Goal: Information Seeking & Learning: Learn about a topic

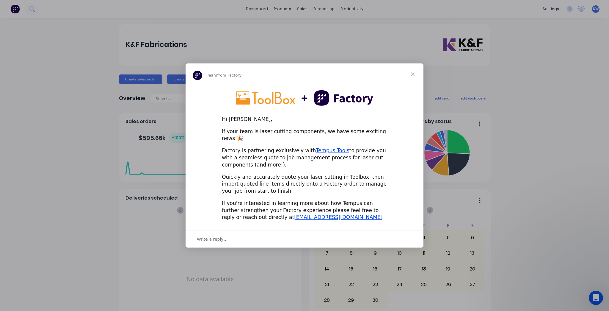
click at [411, 76] on span "Close" at bounding box center [412, 73] width 21 height 21
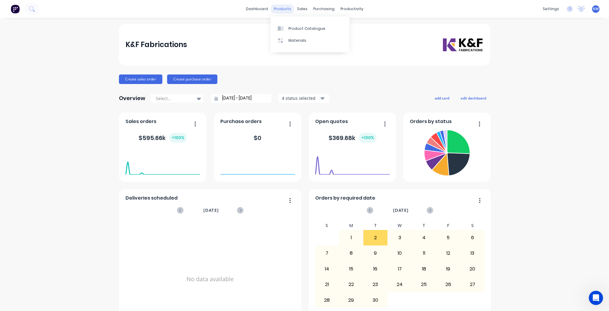
click at [287, 13] on div "products" at bounding box center [282, 8] width 23 height 9
click at [286, 23] on link "Product Catalogue" at bounding box center [310, 28] width 79 height 12
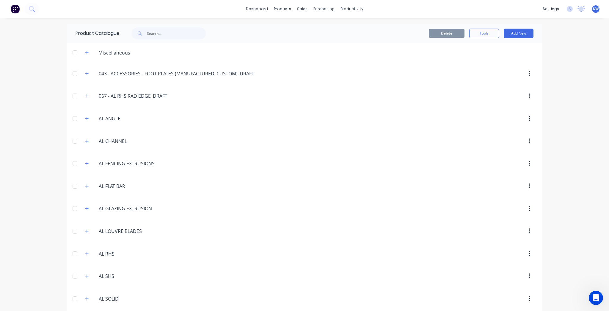
click at [83, 162] on span at bounding box center [86, 163] width 7 height 7
click at [83, 162] on button "button" at bounding box center [86, 163] width 7 height 7
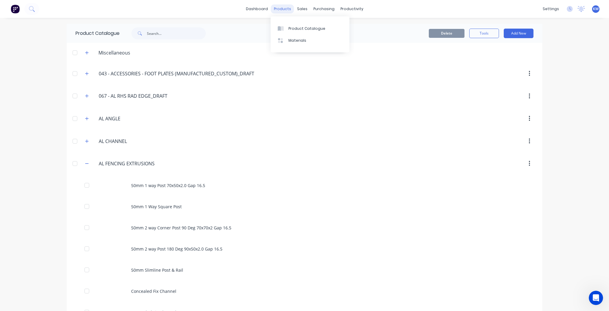
click at [289, 11] on div "products" at bounding box center [282, 8] width 23 height 9
click at [251, 12] on link "dashboard" at bounding box center [257, 8] width 28 height 9
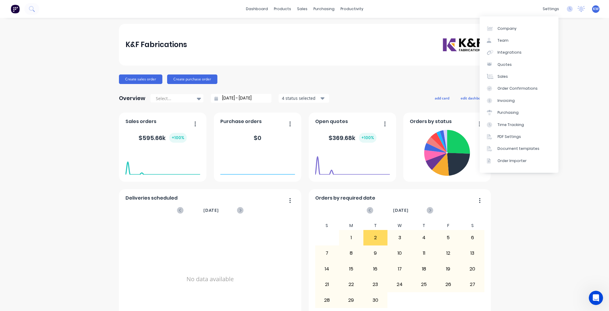
click at [559, 9] on div "settings No new notifications Mark all as read Stuart mentioned you in a messag…" at bounding box center [574, 8] width 69 height 9
click at [594, 8] on span "KW" at bounding box center [596, 8] width 6 height 5
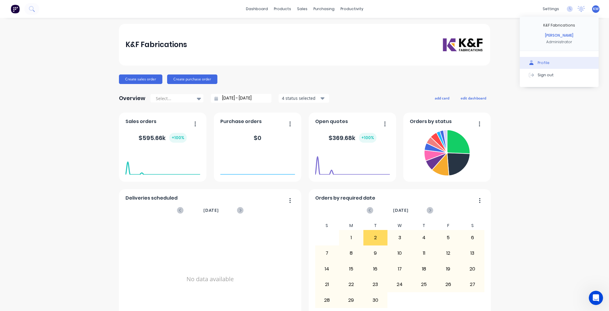
click at [541, 63] on div "Profile" at bounding box center [544, 62] width 12 height 5
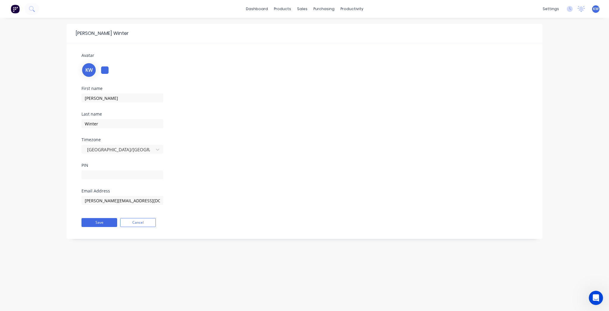
click at [596, 7] on span "KW" at bounding box center [596, 8] width 6 height 5
click at [570, 9] on icon at bounding box center [570, 9] width 6 height 6
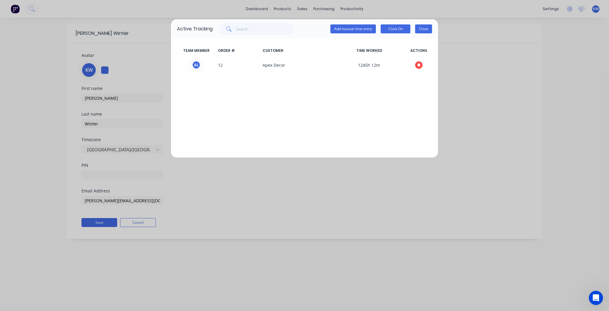
click at [423, 31] on button "Close" at bounding box center [423, 28] width 17 height 9
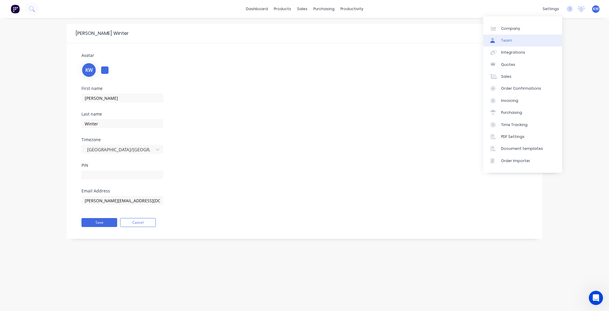
click at [518, 41] on link "Team" at bounding box center [523, 41] width 79 height 12
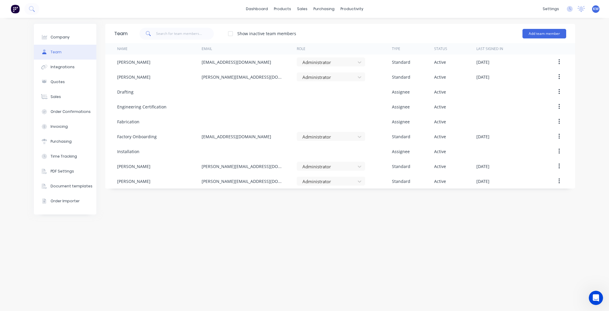
click at [10, 8] on button at bounding box center [15, 9] width 12 height 12
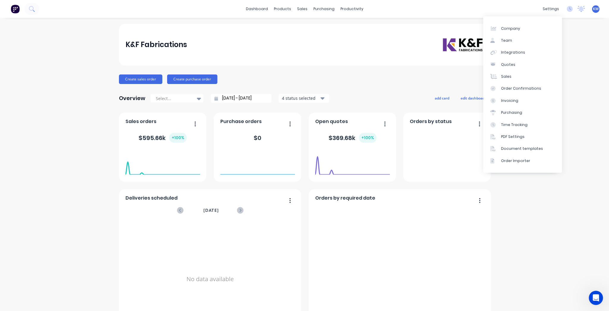
click at [595, 11] on span "KW" at bounding box center [596, 8] width 6 height 5
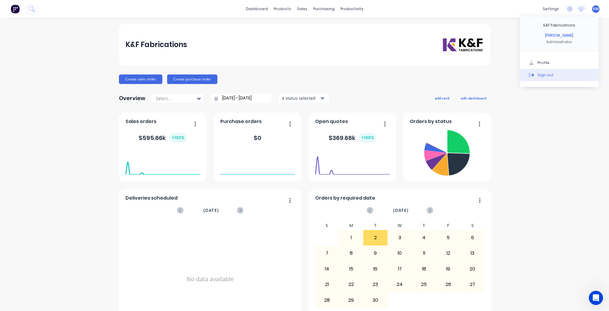
click at [545, 74] on div "Sign out" at bounding box center [546, 74] width 16 height 5
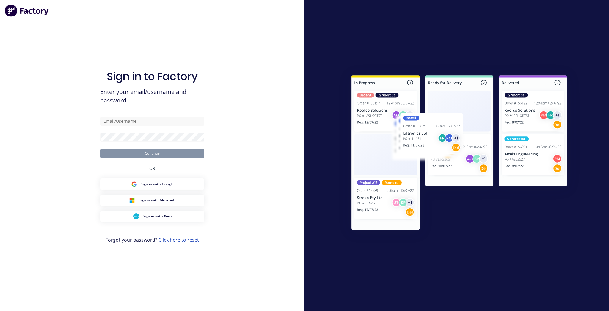
drag, startPoint x: 0, startPoint y: 0, endPoint x: 175, endPoint y: 237, distance: 294.3
click at [175, 237] on link "Click here to reset" at bounding box center [179, 239] width 40 height 7
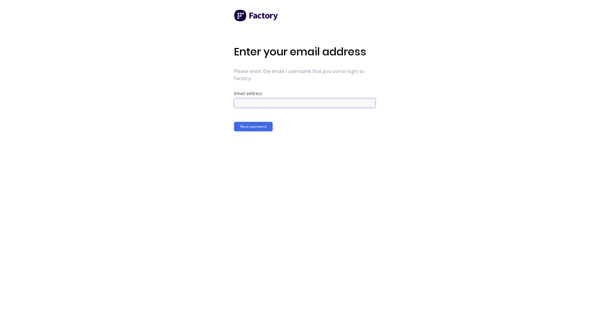
click at [280, 105] on input at bounding box center [304, 102] width 141 height 9
type input "[PERSON_NAME][EMAIL_ADDRESS][DOMAIN_NAME]"
click at [268, 126] on button "Reset password" at bounding box center [253, 127] width 39 height 10
click at [255, 125] on button "Reset password" at bounding box center [253, 127] width 39 height 10
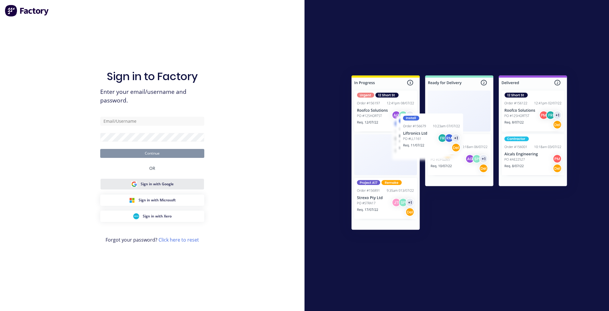
click at [159, 180] on button "Sign in with Google" at bounding box center [152, 183] width 104 height 11
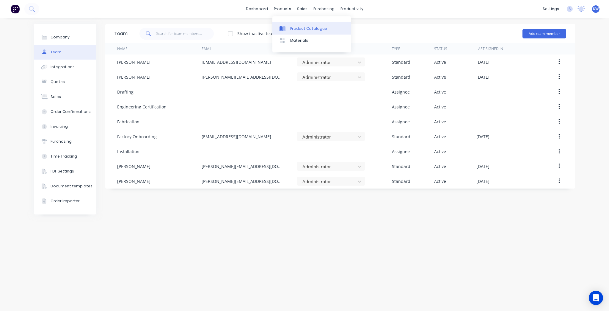
click at [294, 29] on div "Product Catalogue" at bounding box center [308, 28] width 37 height 5
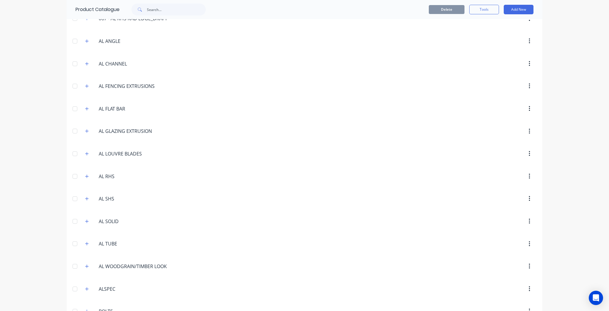
scroll to position [143, 0]
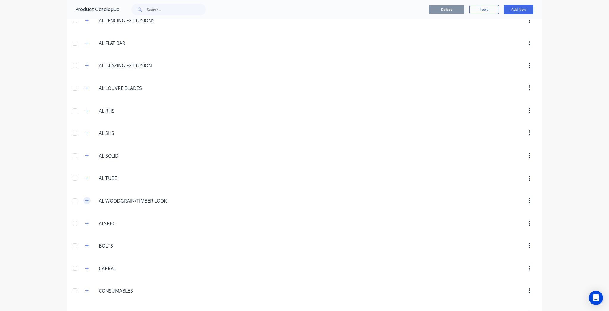
click at [83, 199] on button "button" at bounding box center [86, 200] width 7 height 7
click at [88, 177] on button "button" at bounding box center [86, 177] width 7 height 7
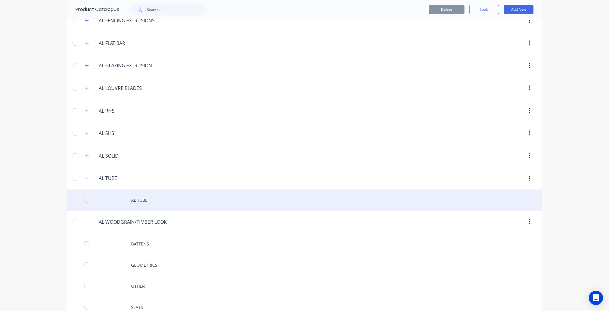
click at [132, 193] on div "AL TUBE" at bounding box center [305, 199] width 476 height 21
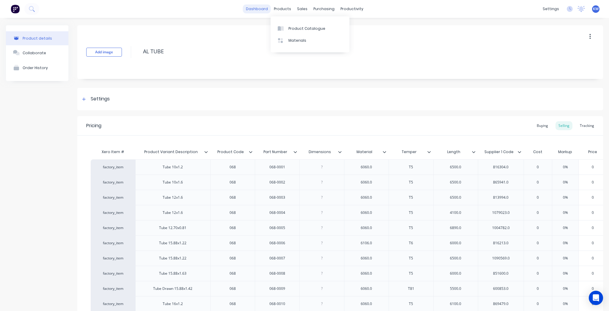
click at [265, 8] on link "dashboard" at bounding box center [257, 8] width 28 height 9
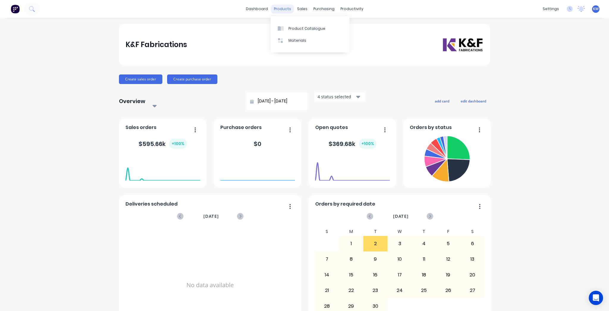
click at [284, 8] on div "products" at bounding box center [282, 8] width 23 height 9
click at [288, 27] on link "Product Catalogue" at bounding box center [310, 28] width 79 height 12
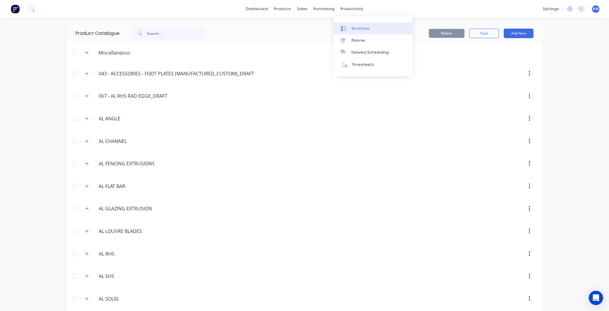
click at [365, 24] on link "Workflow" at bounding box center [373, 28] width 79 height 12
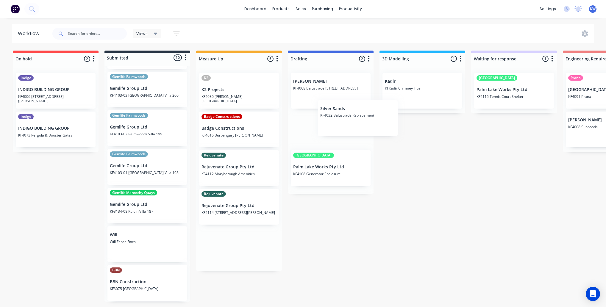
drag, startPoint x: 221, startPoint y: 89, endPoint x: 335, endPoint y: 120, distance: 118.0
click at [73, 27] on div at bounding box center [89, 34] width 74 height 18
click at [73, 31] on input "text" at bounding box center [97, 34] width 59 height 12
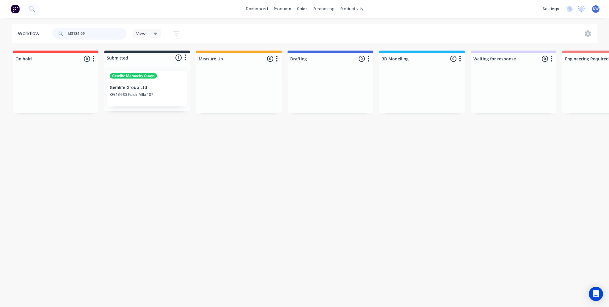
type input "kf3134-09"
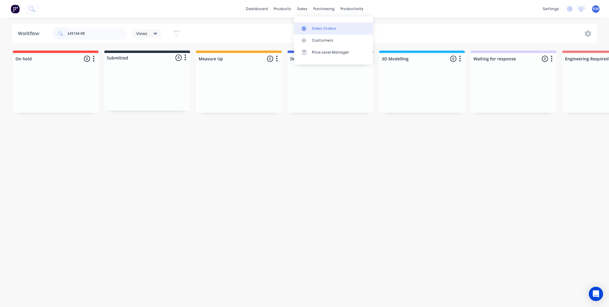
click at [324, 24] on link "Sales Orders" at bounding box center [333, 28] width 79 height 12
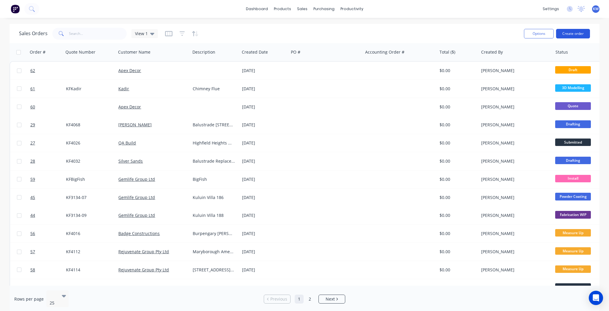
click at [572, 35] on button "Create order" at bounding box center [573, 34] width 34 height 10
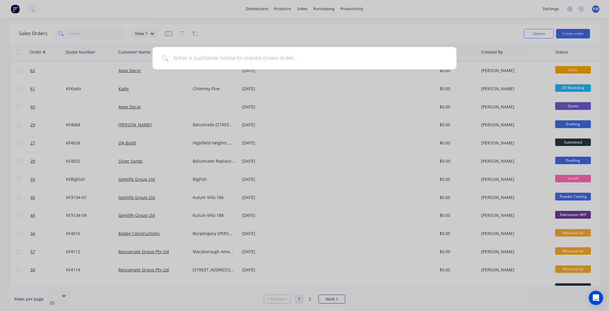
click at [200, 59] on input at bounding box center [308, 58] width 279 height 22
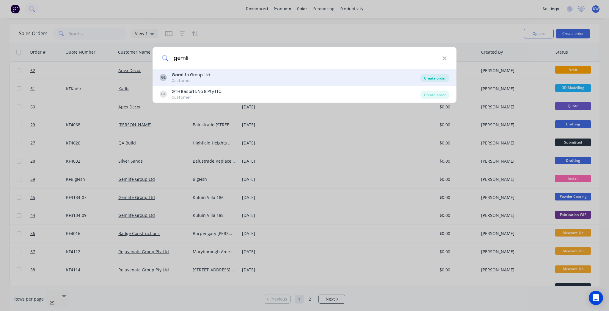
type input "gemli"
click at [444, 75] on div "Create order" at bounding box center [435, 78] width 29 height 8
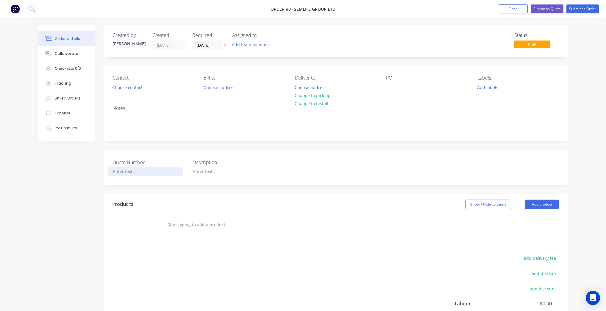
click at [136, 170] on div at bounding box center [145, 171] width 74 height 9
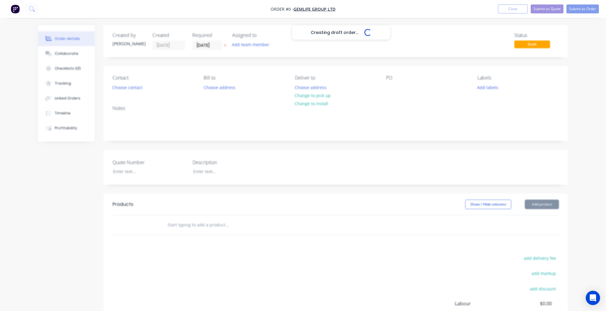
click at [136, 136] on div "Creating draft order... Loading... Order details Collaborate Checklists 0/0 Tra…" at bounding box center [303, 205] width 542 height 361
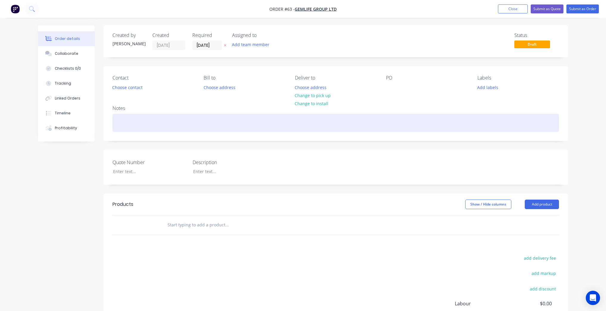
click at [134, 116] on div at bounding box center [335, 123] width 446 height 18
click at [135, 123] on div "KF3134-09 [GEOGRAPHIC_DATA] 188 Lower" at bounding box center [335, 123] width 446 height 18
drag, startPoint x: 136, startPoint y: 122, endPoint x: 87, endPoint y: 123, distance: 49.4
click at [87, 123] on div "Order details Collaborate Checklists 0/0 Tracking Linked Orders Timeline Profit…" at bounding box center [303, 205] width 542 height 361
copy div "KF3134-09"
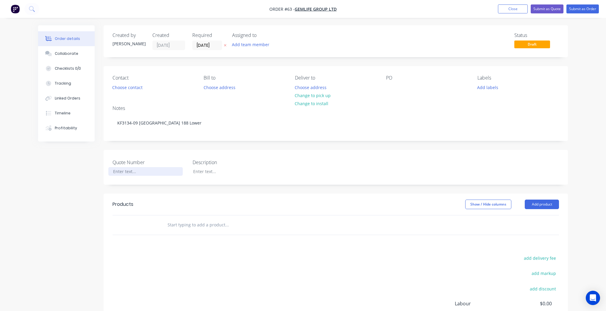
click at [158, 172] on div at bounding box center [145, 171] width 74 height 9
paste div
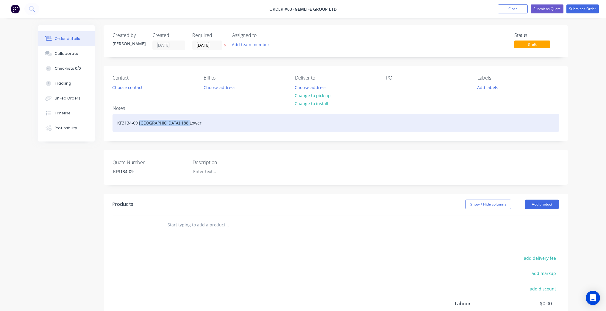
drag, startPoint x: 192, startPoint y: 121, endPoint x: 139, endPoint y: 122, distance: 53.0
click at [139, 122] on div "KF3134-09 [GEOGRAPHIC_DATA] 188 Lower" at bounding box center [335, 123] width 446 height 18
copy div "Kuluin Villa 188 Lower"
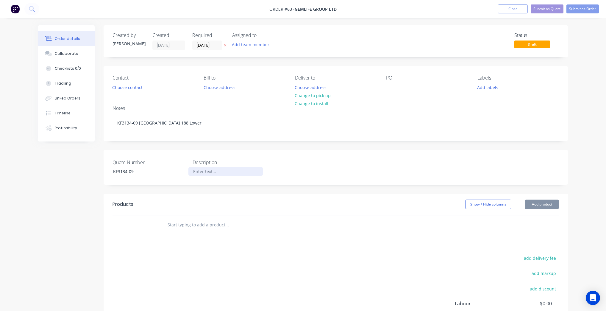
click at [236, 170] on div at bounding box center [225, 171] width 74 height 9
paste div
click at [324, 193] on div "Created by [PERSON_NAME] Created [DATE] Required [DATE] Assigned to Add team me…" at bounding box center [336, 201] width 464 height 352
click at [579, 8] on button "Submit as Order" at bounding box center [582, 8] width 32 height 9
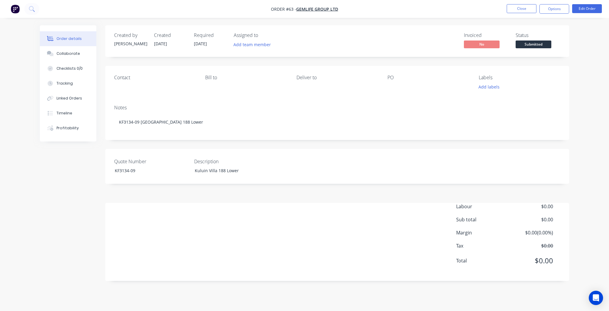
click at [527, 43] on span "Submitted" at bounding box center [534, 43] width 36 height 7
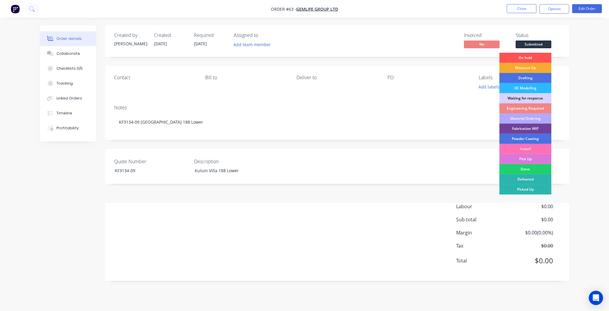
click at [537, 68] on div "Measure Up" at bounding box center [526, 68] width 52 height 10
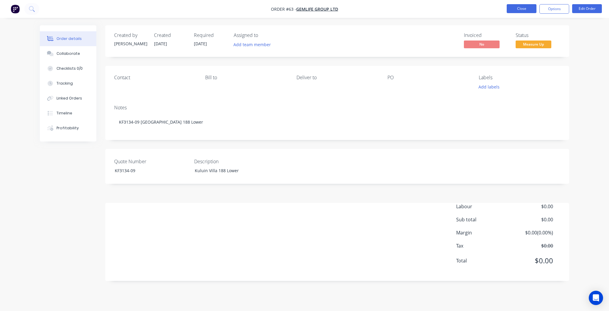
click at [529, 5] on button "Close" at bounding box center [522, 8] width 30 height 9
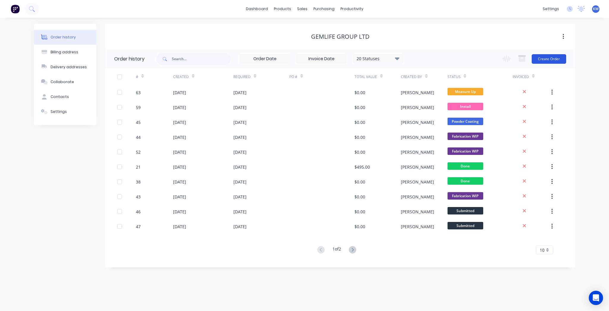
click at [547, 57] on button "Create Order" at bounding box center [549, 59] width 35 height 10
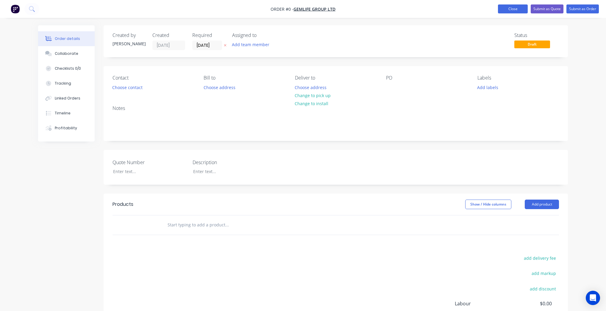
click at [516, 10] on button "Close" at bounding box center [513, 8] width 30 height 9
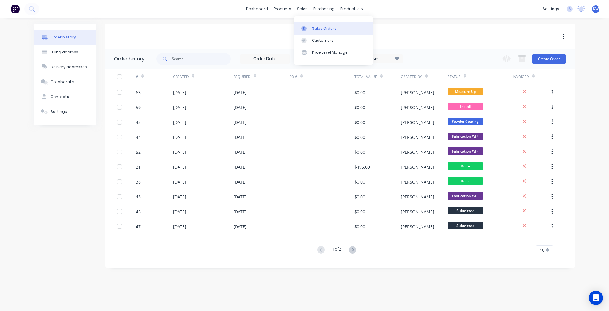
click at [308, 26] on div at bounding box center [305, 28] width 9 height 5
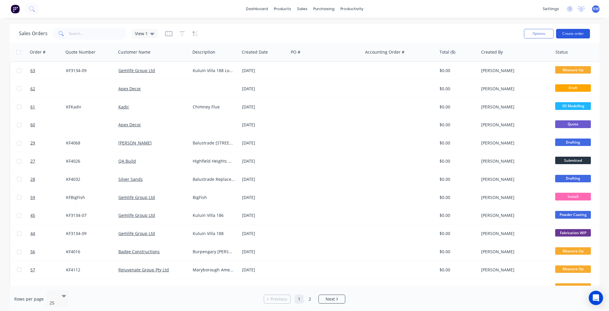
click at [573, 34] on button "Create order" at bounding box center [573, 34] width 34 height 10
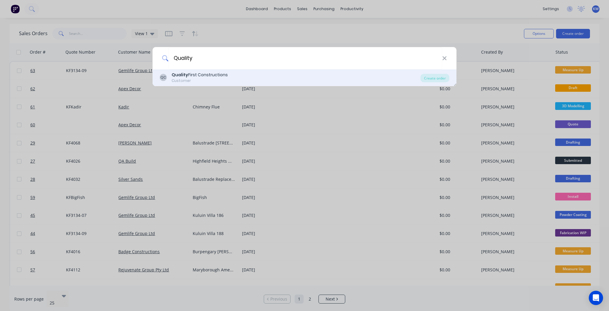
type input "Quality"
click at [399, 79] on div "QC Quality First Constructions Customer" at bounding box center [290, 78] width 261 height 12
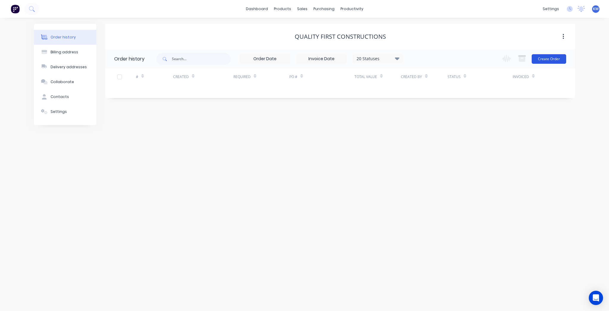
click at [540, 60] on button "Create Order" at bounding box center [549, 59] width 35 height 10
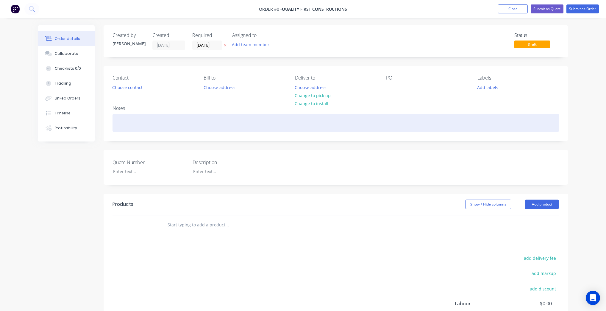
click at [137, 114] on div at bounding box center [335, 123] width 446 height 18
drag, startPoint x: 131, startPoint y: 121, endPoint x: 108, endPoint y: 121, distance: 22.6
click at [108, 121] on div "Notes KF4124 - Balustrade" at bounding box center [336, 121] width 464 height 40
copy div "KF4124"
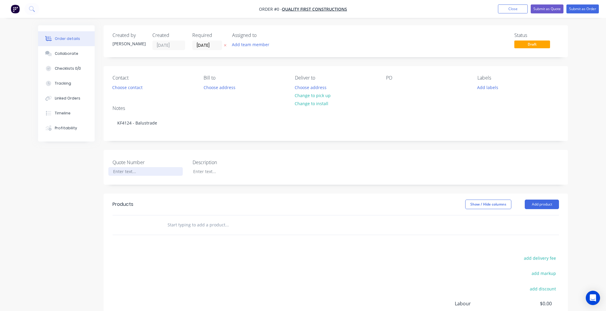
click at [143, 169] on div "Order details Collaborate Checklists 0/0 Tracking Linked Orders Timeline Profit…" at bounding box center [303, 205] width 542 height 361
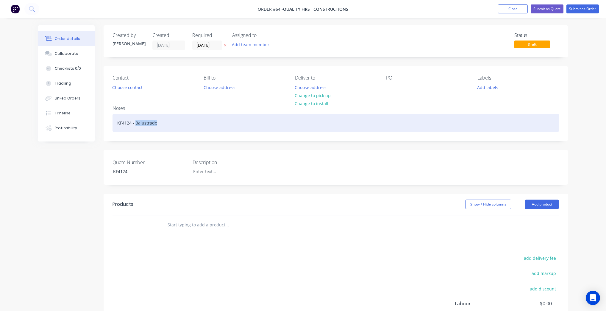
drag, startPoint x: 157, startPoint y: 125, endPoint x: 135, endPoint y: 125, distance: 22.0
click at [135, 125] on div "KF4124 - Balustrade" at bounding box center [335, 123] width 446 height 18
copy div "Balustrade"
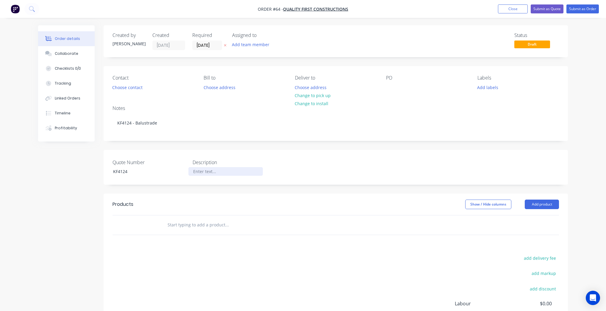
click at [202, 173] on div at bounding box center [225, 171] width 74 height 9
paste div
click at [428, 172] on div "Quote Number KF4124 Description Balustrade" at bounding box center [336, 167] width 464 height 35
click at [579, 8] on button "Submit as Order" at bounding box center [582, 8] width 32 height 9
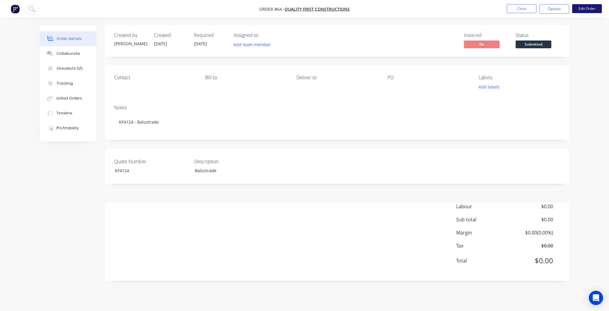
click at [578, 8] on button "Edit Order" at bounding box center [587, 8] width 30 height 9
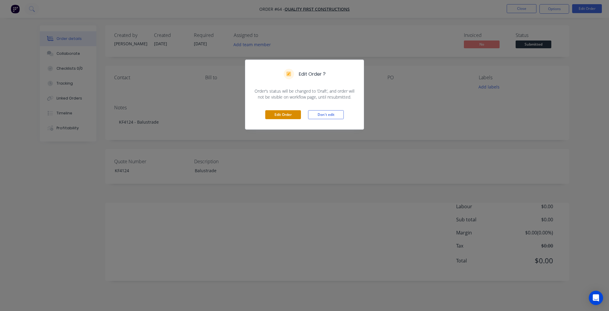
click at [276, 117] on button "Edit Order" at bounding box center [283, 114] width 36 height 9
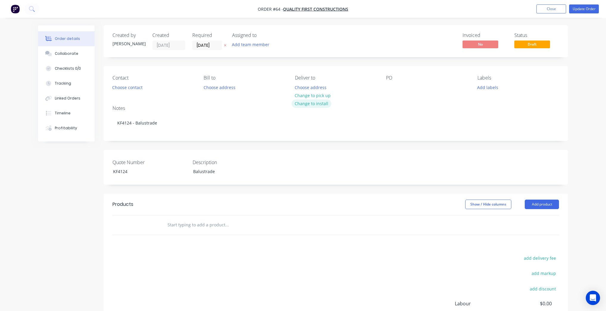
click at [317, 105] on button "Change to install" at bounding box center [312, 103] width 40 height 8
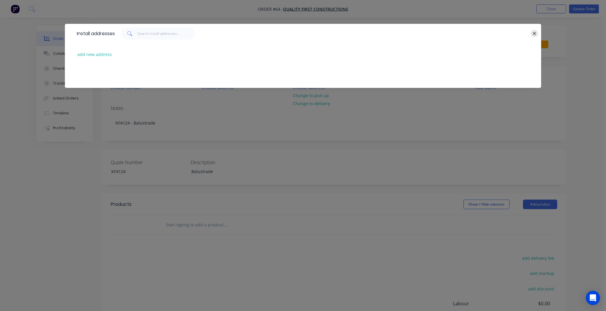
click at [534, 32] on icon "button" at bounding box center [534, 33] width 4 height 5
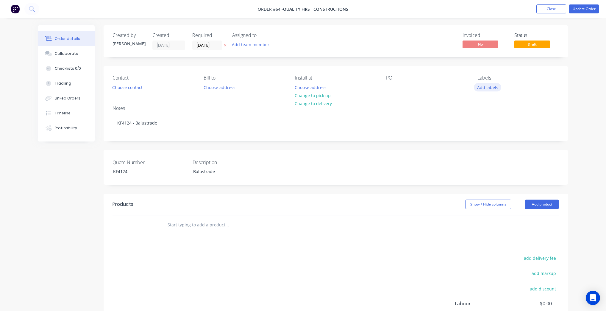
click at [498, 86] on button "Add labels" at bounding box center [487, 87] width 27 height 8
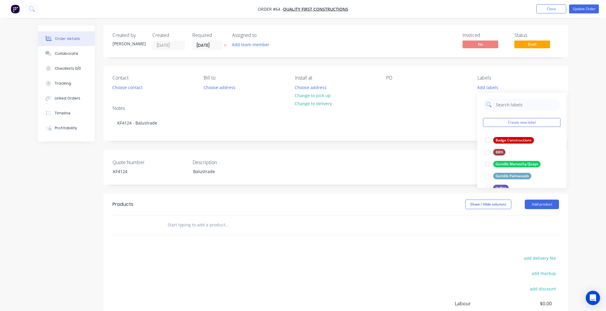
click at [507, 105] on input "text" at bounding box center [526, 104] width 62 height 12
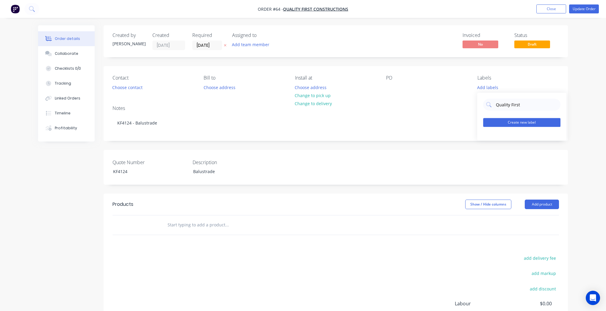
type input "Quality First"
click at [517, 122] on button "Create new label" at bounding box center [521, 122] width 77 height 9
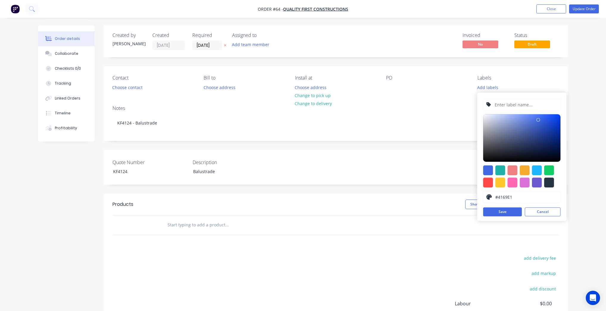
click at [512, 101] on input "text" at bounding box center [525, 104] width 63 height 11
type input "Quality First"
click at [517, 170] on div at bounding box center [512, 170] width 10 height 10
type input "#F08080"
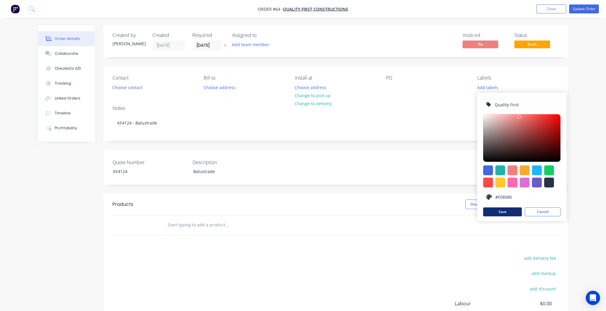
click at [519, 211] on button "Save" at bounding box center [502, 211] width 39 height 9
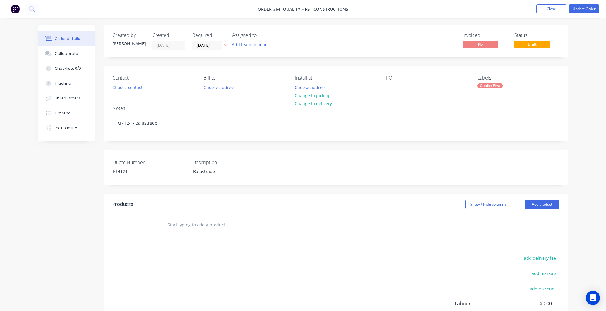
click at [571, 121] on div "Order details Collaborate Checklists 0/0 Tracking Linked Orders Timeline Profit…" at bounding box center [303, 205] width 542 height 361
click at [583, 7] on button "Update Order" at bounding box center [584, 8] width 30 height 9
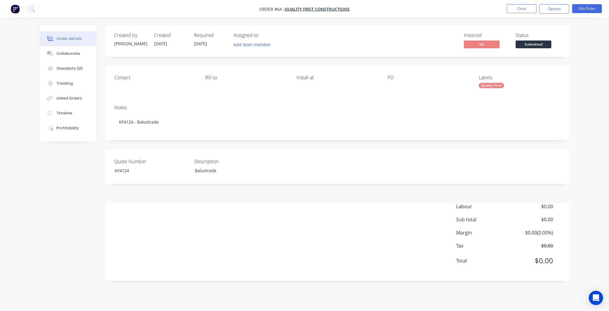
click at [538, 46] on span "Submitted" at bounding box center [534, 43] width 36 height 7
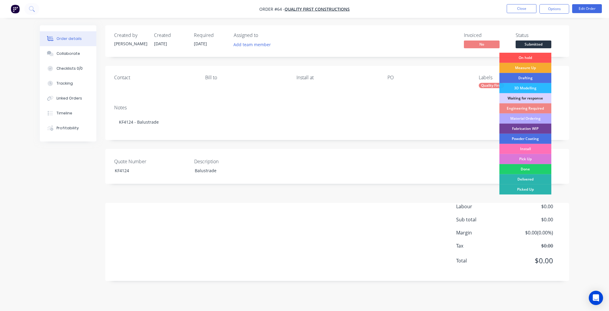
click at [537, 68] on div "Measure Up" at bounding box center [526, 68] width 52 height 10
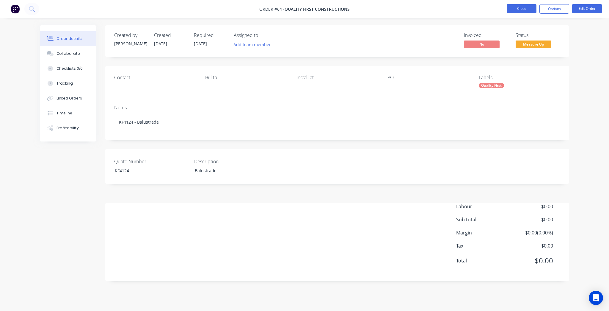
click at [527, 5] on button "Close" at bounding box center [522, 8] width 30 height 9
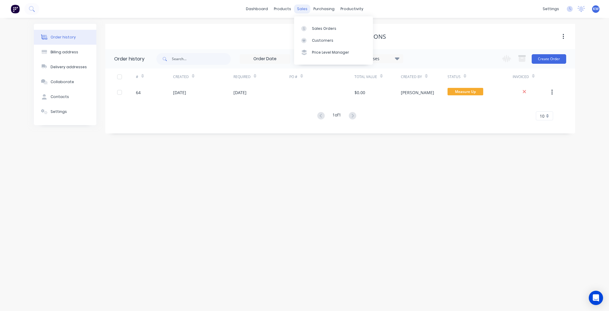
click at [297, 9] on div "sales" at bounding box center [302, 8] width 16 height 9
click at [305, 26] on icon at bounding box center [303, 28] width 5 height 5
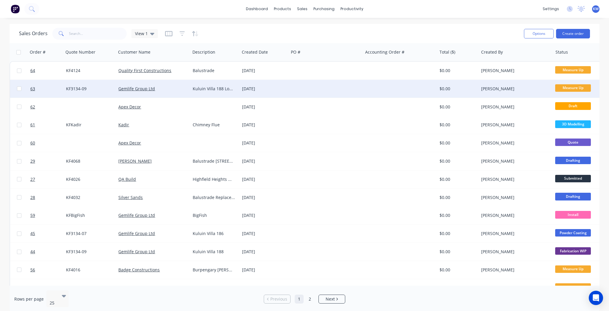
click at [227, 87] on div "Kuluin Villa 188 Lower" at bounding box center [214, 89] width 42 height 6
click at [195, 87] on div "Kuluin Villa 188 Lower" at bounding box center [215, 87] width 48 height 14
click at [169, 89] on div "Gemlife Group Ltd" at bounding box center [151, 89] width 66 height 6
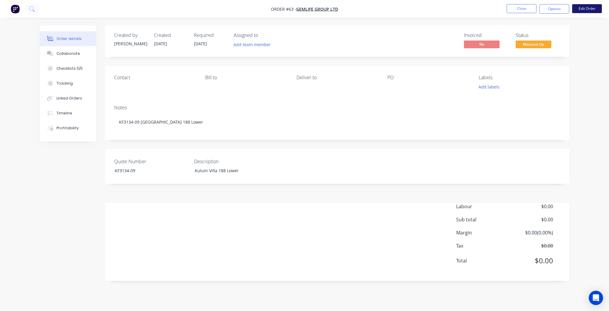
click at [597, 10] on button "Edit Order" at bounding box center [587, 8] width 30 height 9
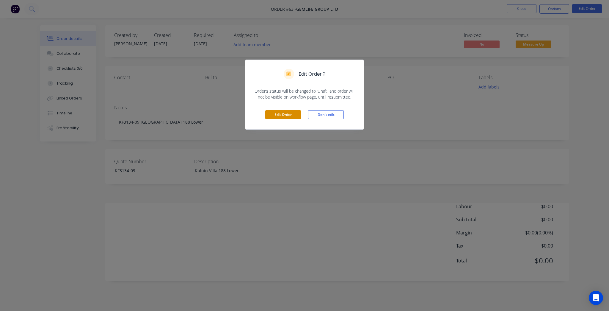
click at [292, 114] on button "Edit Order" at bounding box center [283, 114] width 36 height 9
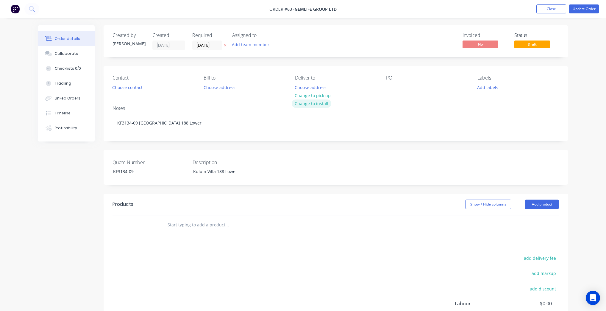
click at [312, 106] on button "Change to install" at bounding box center [312, 103] width 40 height 8
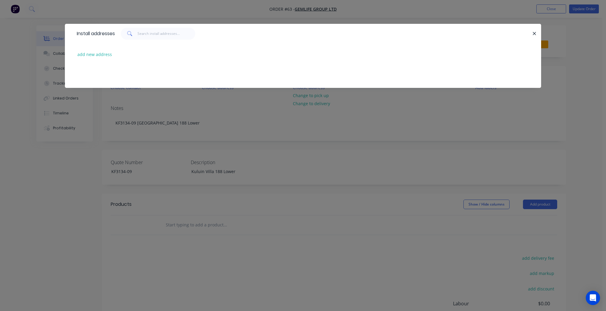
click at [538, 35] on div "Install addresses" at bounding box center [303, 33] width 476 height 19
click at [538, 34] on button "button" at bounding box center [534, 33] width 7 height 7
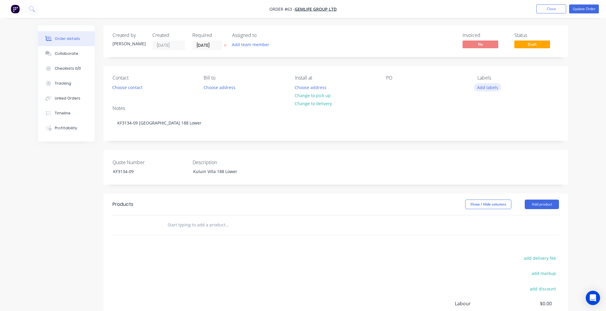
click at [485, 85] on button "Add labels" at bounding box center [487, 87] width 27 height 8
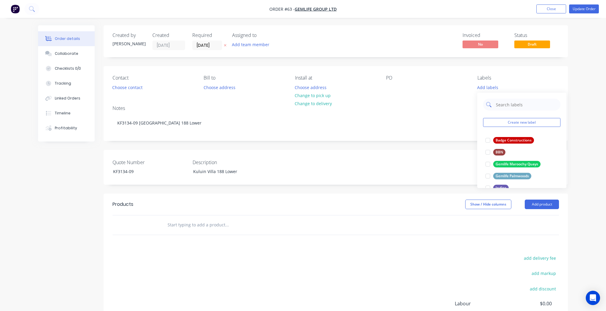
click at [502, 107] on input "text" at bounding box center [526, 104] width 62 height 12
type input "Gem"
click at [516, 142] on div "Gemlife Maroochy Quays" at bounding box center [516, 140] width 47 height 7
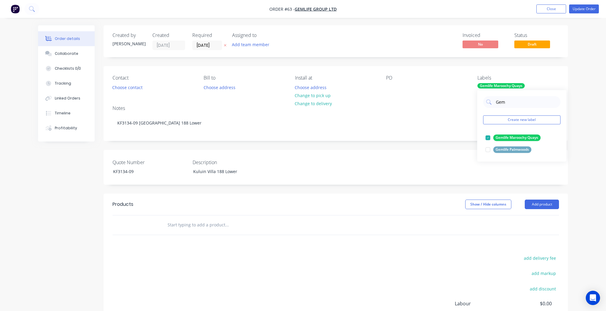
click at [439, 112] on div "Notes KF3134-09 Kuluin Villa 188 Lower" at bounding box center [336, 121] width 464 height 40
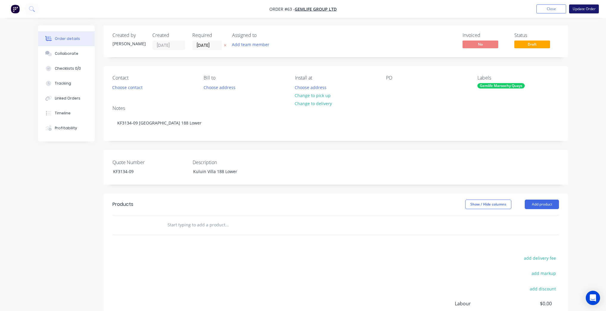
click at [581, 10] on button "Update Order" at bounding box center [584, 8] width 30 height 9
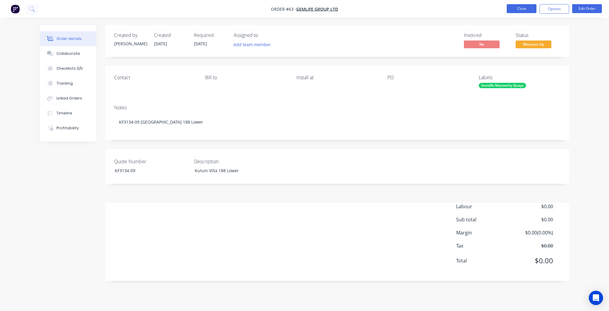
click at [524, 10] on button "Close" at bounding box center [522, 8] width 30 height 9
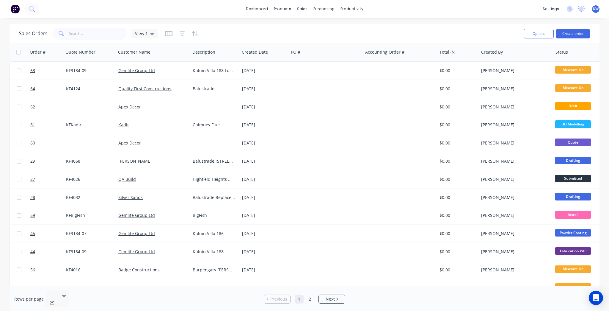
click at [343, 3] on div "dashboard products sales purchasing productivity dashboard products Product Cat…" at bounding box center [304, 9] width 609 height 18
click at [344, 6] on div "productivity" at bounding box center [352, 8] width 29 height 9
click at [347, 29] on icon at bounding box center [347, 28] width 2 height 5
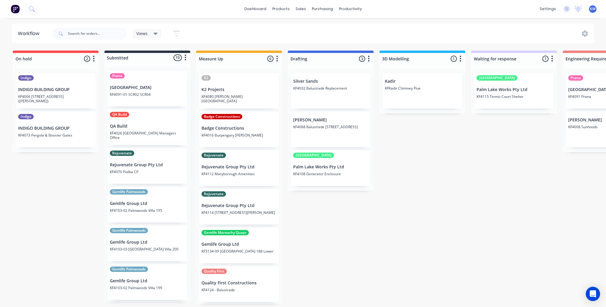
click at [95, 40] on div at bounding box center [89, 34] width 74 height 18
click at [96, 35] on input "text" at bounding box center [97, 34] width 59 height 12
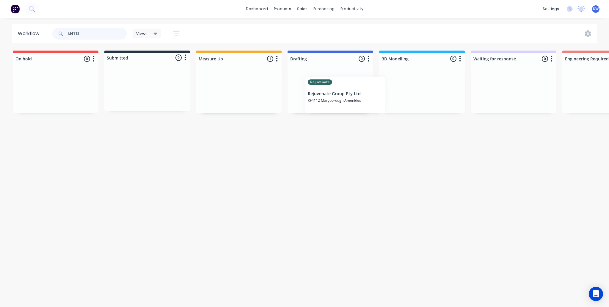
drag, startPoint x: 238, startPoint y: 94, endPoint x: 345, endPoint y: 99, distance: 107.0
click at [104, 35] on input "kf4112" at bounding box center [97, 34] width 59 height 12
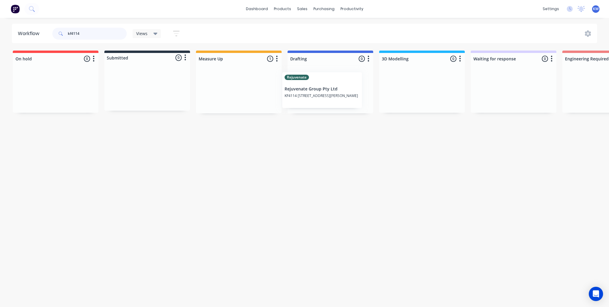
drag, startPoint x: 246, startPoint y: 89, endPoint x: 330, endPoint y: 90, distance: 83.3
click at [99, 33] on input "kf4114" at bounding box center [97, 34] width 59 height 12
click at [99, 33] on input "[PERSON_NAME]" at bounding box center [97, 34] width 59 height 12
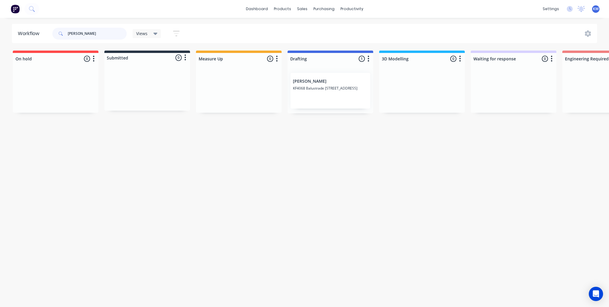
click at [99, 33] on input "[PERSON_NAME]" at bounding box center [97, 34] width 59 height 12
type input "KF4108"
click at [112, 34] on input "KF4108" at bounding box center [97, 34] width 59 height 12
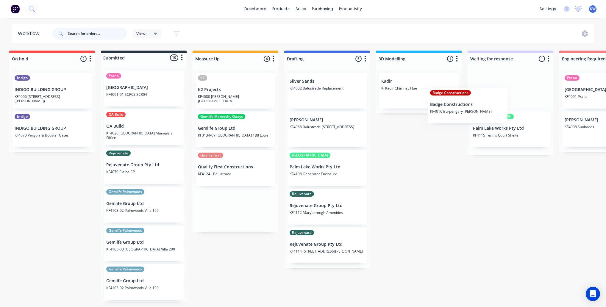
scroll to position [0, 4]
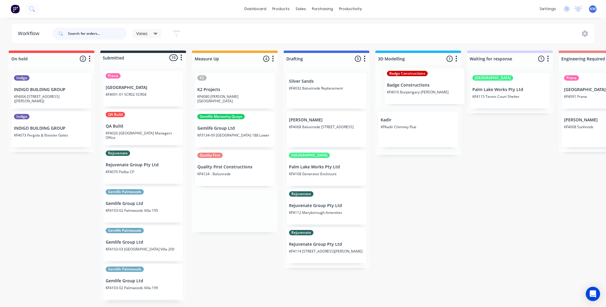
drag, startPoint x: 227, startPoint y: 134, endPoint x: 423, endPoint y: 90, distance: 201.5
click at [85, 37] on input "text" at bounding box center [97, 34] width 59 height 12
type input "4115"
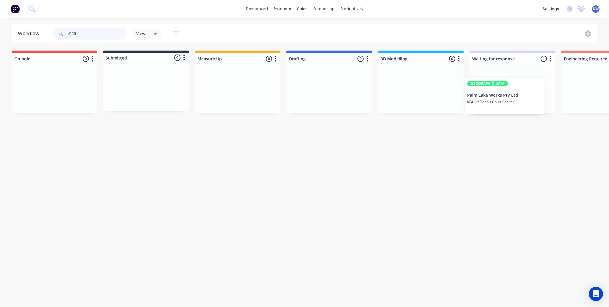
scroll to position [0, 1]
drag, startPoint x: 522, startPoint y: 88, endPoint x: 414, endPoint y: 88, distance: 107.7
click at [81, 35] on input "4115" at bounding box center [97, 34] width 59 height 12
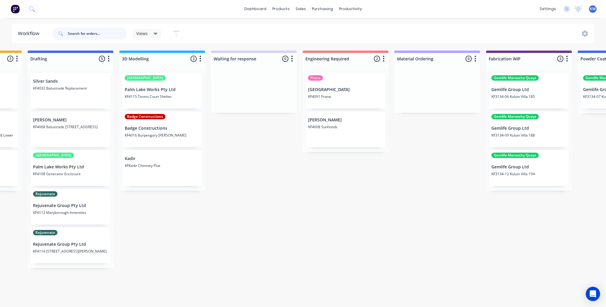
scroll to position [0, 262]
click at [82, 34] on input "text" at bounding box center [97, 34] width 59 height 12
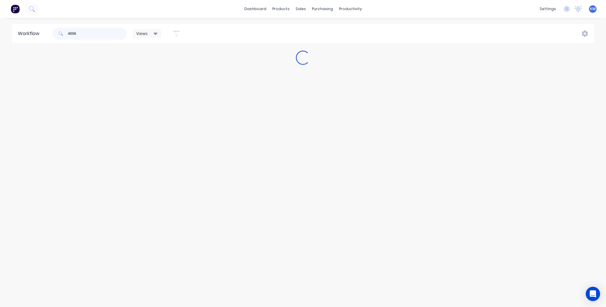
scroll to position [0, 0]
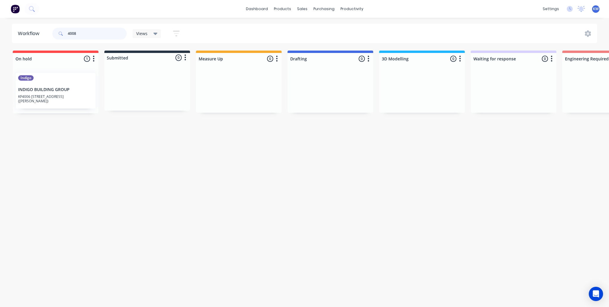
type input "4008"
click at [82, 34] on input "4008" at bounding box center [97, 34] width 59 height 12
click at [281, 183] on div "Workflow Views Save new view None (Default) edit Modelling edit Show/Hide statu…" at bounding box center [304, 159] width 609 height 271
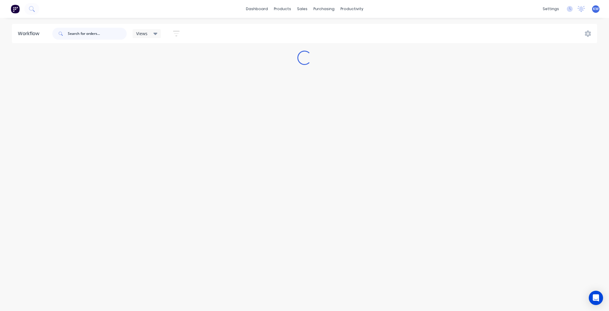
click at [104, 30] on input "text" at bounding box center [97, 34] width 59 height 12
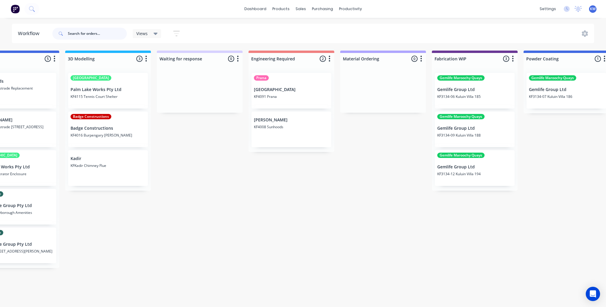
scroll to position [0, 329]
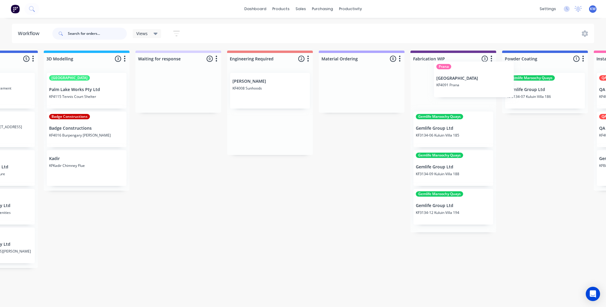
drag, startPoint x: 272, startPoint y: 93, endPoint x: 452, endPoint y: 90, distance: 179.4
click at [454, 90] on div "On hold 2 Status colour #FF4949 hex #FF4949 Save Cancel Notifications Email SMS…" at bounding box center [329, 177] width 1338 height 253
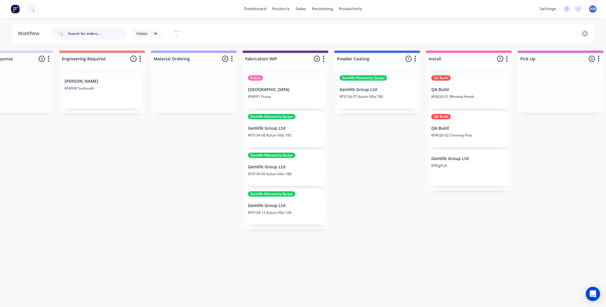
scroll to position [0, 505]
click at [76, 38] on input "text" at bounding box center [97, 34] width 59 height 12
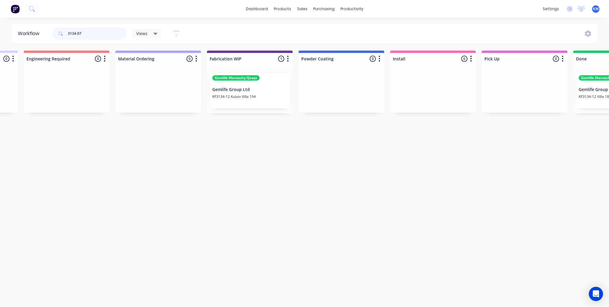
scroll to position [0, 0]
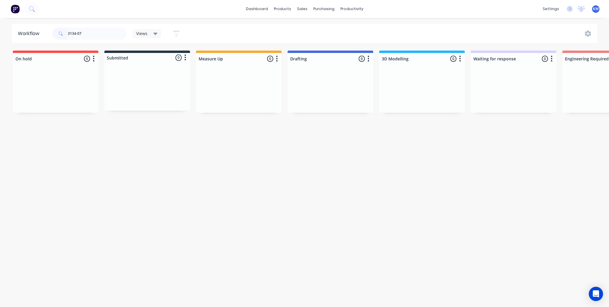
click at [240, 271] on html "dashboard products sales purchasing productivity dashboard products Product Cat…" at bounding box center [304, 135] width 609 height 271
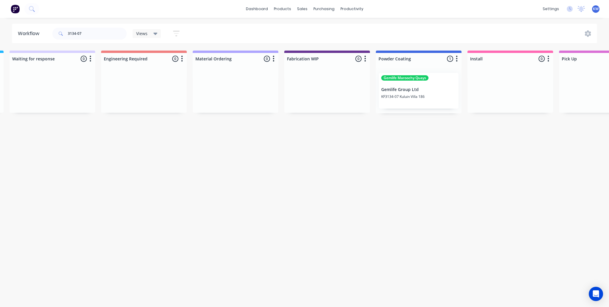
scroll to position [0, 462]
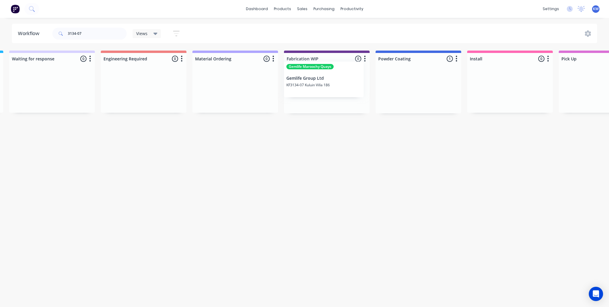
drag, startPoint x: 417, startPoint y: 90, endPoint x: 321, endPoint y: 82, distance: 96.7
click at [321, 82] on div "On hold 0 Status colour #FF4949 hex #FF4949 Save Cancel Notifications Email SMS…" at bounding box center [203, 82] width 1338 height 63
click at [88, 29] on input "3134-07" at bounding box center [97, 34] width 59 height 12
click at [101, 30] on input "3134-07" at bounding box center [97, 34] width 59 height 12
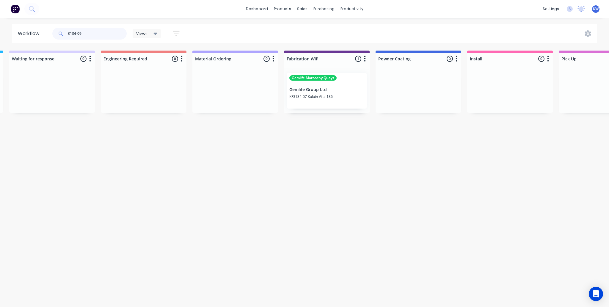
type input "3134-09"
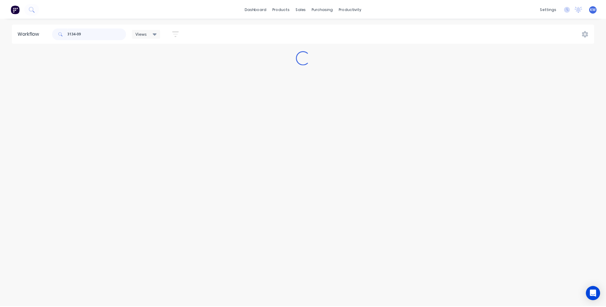
scroll to position [0, 0]
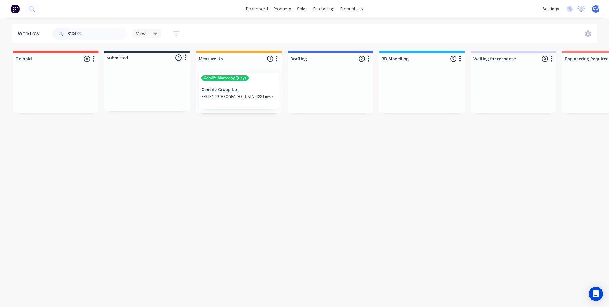
click at [226, 98] on p "KF3134-09 [GEOGRAPHIC_DATA] 188 Lower" at bounding box center [238, 96] width 75 height 4
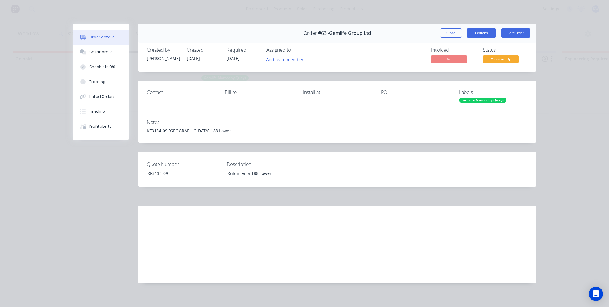
click at [467, 30] on button "Options" at bounding box center [482, 33] width 30 height 10
click at [422, 34] on div "Order #63 - Gemlife Group Ltd Close Options PRINT Work Order Delivery Docket Ed…" at bounding box center [337, 33] width 399 height 19
click at [458, 31] on button "Close" at bounding box center [451, 33] width 22 height 10
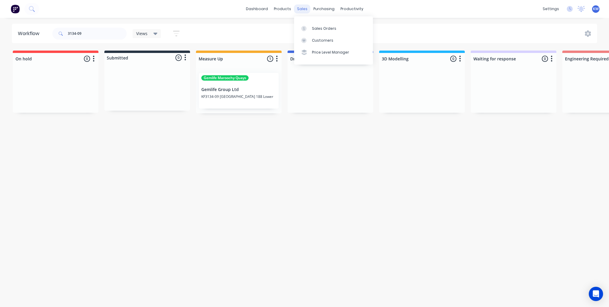
click at [306, 7] on div "sales" at bounding box center [302, 8] width 16 height 9
click at [322, 24] on link "Sales Orders" at bounding box center [333, 28] width 79 height 12
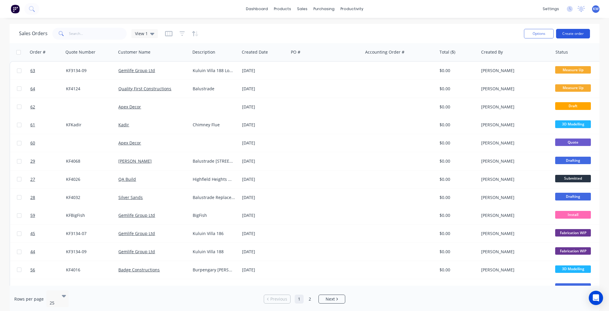
click at [570, 29] on button "Create order" at bounding box center [573, 34] width 34 height 10
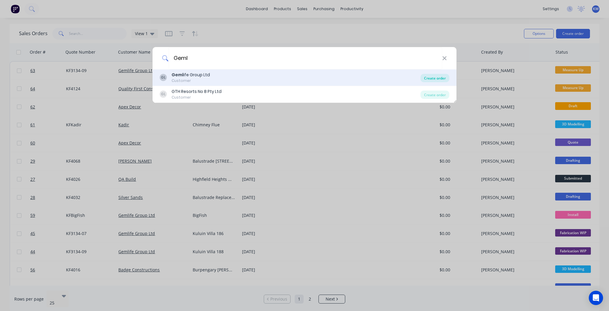
type input "Geml"
click at [424, 77] on div "Create order" at bounding box center [435, 78] width 29 height 8
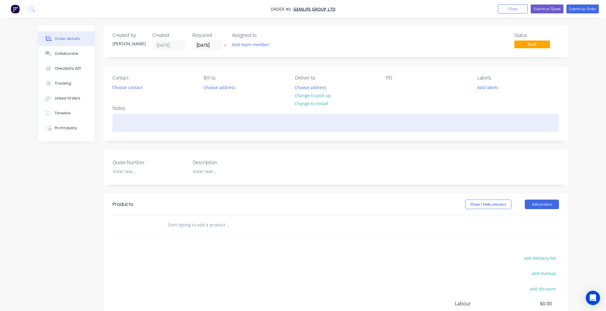
click at [131, 120] on div at bounding box center [335, 123] width 446 height 18
drag, startPoint x: 188, startPoint y: 123, endPoint x: 139, endPoint y: 125, distance: 49.2
click at [139, 125] on div "KF3134-09 [GEOGRAPHIC_DATA]" at bounding box center [335, 123] width 446 height 18
copy div "Kuluin [GEOGRAPHIC_DATA]"
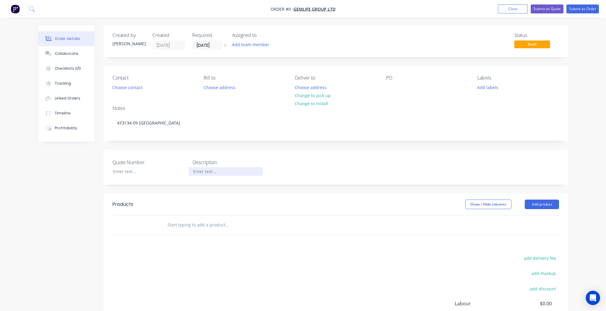
click at [206, 169] on div "Order details Collaborate Checklists 0/0 Tracking Linked Orders Timeline Profit…" at bounding box center [303, 205] width 542 height 361
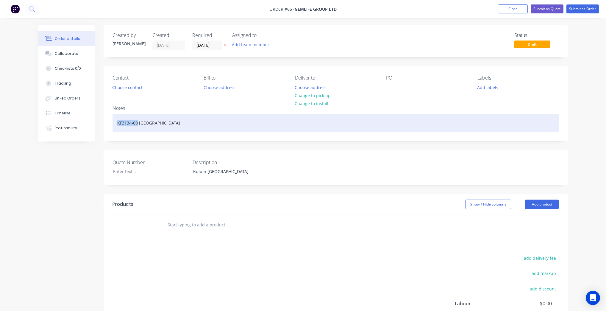
drag, startPoint x: 137, startPoint y: 123, endPoint x: 115, endPoint y: 123, distance: 22.3
click at [115, 123] on div "KF3134-09 [GEOGRAPHIC_DATA]" at bounding box center [335, 123] width 446 height 18
copy div "KF3134-09"
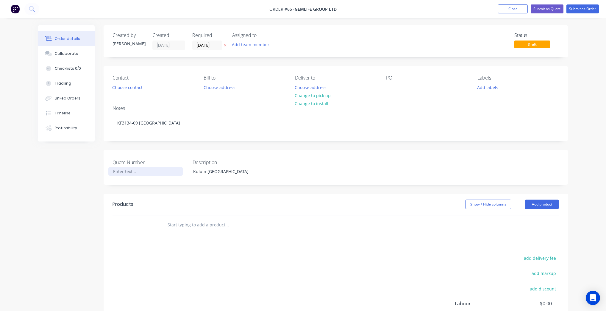
click at [132, 167] on div at bounding box center [145, 171] width 74 height 9
paste div
click at [299, 103] on button "Change to install" at bounding box center [312, 103] width 40 height 8
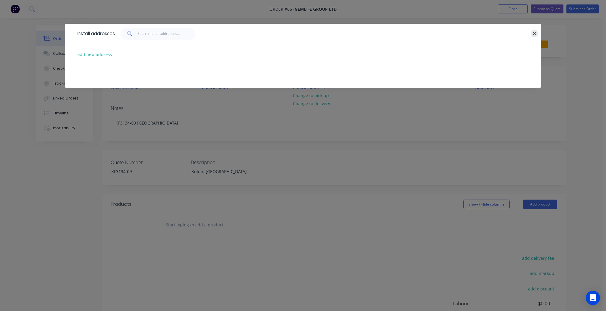
click at [536, 31] on icon "button" at bounding box center [534, 33] width 4 height 5
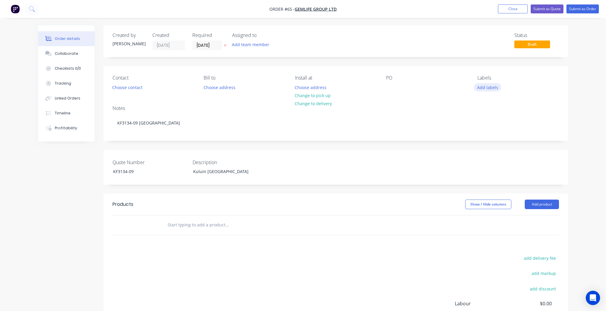
click at [487, 85] on button "Add labels" at bounding box center [487, 87] width 27 height 8
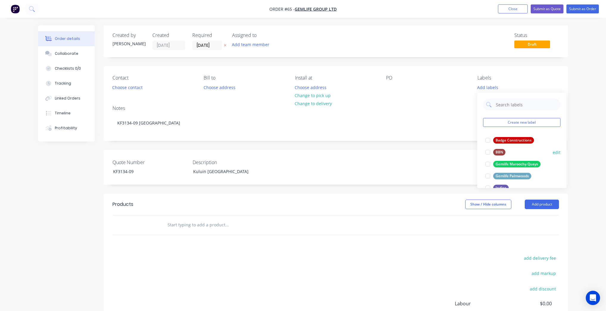
click at [490, 163] on div at bounding box center [488, 164] width 12 height 12
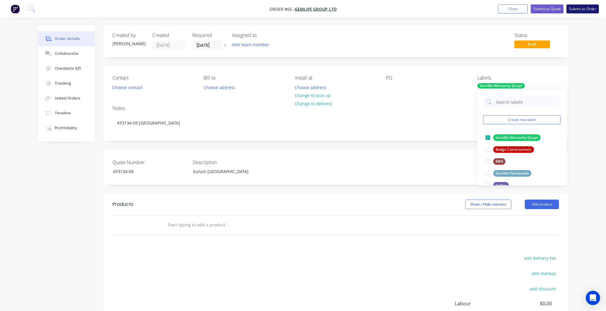
click at [581, 7] on button "Submit as Order" at bounding box center [582, 8] width 32 height 9
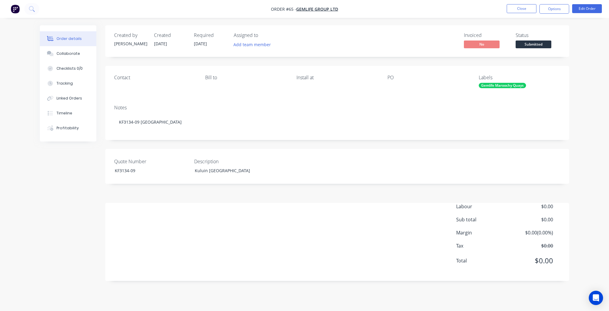
click at [542, 47] on span "Submitted" at bounding box center [534, 43] width 36 height 7
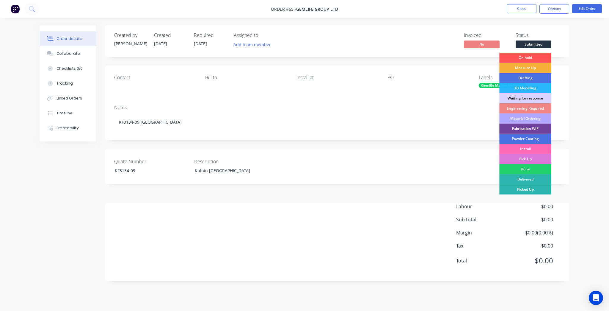
click at [531, 149] on div "Install" at bounding box center [526, 149] width 52 height 10
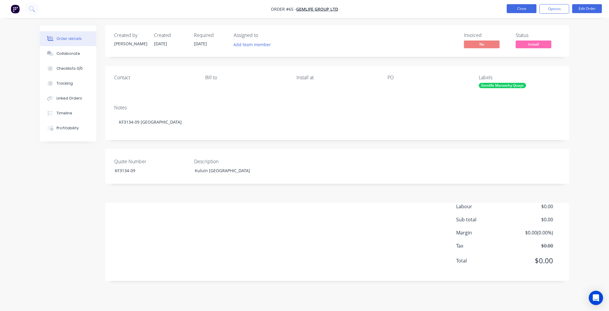
click at [514, 8] on button "Close" at bounding box center [522, 8] width 30 height 9
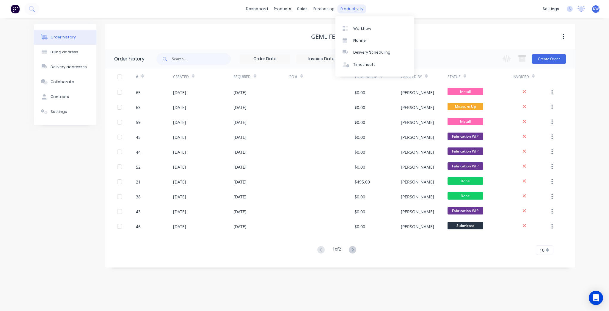
click at [350, 11] on div "productivity" at bounding box center [352, 8] width 29 height 9
click at [376, 27] on link "Workflow" at bounding box center [375, 28] width 79 height 12
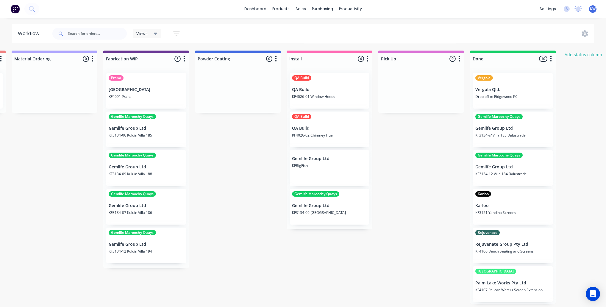
scroll to position [0, 669]
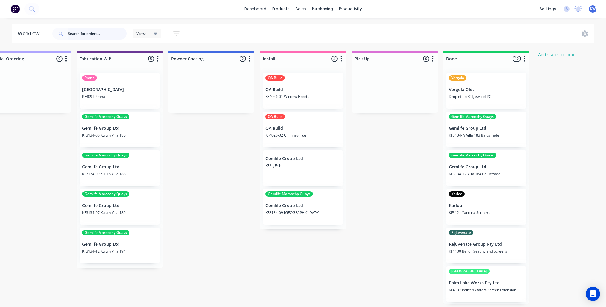
click at [90, 35] on input "text" at bounding box center [97, 34] width 59 height 12
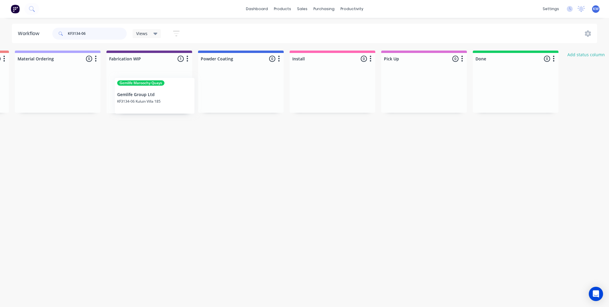
scroll to position [0, 639]
drag, startPoint x: 132, startPoint y: 94, endPoint x: 330, endPoint y: 94, distance: 198.5
click at [330, 94] on div "On hold 0 Status colour #FF4949 hex #FF4949 Save Cancel Notifications Email SMS…" at bounding box center [25, 82] width 1338 height 63
drag, startPoint x: 98, startPoint y: 35, endPoint x: 72, endPoint y: 37, distance: 25.6
click at [72, 37] on input "KF3134-06" at bounding box center [97, 34] width 59 height 12
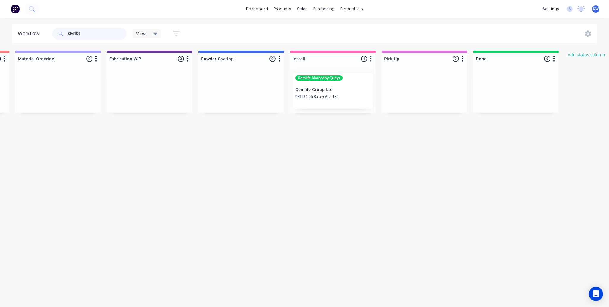
type input "KF4109"
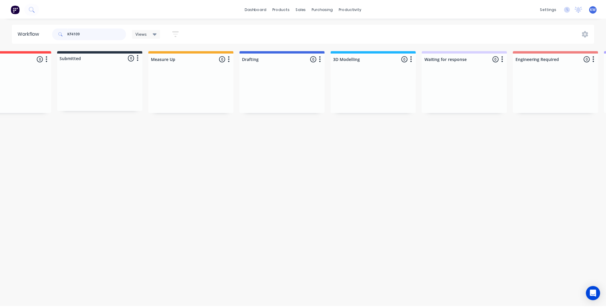
scroll to position [0, 0]
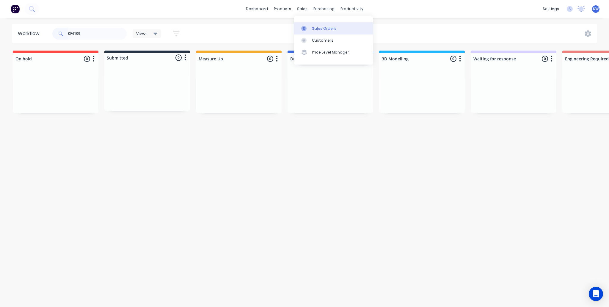
click at [320, 28] on div "Sales Orders" at bounding box center [324, 28] width 24 height 5
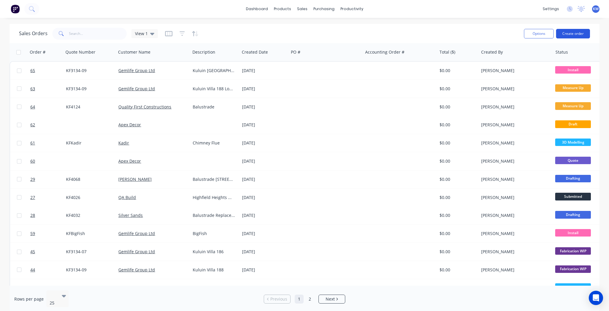
click at [572, 35] on button "Create order" at bounding box center [573, 34] width 34 height 10
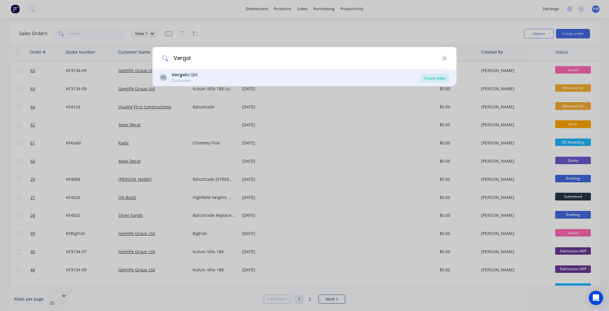
type input "Vergol"
click at [431, 75] on div "Create order" at bounding box center [435, 78] width 29 height 8
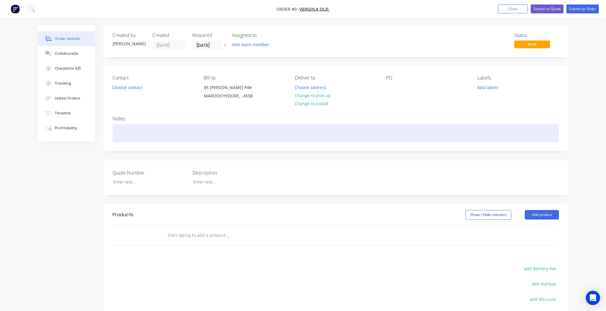
click at [146, 129] on div at bounding box center [335, 133] width 446 height 18
drag, startPoint x: 193, startPoint y: 136, endPoint x: 134, endPoint y: 137, distance: 58.1
click at [134, 137] on div "KF4109 - [PERSON_NAME][GEOGRAPHIC_DATA][PERSON_NAME]" at bounding box center [335, 133] width 446 height 18
copy div "[PERSON_NAME] [PERSON_NAME] Beach"
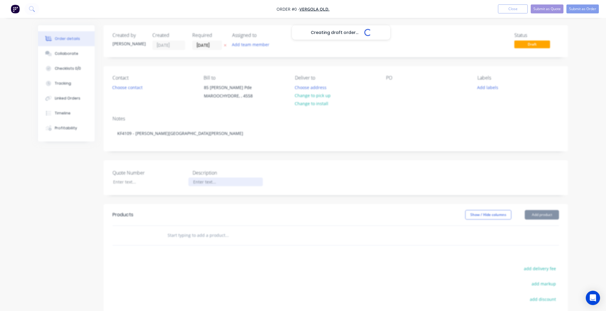
click at [211, 180] on div "Creating draft order... Loading... Order details Collaborate Checklists 0/0 Tra…" at bounding box center [303, 211] width 542 height 372
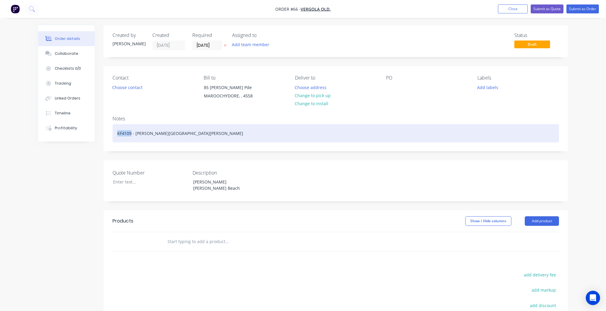
drag, startPoint x: 131, startPoint y: 132, endPoint x: 107, endPoint y: 134, distance: 23.9
click at [107, 134] on div "Notes KF4109 - [PERSON_NAME] [PERSON_NAME] Beach" at bounding box center [336, 131] width 464 height 40
copy div "KF4109"
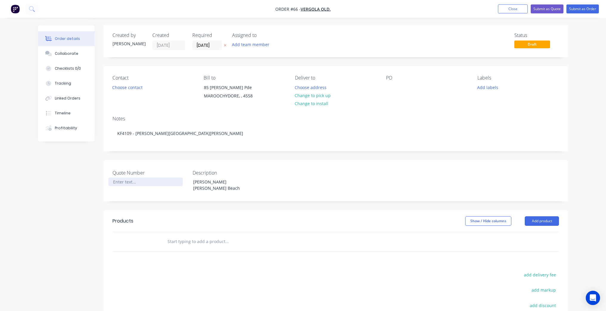
click at [142, 184] on div at bounding box center [145, 181] width 74 height 9
paste div
click at [314, 101] on button "Change to install" at bounding box center [312, 103] width 40 height 8
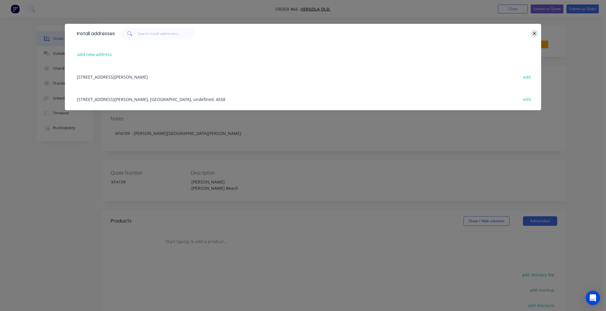
click at [536, 32] on button "button" at bounding box center [534, 33] width 7 height 7
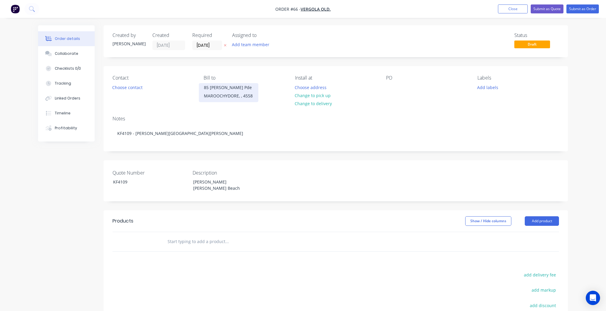
click at [242, 96] on div "MAROOCHYDORE, , 4558" at bounding box center [228, 96] width 49 height 8
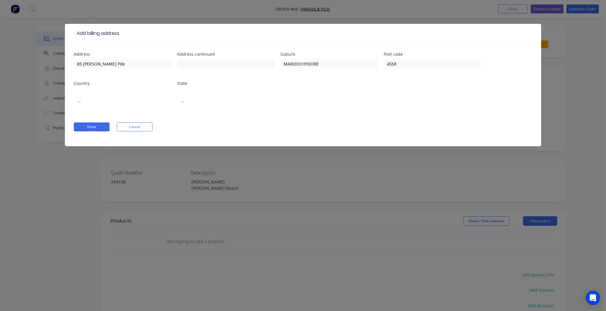
click at [562, 36] on div "Add billing address Address [GEOGRAPHIC_DATA][PERSON_NAME] Address continued Su…" at bounding box center [303, 155] width 606 height 311
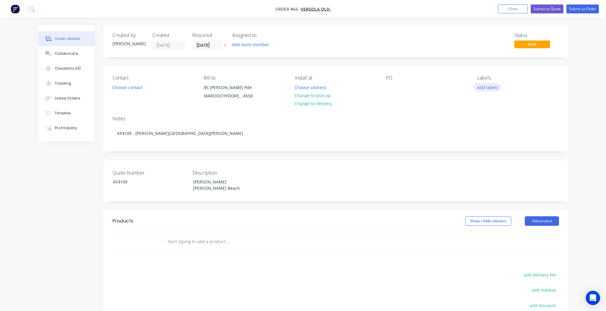
click at [493, 86] on button "Add labels" at bounding box center [487, 87] width 27 height 8
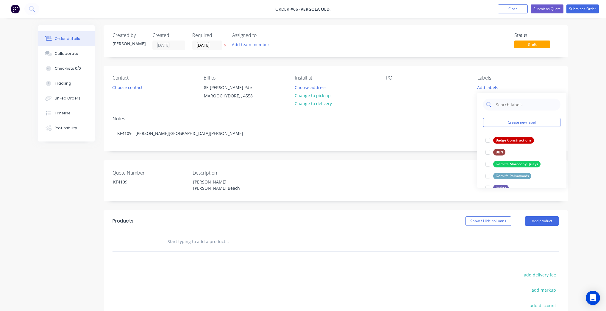
click at [505, 103] on input "text" at bounding box center [526, 104] width 62 height 12
type input "verg"
click at [489, 140] on div at bounding box center [488, 140] width 12 height 12
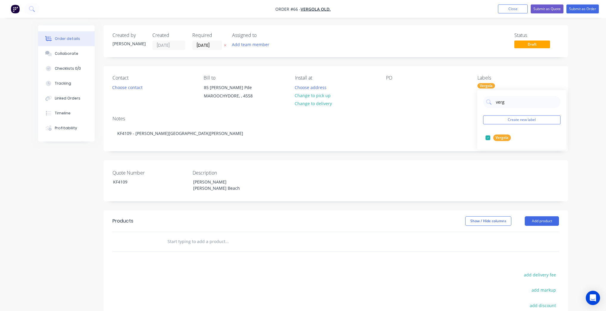
click at [461, 114] on div "Notes KF4109 - [PERSON_NAME] [PERSON_NAME] Beach" at bounding box center [336, 131] width 464 height 40
click at [572, 10] on button "Submit as Order" at bounding box center [582, 8] width 32 height 9
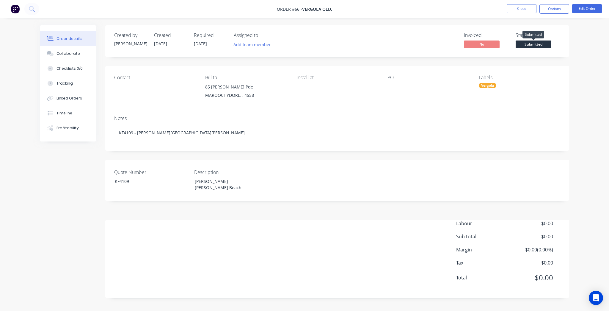
click at [543, 47] on span "Submitted" at bounding box center [534, 43] width 36 height 7
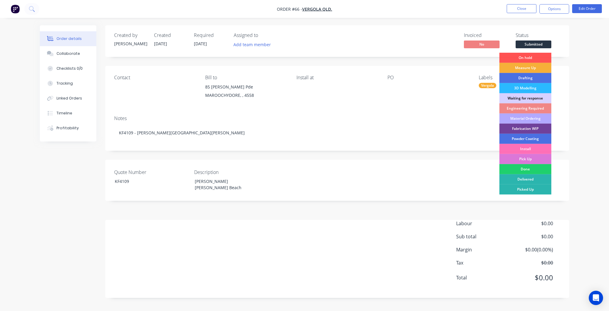
click at [529, 94] on div "Waiting for response" at bounding box center [526, 98] width 52 height 10
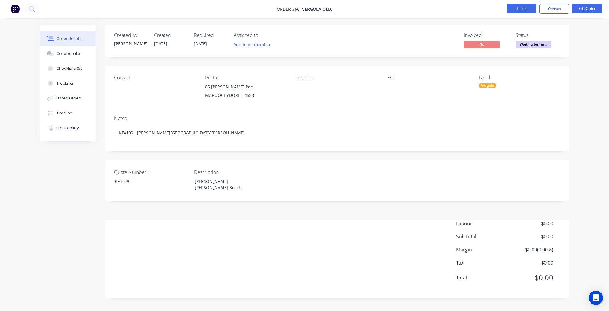
click at [522, 6] on button "Close" at bounding box center [522, 8] width 30 height 9
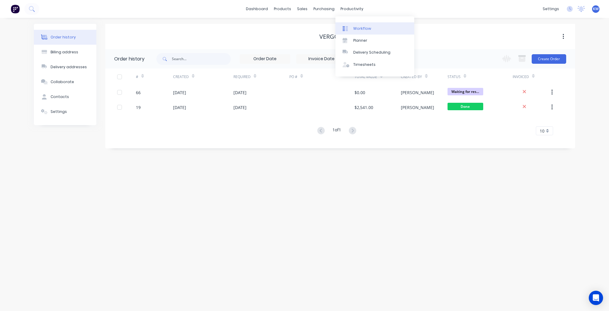
click at [356, 29] on div "Workflow" at bounding box center [362, 28] width 18 height 5
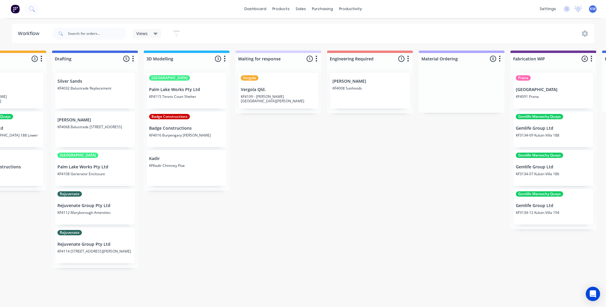
scroll to position [0, 209]
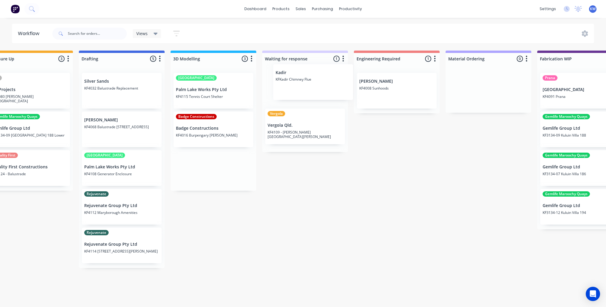
drag, startPoint x: 196, startPoint y: 168, endPoint x: 301, endPoint y: 79, distance: 137.5
click at [301, 79] on div "On hold 2 Status colour #FF4949 hex #FF4949 Save Cancel Notifications Email SMS…" at bounding box center [456, 177] width 1338 height 253
click at [86, 37] on input "text" at bounding box center [97, 34] width 59 height 12
type input "4080"
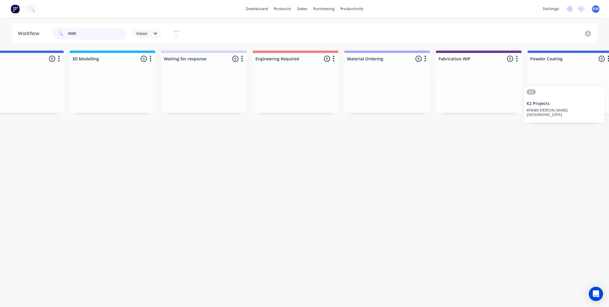
scroll to position [0, 323]
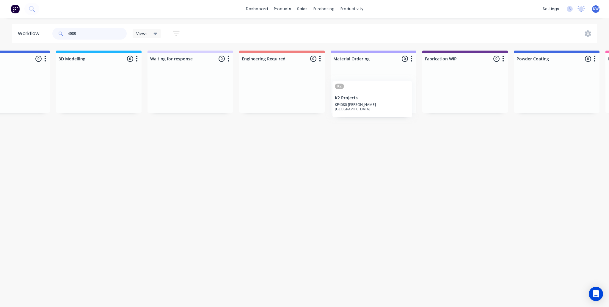
drag, startPoint x: 130, startPoint y: 96, endPoint x: 372, endPoint y: 99, distance: 242.5
click at [372, 99] on div "On hold 0 Status colour #FF4949 hex #FF4949 Save Cancel Notifications Email SMS…" at bounding box center [341, 82] width 1338 height 63
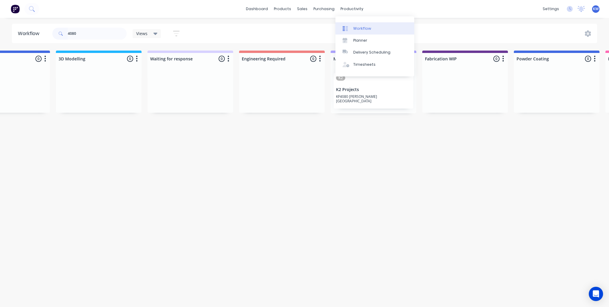
click at [363, 29] on div "Workflow" at bounding box center [362, 28] width 18 height 5
click at [360, 25] on link "Workflow" at bounding box center [375, 28] width 79 height 12
click at [94, 37] on input "4080" at bounding box center [97, 34] width 59 height 12
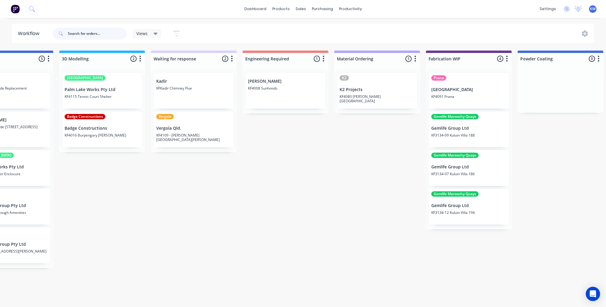
scroll to position [0, 319]
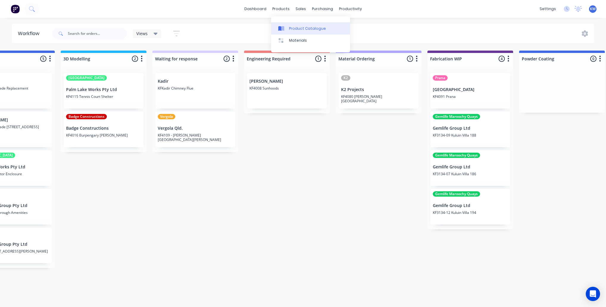
click at [296, 26] on div "Product Catalogue" at bounding box center [307, 28] width 37 height 5
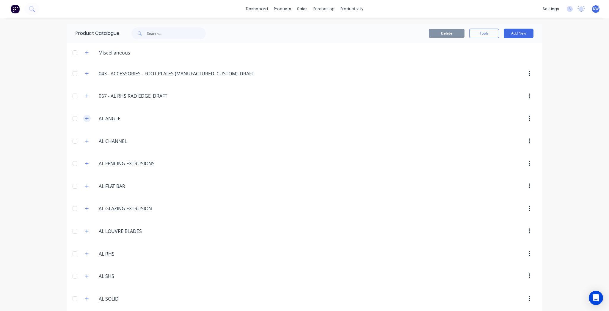
click at [83, 118] on button "button" at bounding box center [86, 118] width 7 height 7
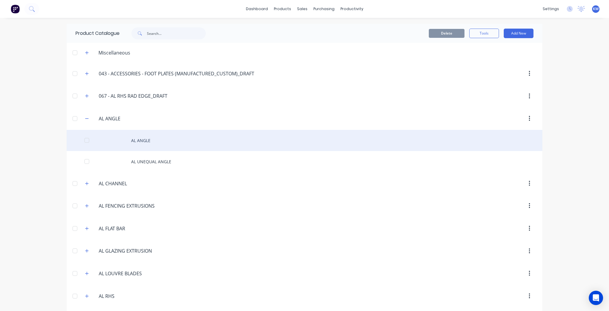
click at [155, 140] on div "AL ANGLE" at bounding box center [305, 140] width 476 height 21
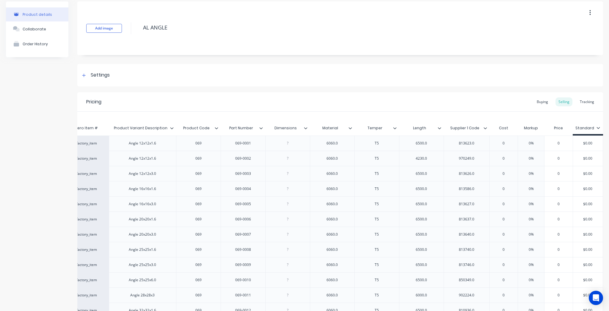
scroll to position [24, 0]
click at [468, 148] on div "813623.0" at bounding box center [467, 142] width 46 height 15
click at [530, 102] on div "Pricing Buying Selling Tracking" at bounding box center [340, 101] width 526 height 19
click at [537, 102] on div "Buying" at bounding box center [542, 101] width 17 height 9
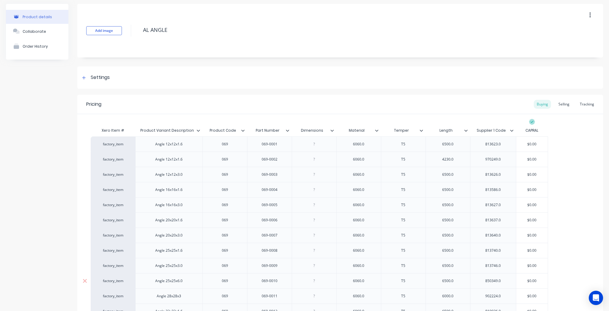
scroll to position [0, 0]
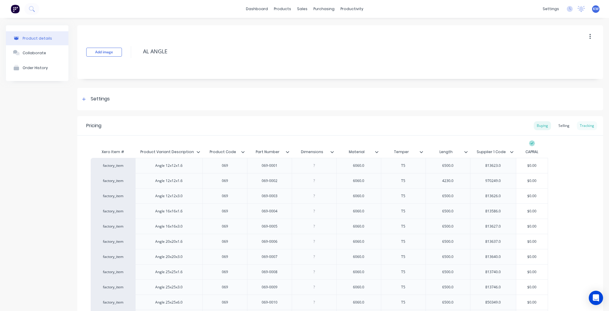
click at [583, 129] on div "Tracking" at bounding box center [587, 125] width 20 height 9
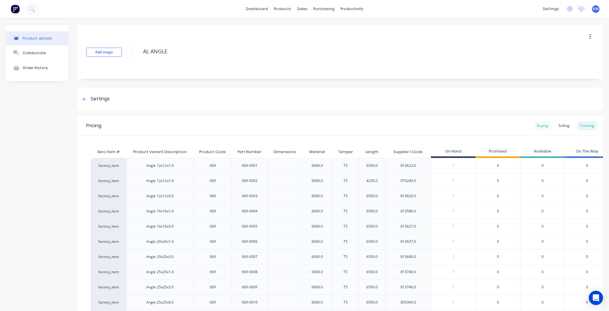
click at [542, 126] on div "Buying" at bounding box center [542, 125] width 17 height 9
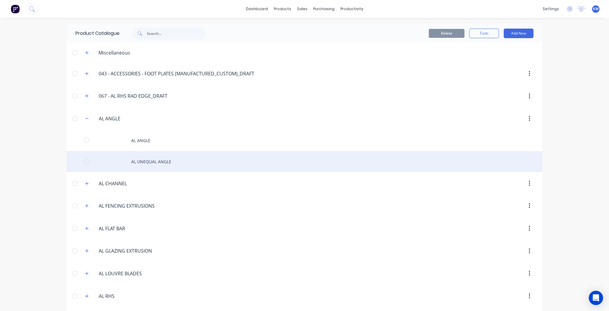
click at [155, 154] on div "AL UNEQUAL ANGLE" at bounding box center [305, 161] width 476 height 21
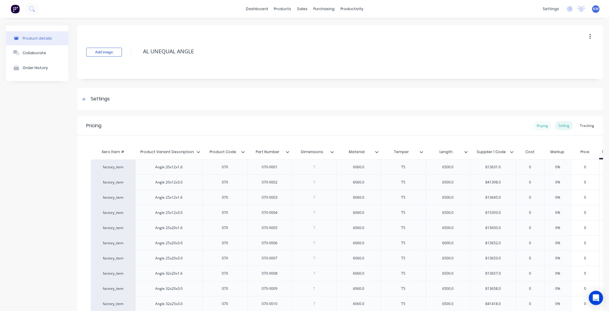
click at [535, 122] on div "Buying" at bounding box center [542, 125] width 17 height 9
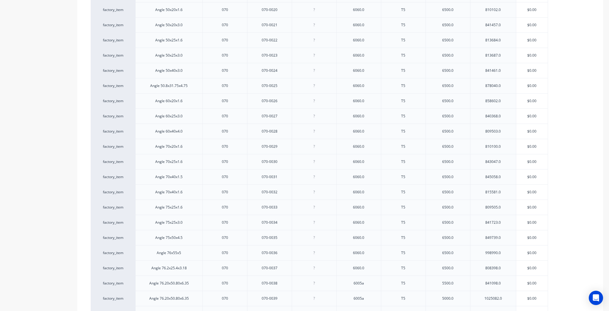
scroll to position [548, 0]
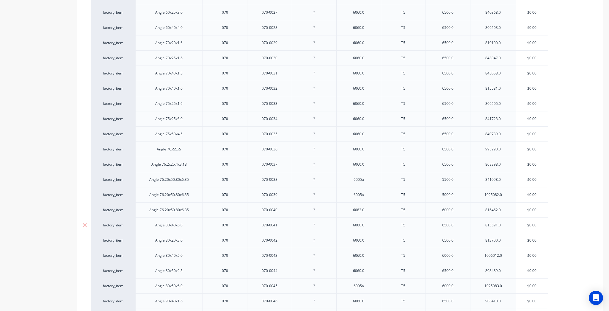
click at [270, 224] on div "070-0041" at bounding box center [270, 225] width 30 height 8
click at [407, 224] on div "T5" at bounding box center [404, 225] width 30 height 8
click at [353, 226] on div "6060.0" at bounding box center [359, 225] width 30 height 8
click at [361, 223] on div "6060.0" at bounding box center [359, 225] width 30 height 8
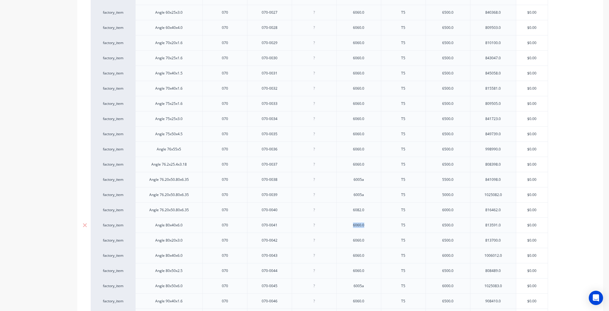
click at [361, 223] on div "6060.0" at bounding box center [359, 225] width 30 height 8
click at [365, 224] on div "6060.0" at bounding box center [359, 225] width 30 height 8
click at [580, 257] on div "factory_item Angle 20x12x1.6 070 070-0001 6060.0 T5 6500.0 813631.0 $0.00 facto…" at bounding box center [340, 96] width 499 height 972
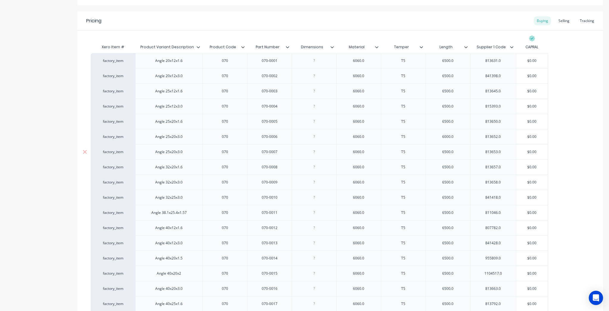
scroll to position [24, 0]
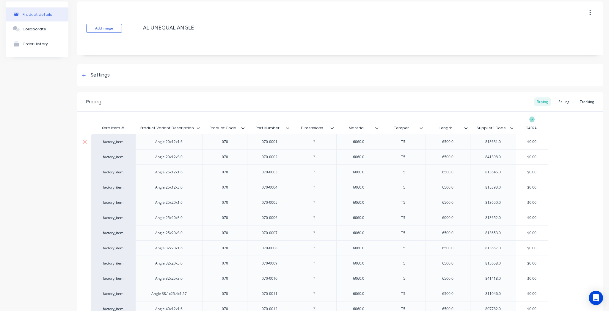
click at [367, 143] on div "6060.0" at bounding box center [359, 142] width 30 height 8
click at [372, 160] on div "6060.0" at bounding box center [359, 157] width 30 height 8
click at [368, 177] on div "6060.0" at bounding box center [359, 171] width 45 height 15
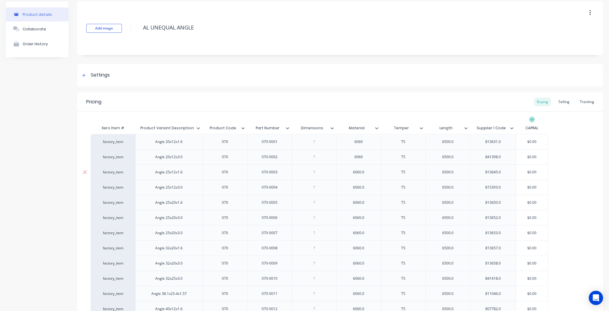
click at [368, 177] on div "6060.0" at bounding box center [359, 171] width 45 height 15
click at [367, 174] on div "6060.0" at bounding box center [359, 172] width 30 height 8
click at [364, 188] on div "6060.0" at bounding box center [359, 187] width 30 height 8
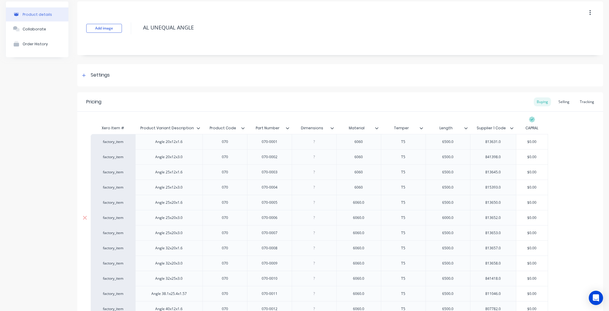
click at [361, 211] on div "6060.0" at bounding box center [359, 217] width 45 height 15
click at [364, 201] on div "6060.0" at bounding box center [359, 202] width 30 height 8
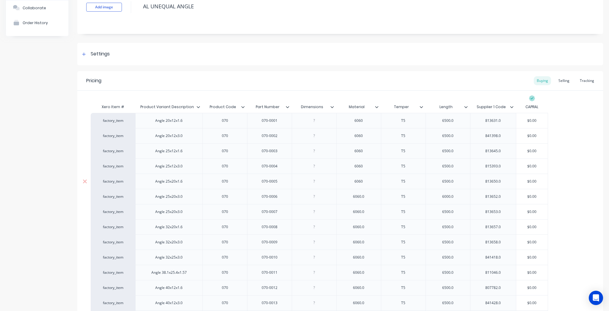
scroll to position [71, 0]
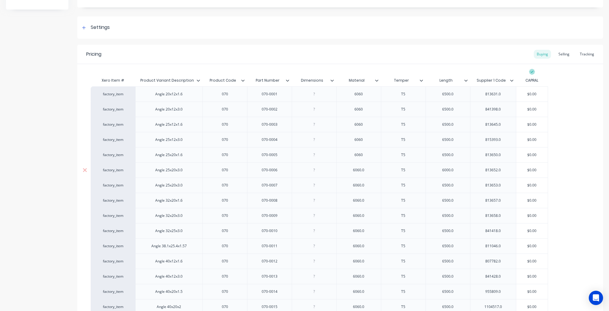
click at [370, 172] on div "6060.0" at bounding box center [359, 170] width 30 height 8
click at [368, 184] on div "6060.0" at bounding box center [359, 185] width 30 height 8
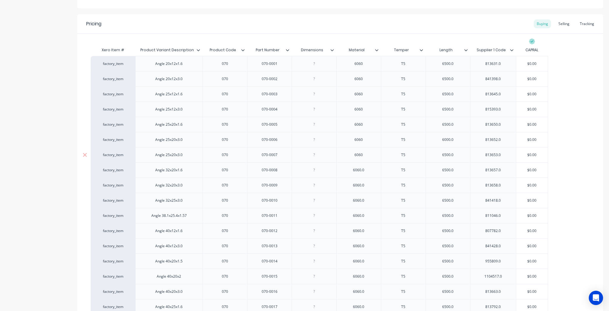
scroll to position [119, 0]
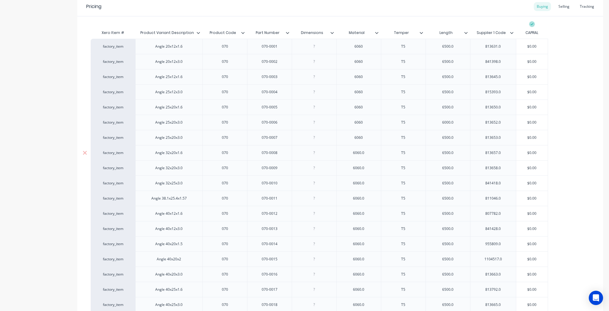
click at [369, 152] on div "6060.0" at bounding box center [359, 153] width 30 height 8
click at [361, 168] on div "6060.0" at bounding box center [359, 168] width 30 height 8
click at [367, 171] on div "6060.0" at bounding box center [359, 167] width 45 height 15
click at [366, 168] on div "6060.0" at bounding box center [359, 168] width 30 height 8
click at [370, 182] on div "6060.0" at bounding box center [359, 183] width 30 height 8
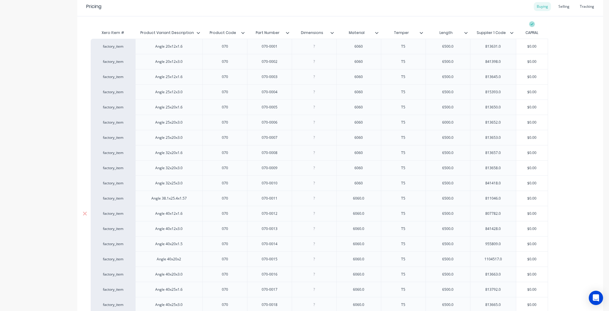
click at [364, 206] on div "6060.0" at bounding box center [359, 213] width 45 height 15
click at [370, 196] on div "6060.0" at bounding box center [359, 198] width 30 height 8
click at [365, 215] on div "6060.0" at bounding box center [359, 213] width 30 height 8
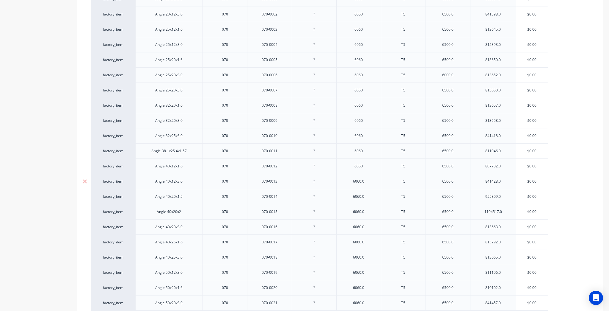
scroll to position [167, 0]
click at [363, 180] on div "6060.0" at bounding box center [359, 181] width 30 height 8
click at [365, 195] on div "6060.0" at bounding box center [359, 196] width 30 height 8
click at [364, 210] on div "6060.0" at bounding box center [359, 211] width 30 height 8
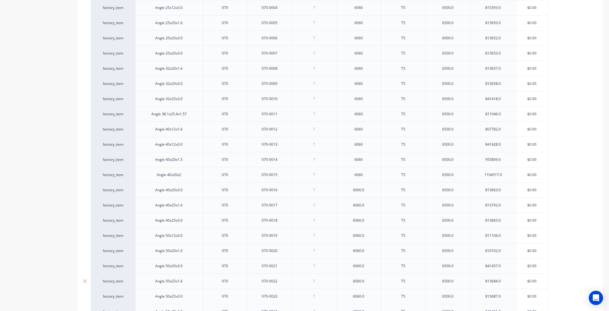
scroll to position [286, 0]
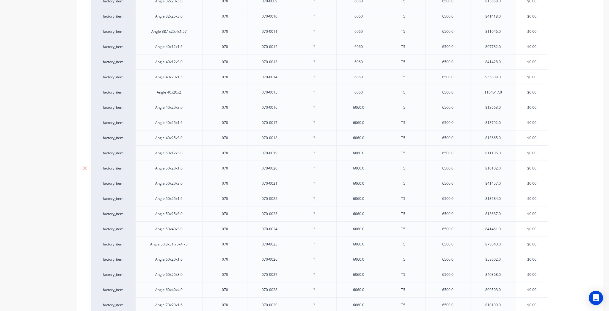
click at [369, 168] on div "6060.0" at bounding box center [359, 168] width 30 height 8
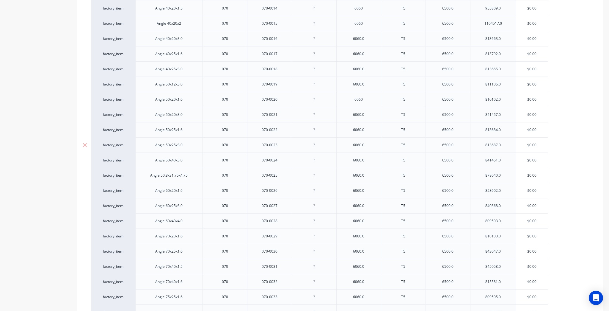
scroll to position [357, 0]
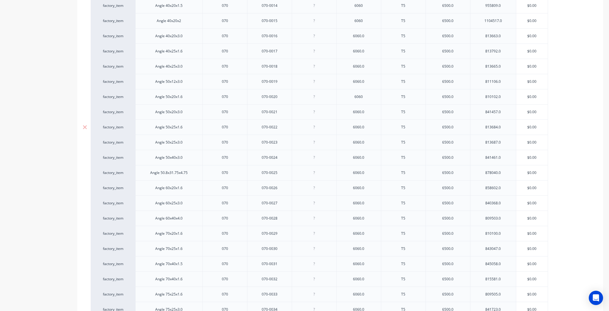
click at [364, 126] on div "6060.0" at bounding box center [359, 127] width 30 height 8
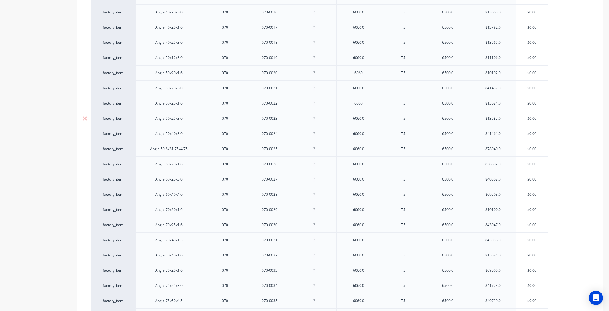
click at [366, 122] on div "6060.0" at bounding box center [359, 118] width 45 height 15
click at [366, 117] on div "6060.0" at bounding box center [359, 119] width 30 height 8
click at [367, 134] on div "6060.0" at bounding box center [359, 134] width 30 height 8
click at [369, 149] on div "6060.0" at bounding box center [359, 149] width 30 height 8
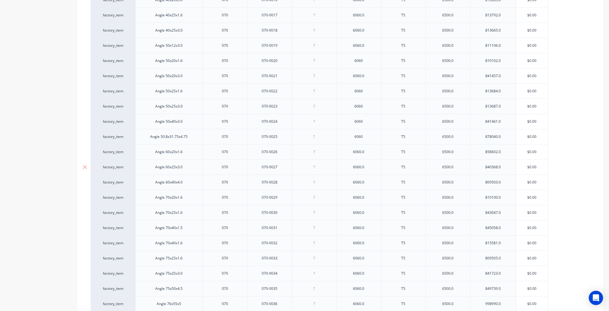
scroll to position [405, 0]
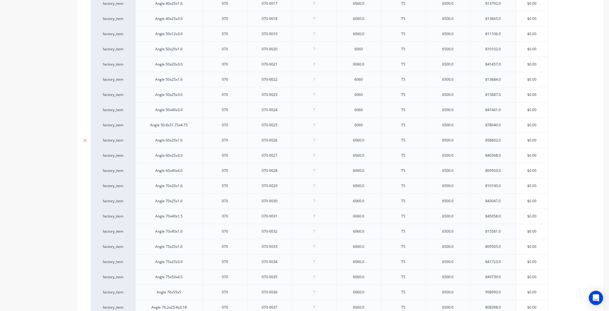
click at [363, 137] on div "6060.0" at bounding box center [359, 140] width 30 height 8
click at [367, 107] on div "6060.0" at bounding box center [359, 108] width 30 height 8
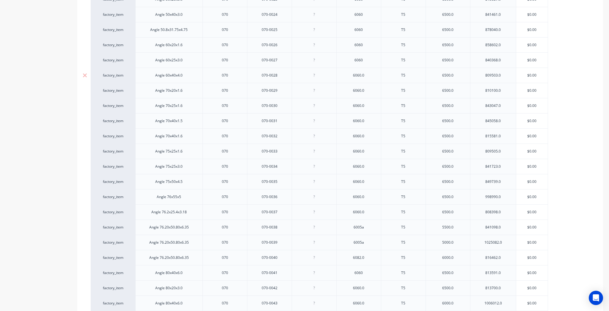
click at [368, 73] on div "6060.0" at bounding box center [359, 75] width 30 height 8
click at [371, 87] on div "6060.0" at bounding box center [359, 91] width 30 height 8
click at [369, 100] on div "6060.0" at bounding box center [359, 105] width 45 height 15
click at [367, 108] on div "6060.0" at bounding box center [359, 105] width 45 height 15
click at [367, 106] on div "6060.0" at bounding box center [359, 106] width 30 height 8
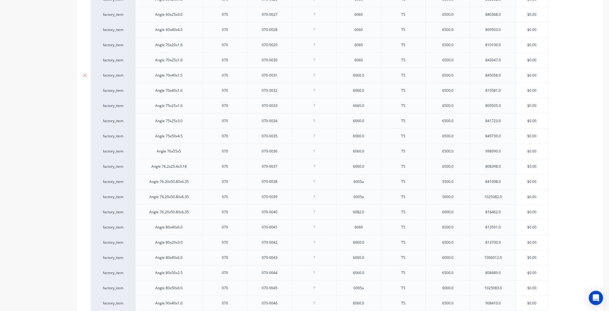
scroll to position [548, 0]
click at [368, 69] on div "6060.0" at bounding box center [359, 73] width 30 height 8
click at [371, 88] on div "6060.0" at bounding box center [359, 89] width 30 height 8
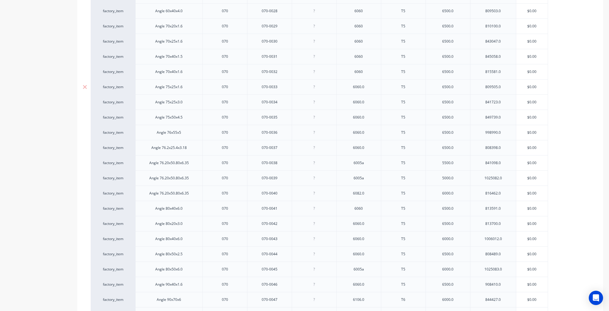
scroll to position [571, 0]
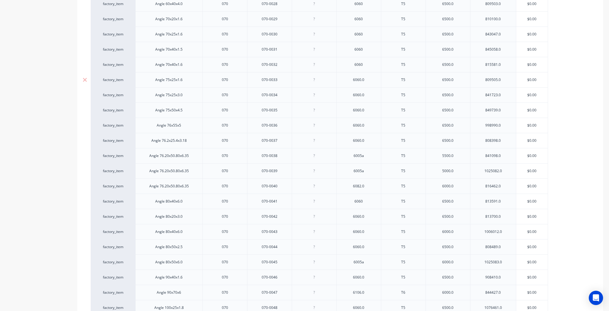
click at [367, 77] on div "6060.0" at bounding box center [359, 80] width 30 height 8
click at [369, 46] on div "6060.0" at bounding box center [359, 47] width 30 height 8
click at [368, 61] on div "6060.0" at bounding box center [359, 63] width 30 height 8
click at [370, 76] on div "6060.0" at bounding box center [359, 78] width 30 height 8
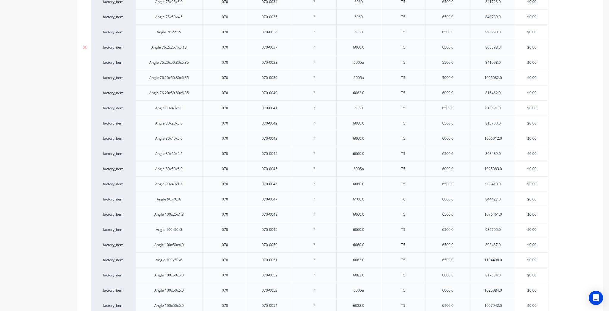
scroll to position [667, 0]
click at [366, 43] on div "6060.0" at bounding box center [359, 45] width 30 height 8
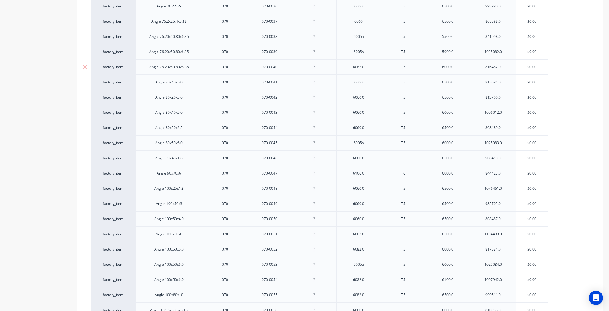
click at [369, 64] on div "6082.0" at bounding box center [359, 67] width 30 height 8
click at [368, 84] on div "6060" at bounding box center [359, 81] width 45 height 15
click at [368, 105] on div "6060.0" at bounding box center [359, 112] width 45 height 15
click at [369, 95] on div "6060.0" at bounding box center [359, 97] width 30 height 8
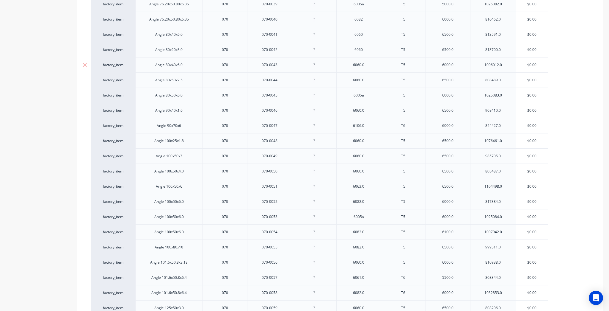
click at [367, 65] on div "6060.0" at bounding box center [359, 65] width 30 height 8
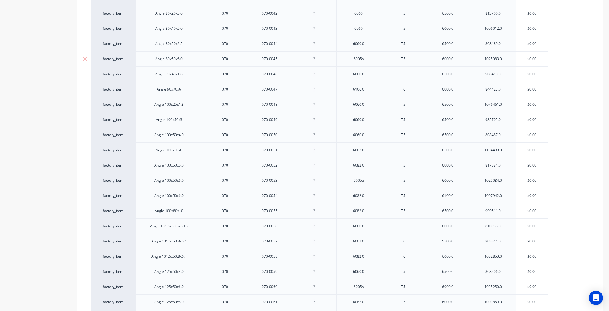
scroll to position [786, 0]
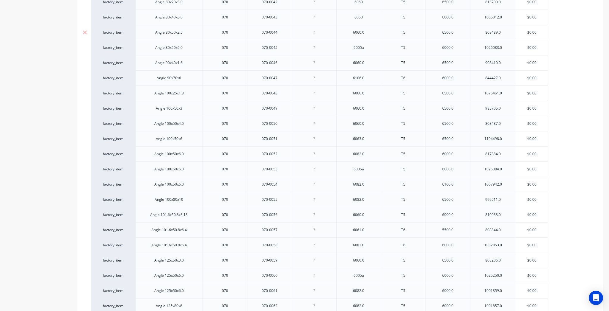
click at [368, 33] on div "6060.0" at bounding box center [359, 33] width 30 height 8
click at [370, 60] on div "6060.0" at bounding box center [359, 63] width 30 height 8
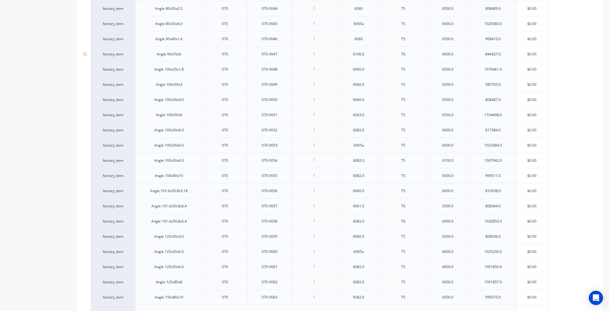
click at [365, 51] on div "6106.0" at bounding box center [359, 54] width 30 height 8
click at [370, 67] on div "6060.0" at bounding box center [359, 69] width 30 height 8
click at [369, 82] on div "6060.0" at bounding box center [359, 85] width 30 height 8
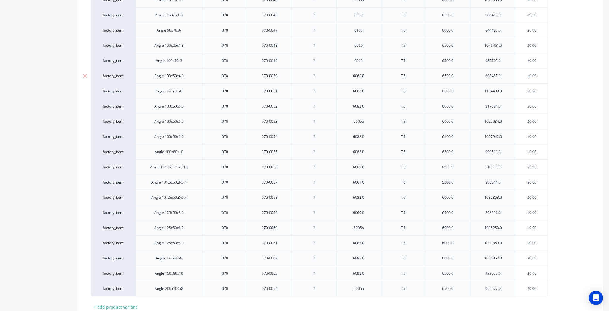
click at [364, 73] on div "6060.0" at bounding box center [359, 76] width 30 height 8
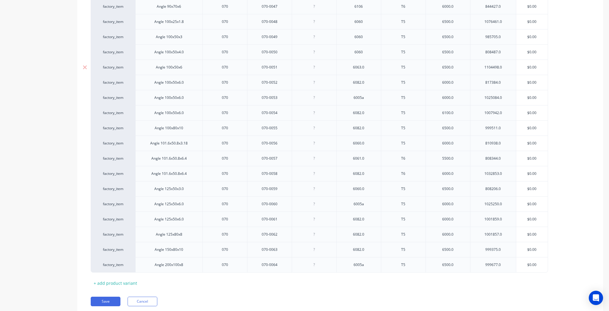
click at [371, 65] on div "6063.0" at bounding box center [359, 67] width 30 height 8
click at [371, 79] on div "6082.0" at bounding box center [359, 83] width 30 height 8
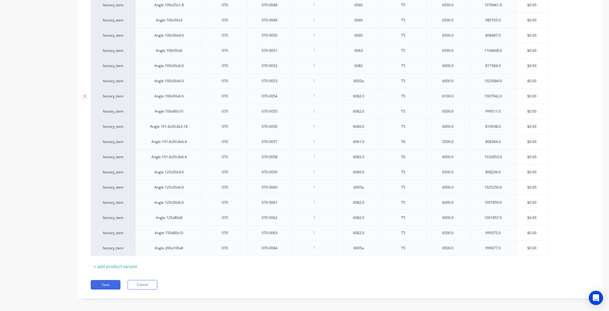
click at [369, 93] on div "6082.0" at bounding box center [359, 96] width 30 height 8
click at [370, 110] on div "6082.0" at bounding box center [359, 111] width 30 height 8
click at [370, 123] on div "6060.0" at bounding box center [359, 127] width 30 height 8
click at [368, 142] on div "6061.0" at bounding box center [359, 142] width 30 height 8
click at [365, 156] on div "6082.0" at bounding box center [359, 157] width 30 height 8
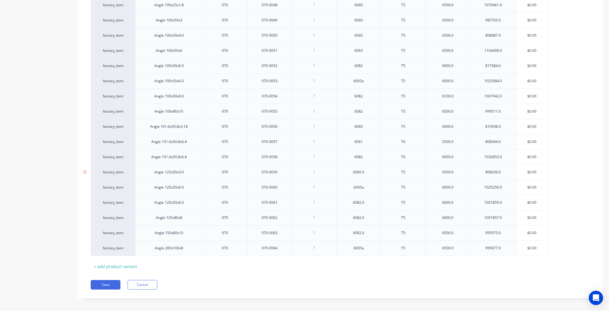
click at [370, 169] on div "6060.0" at bounding box center [359, 172] width 30 height 8
click at [368, 198] on div "6082.0" at bounding box center [359, 202] width 30 height 8
click at [375, 217] on div "6082.0" at bounding box center [359, 217] width 45 height 15
click at [373, 214] on div "6082.0" at bounding box center [359, 218] width 30 height 8
click at [368, 229] on div "6082.0" at bounding box center [359, 233] width 30 height 8
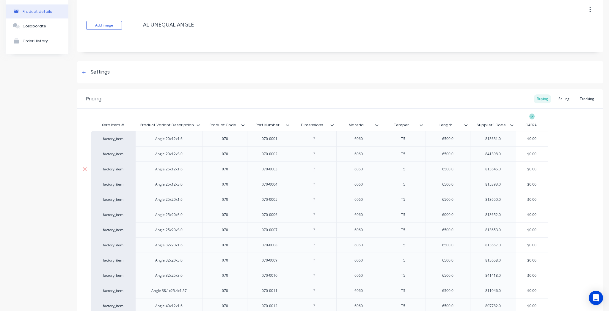
scroll to position [0, 0]
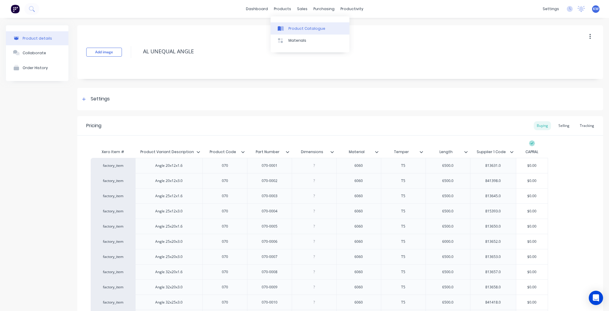
click at [293, 26] on div "Product Catalogue" at bounding box center [307, 28] width 37 height 5
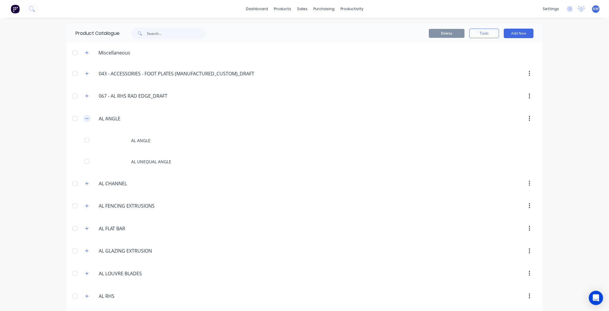
click at [86, 115] on button "button" at bounding box center [86, 118] width 7 height 7
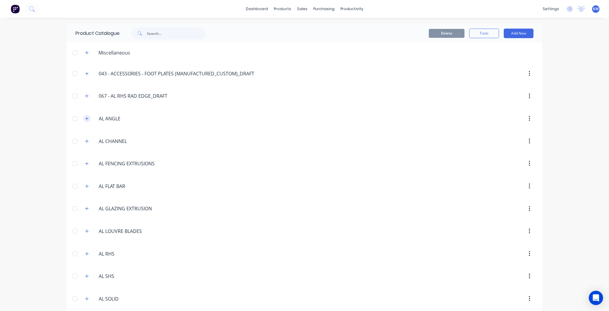
click at [86, 117] on icon "button" at bounding box center [87, 118] width 4 height 4
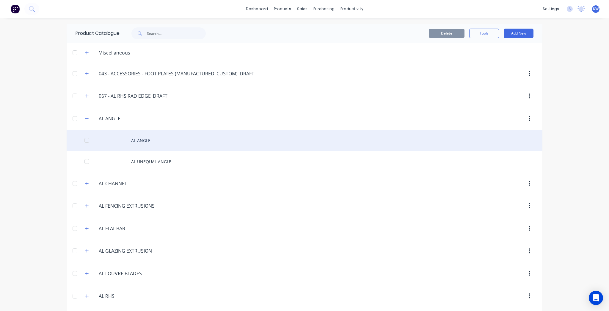
click at [182, 140] on div "AL ANGLE" at bounding box center [305, 140] width 476 height 21
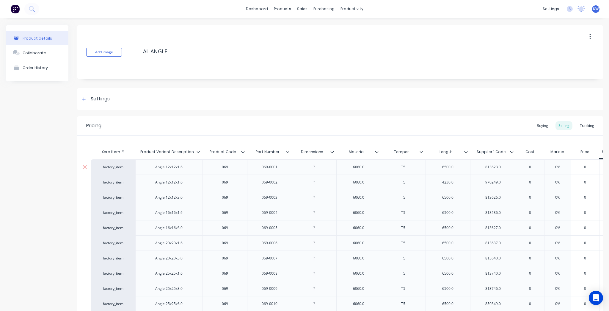
scroll to position [24, 0]
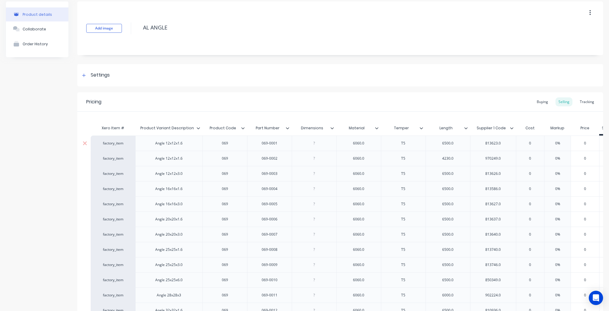
click at [371, 140] on div "6060.0" at bounding box center [359, 143] width 30 height 8
click at [370, 160] on div "6060.0" at bounding box center [359, 158] width 30 height 8
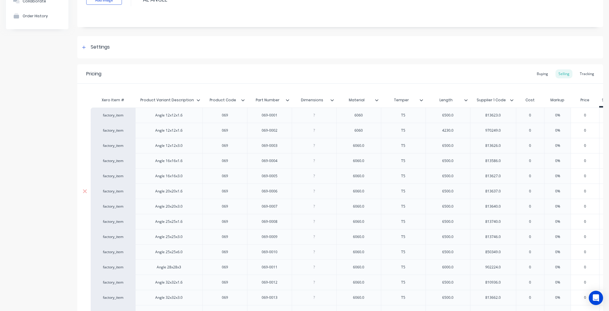
scroll to position [95, 0]
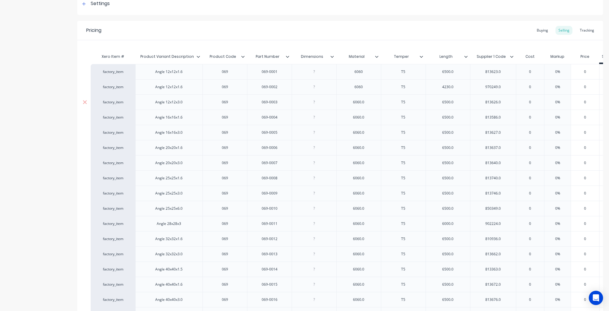
click at [374, 103] on div "6060.0" at bounding box center [359, 101] width 45 height 15
click at [370, 105] on div "6060.0" at bounding box center [359, 102] width 30 height 8
click at [373, 115] on div "6060.0" at bounding box center [359, 117] width 30 height 8
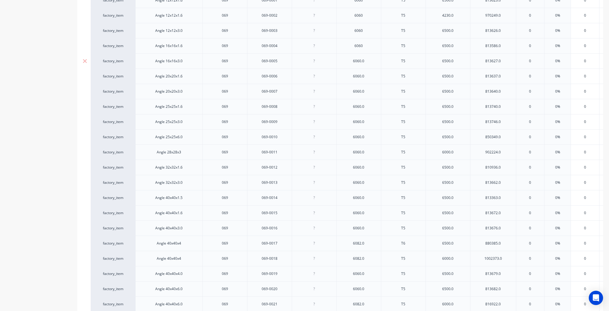
click at [372, 61] on div "6060.0" at bounding box center [359, 61] width 30 height 8
click at [370, 77] on div "6060.0" at bounding box center [359, 76] width 30 height 8
click at [370, 93] on div "6060.0" at bounding box center [359, 91] width 30 height 8
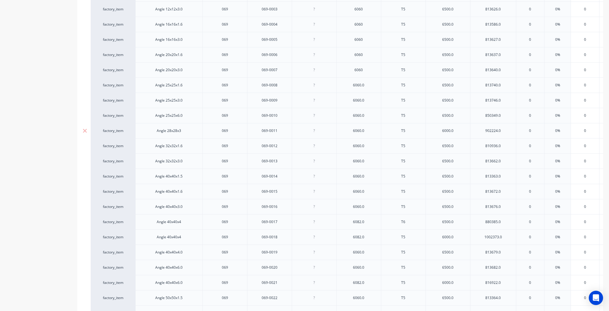
scroll to position [214, 0]
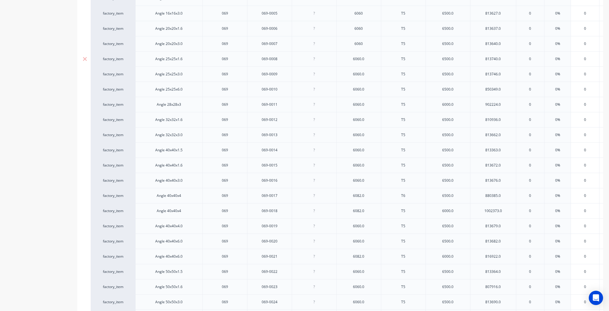
click at [366, 56] on div "6060.0" at bounding box center [359, 59] width 30 height 8
click at [376, 76] on div "6060.0" at bounding box center [359, 73] width 45 height 15
click at [360, 72] on div "6060.0" at bounding box center [359, 74] width 30 height 8
click at [368, 73] on div "6060.0" at bounding box center [359, 74] width 30 height 8
click at [367, 89] on div "6060.0" at bounding box center [359, 89] width 30 height 8
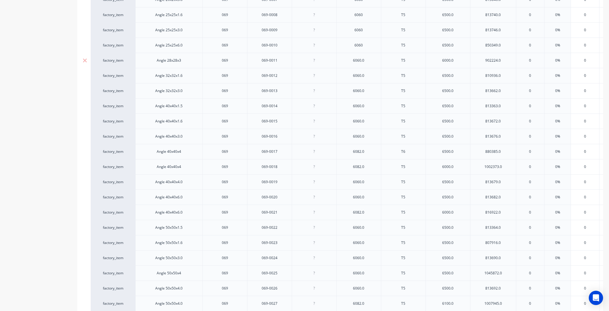
scroll to position [262, 0]
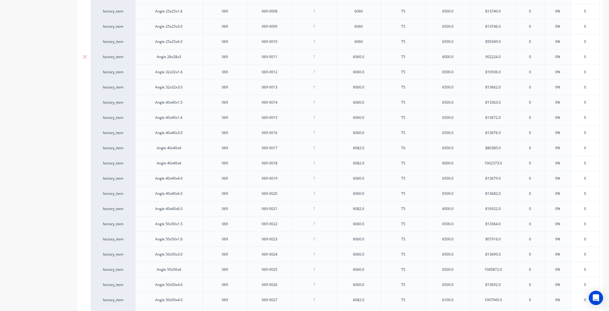
click at [365, 51] on div "6060.0" at bounding box center [359, 56] width 45 height 15
click at [365, 60] on div "6060.0" at bounding box center [359, 57] width 30 height 8
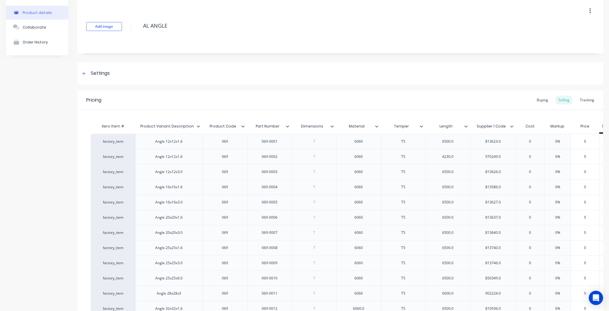
scroll to position [0, 0]
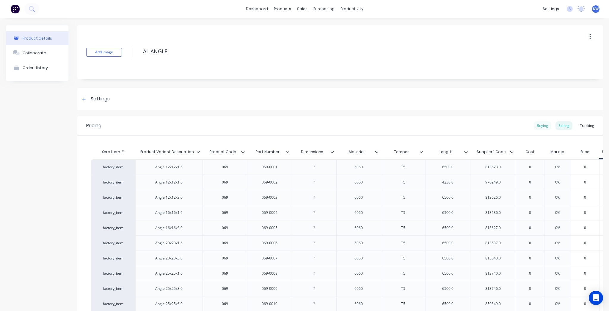
click at [539, 123] on div "Buying" at bounding box center [542, 125] width 17 height 9
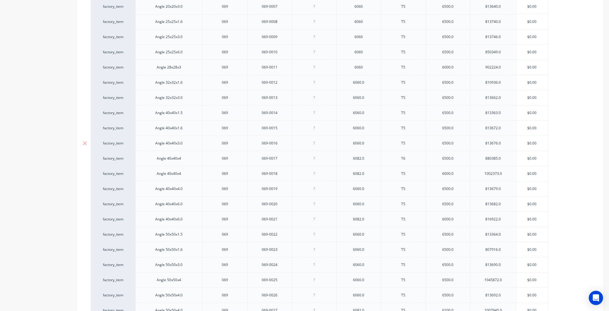
scroll to position [262, 0]
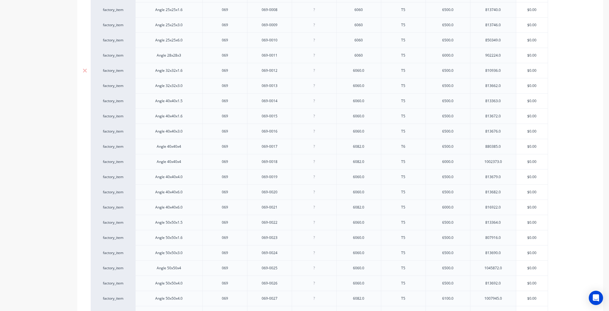
click at [367, 71] on div "6060.0" at bounding box center [359, 71] width 30 height 8
click at [367, 86] on div "6060.0" at bounding box center [359, 86] width 30 height 8
click at [366, 102] on div "6060.0" at bounding box center [359, 101] width 30 height 8
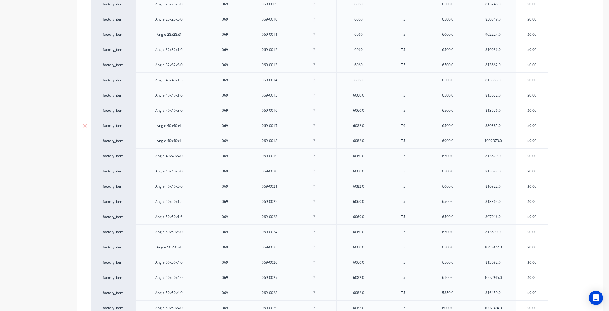
scroll to position [309, 0]
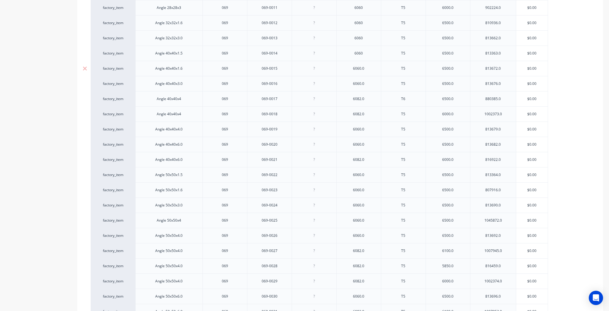
click at [365, 69] on div "6060.0" at bounding box center [359, 69] width 30 height 8
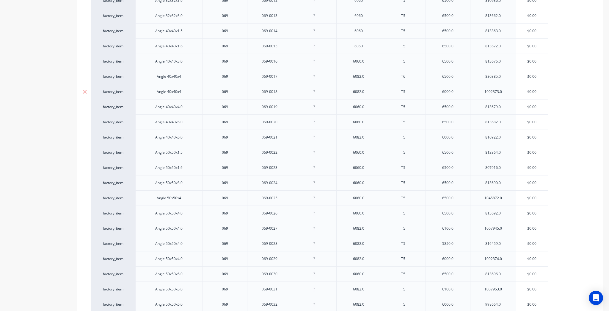
scroll to position [357, 0]
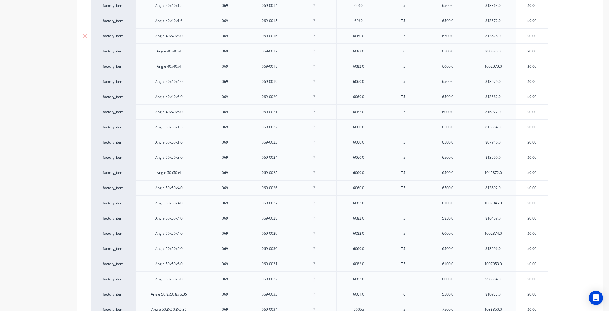
click at [369, 36] on div "6060.0" at bounding box center [359, 36] width 30 height 8
click at [368, 53] on div "6082.0" at bounding box center [359, 51] width 30 height 8
click at [370, 66] on div "6082.0" at bounding box center [359, 66] width 30 height 8
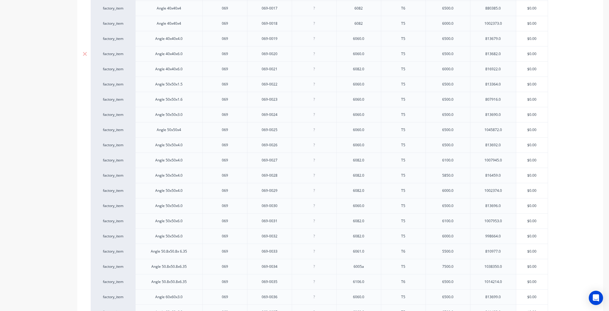
scroll to position [405, 0]
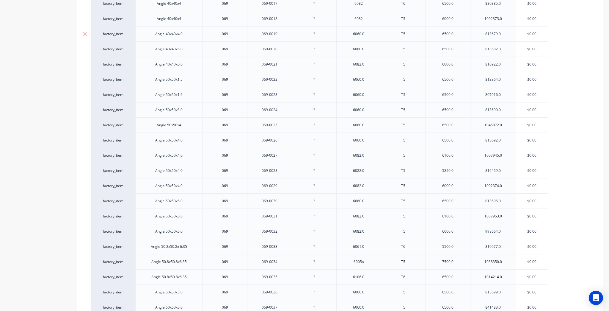
click at [367, 34] on div "6060.0" at bounding box center [359, 34] width 30 height 8
click at [370, 50] on div "6060.0" at bounding box center [359, 49] width 30 height 8
click at [377, 62] on div "6082.0" at bounding box center [359, 64] width 45 height 15
click at [370, 64] on div "6082.0" at bounding box center [359, 64] width 30 height 8
click at [371, 79] on div "6060.0" at bounding box center [359, 80] width 30 height 8
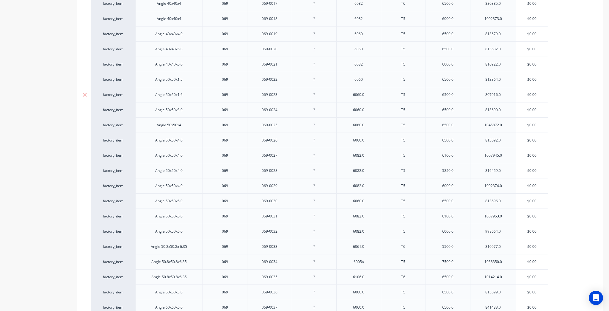
click at [367, 95] on div "6060.0" at bounding box center [359, 95] width 30 height 8
click at [368, 110] on div "6060.0" at bounding box center [359, 110] width 30 height 8
click at [370, 123] on div "6060.0" at bounding box center [359, 125] width 30 height 8
click at [368, 89] on div "6060.0" at bounding box center [359, 93] width 30 height 8
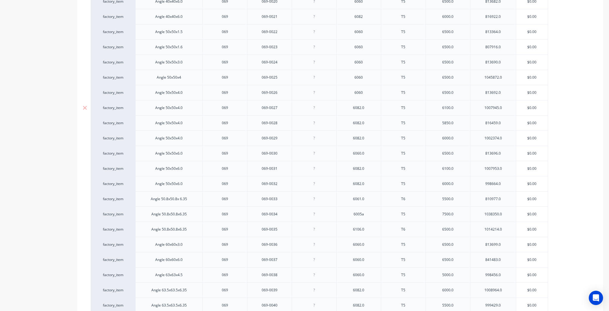
click at [370, 109] on div "6082.0" at bounding box center [359, 108] width 30 height 8
click at [370, 74] on div "6082.0" at bounding box center [359, 75] width 30 height 8
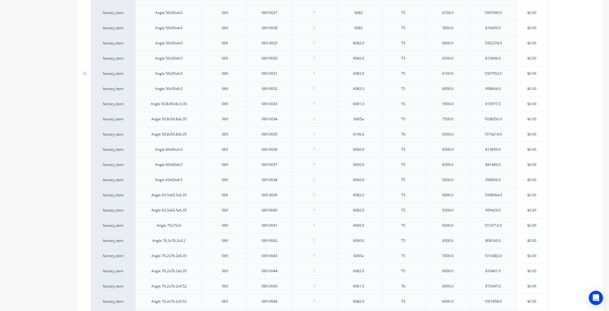
scroll to position [548, 0]
click at [370, 42] on div "6082.0" at bounding box center [359, 43] width 30 height 8
click at [370, 55] on div "6060.0" at bounding box center [359, 58] width 30 height 8
click at [367, 71] on div "6082.0" at bounding box center [359, 73] width 30 height 8
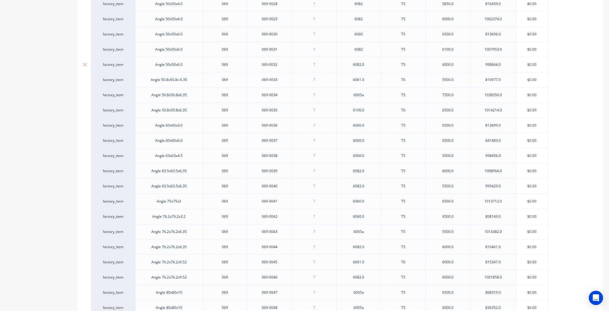
click at [370, 65] on div "6082.0" at bounding box center [359, 65] width 30 height 8
click at [369, 78] on div "6061.0" at bounding box center [359, 80] width 30 height 8
click at [368, 91] on div "6005a" at bounding box center [359, 95] width 30 height 8
click at [371, 113] on div "6106.0" at bounding box center [359, 109] width 45 height 15
click at [370, 110] on div "6106.0" at bounding box center [359, 110] width 30 height 8
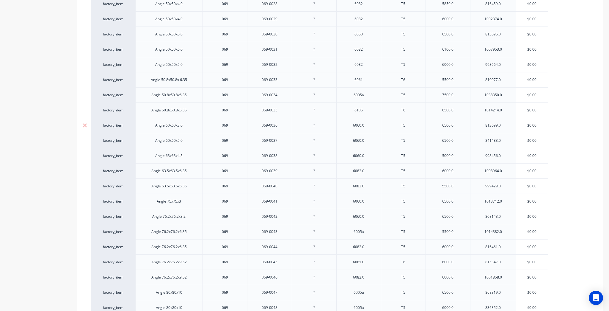
click at [367, 122] on div "6060.0" at bounding box center [359, 125] width 30 height 8
click at [366, 140] on div "6060.0" at bounding box center [359, 141] width 30 height 8
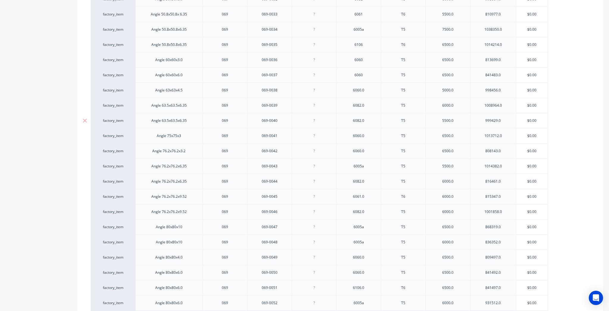
scroll to position [643, 0]
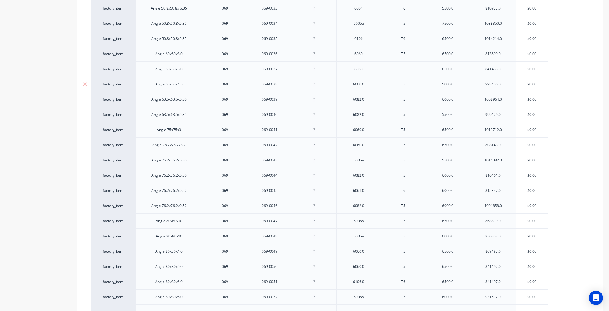
click at [370, 81] on div "6060.0" at bounding box center [359, 84] width 30 height 8
click at [372, 97] on div "6082.0" at bounding box center [359, 100] width 30 height 8
click at [370, 63] on div "6082.0" at bounding box center [359, 67] width 30 height 8
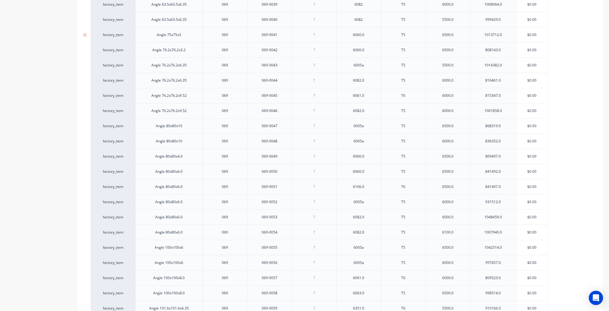
scroll to position [738, 0]
click at [367, 31] on div "6060.0" at bounding box center [359, 35] width 30 height 8
click at [369, 50] on div "6060.0" at bounding box center [359, 50] width 30 height 8
click at [367, 62] on div "6005a" at bounding box center [359, 65] width 30 height 8
click at [367, 81] on div "6082.0" at bounding box center [359, 80] width 30 height 8
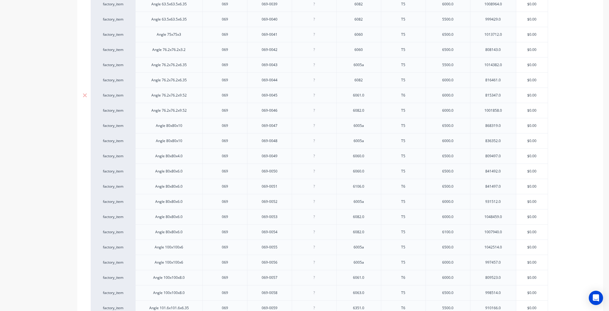
click at [367, 95] on div "6061.0" at bounding box center [359, 95] width 30 height 8
click at [368, 111] on div "6082.0" at bounding box center [359, 111] width 30 height 8
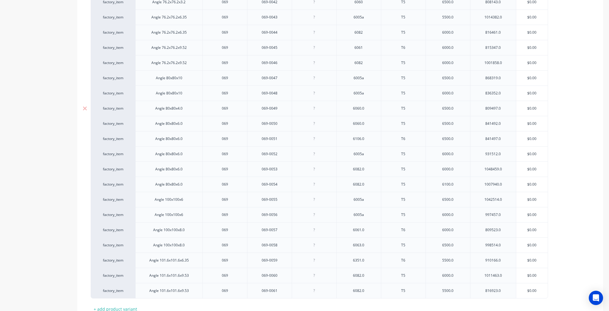
click at [364, 107] on div "6060.0" at bounding box center [359, 108] width 30 height 8
click at [369, 122] on div "6060.0" at bounding box center [359, 124] width 30 height 8
click at [368, 139] on div "6106.0" at bounding box center [359, 139] width 30 height 8
click at [366, 168] on div "6082.0" at bounding box center [359, 169] width 30 height 8
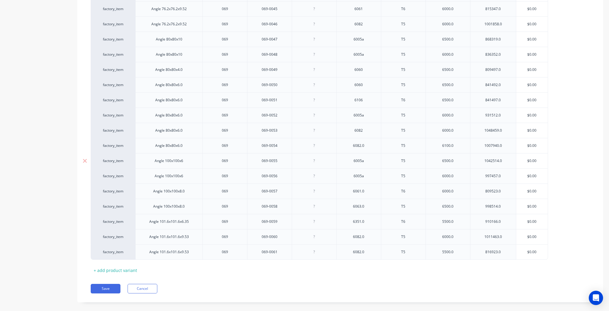
scroll to position [828, 0]
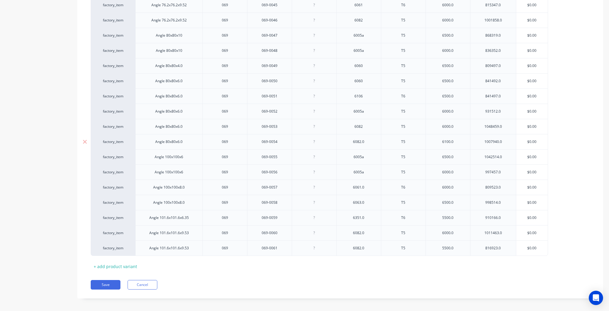
click at [370, 140] on div "6082.0" at bounding box center [359, 142] width 30 height 8
click at [367, 189] on div "6061.0" at bounding box center [359, 186] width 45 height 15
click at [367, 183] on div "6061.0" at bounding box center [359, 187] width 30 height 8
click at [367, 202] on div "6063.0" at bounding box center [359, 202] width 30 height 8
click at [365, 215] on div "6351.0" at bounding box center [359, 218] width 30 height 8
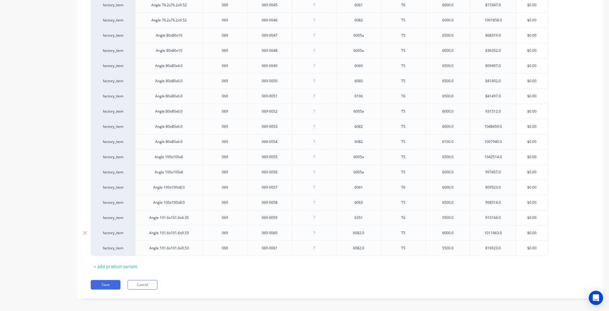
click at [370, 233] on div "6082.0" at bounding box center [359, 232] width 45 height 15
click at [368, 230] on div "6082.0" at bounding box center [359, 233] width 30 height 8
click at [368, 245] on div "6082.0" at bounding box center [359, 248] width 30 height 8
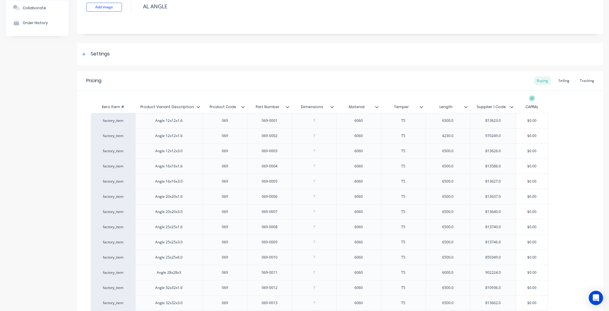
scroll to position [95, 0]
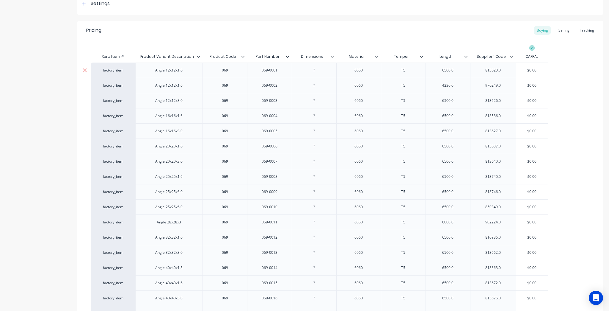
click at [459, 71] on div "6500.0" at bounding box center [448, 70] width 30 height 8
click at [462, 87] on div "4230.0" at bounding box center [448, 86] width 30 height 8
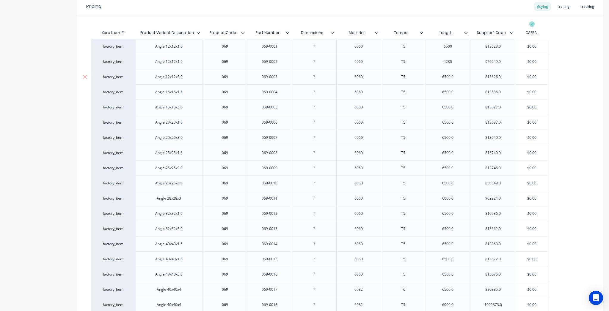
click at [448, 77] on div "6500.0" at bounding box center [448, 77] width 30 height 8
click at [462, 78] on div "6500.0" at bounding box center [448, 77] width 30 height 8
click at [459, 92] on div "6500.0" at bounding box center [448, 92] width 30 height 8
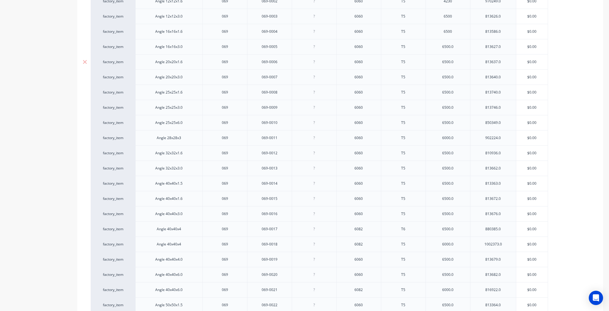
scroll to position [190, 0]
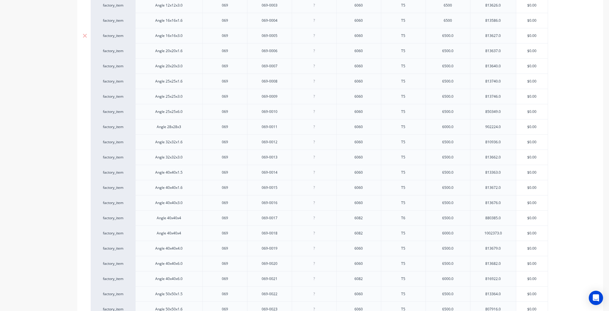
click at [459, 32] on div "6500.0" at bounding box center [448, 36] width 30 height 8
click at [459, 50] on div "6500.0" at bounding box center [448, 51] width 30 height 8
click at [459, 67] on div "6500.0" at bounding box center [448, 66] width 30 height 8
click at [458, 82] on div "6500.0" at bounding box center [448, 81] width 30 height 8
click at [455, 97] on div "6500.0" at bounding box center [448, 97] width 30 height 8
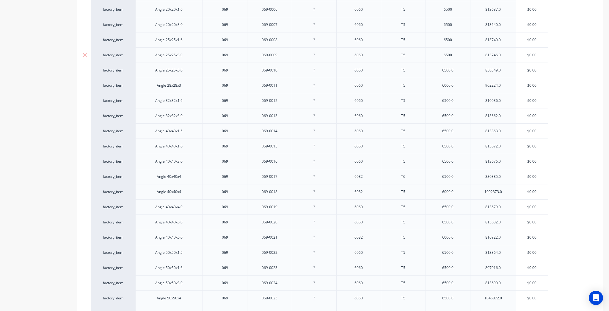
scroll to position [238, 0]
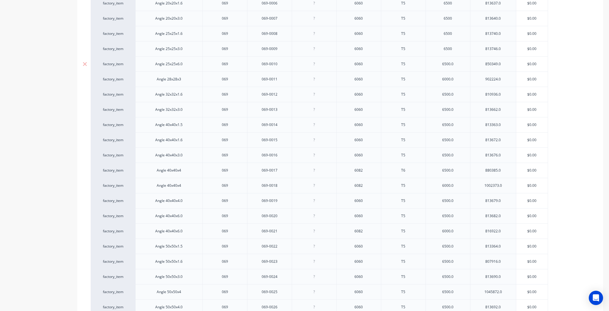
click at [456, 65] on div "6500.0" at bounding box center [448, 64] width 30 height 8
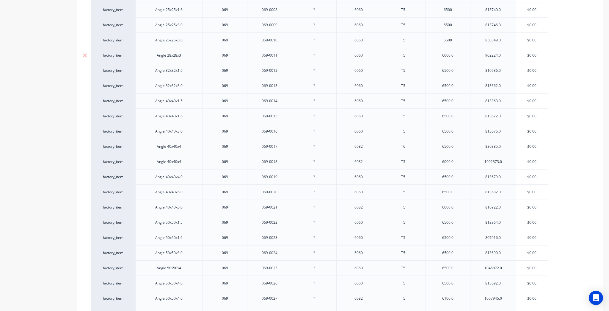
click at [459, 52] on div "6000.0" at bounding box center [448, 55] width 30 height 8
click at [455, 21] on div "6500.0" at bounding box center [448, 23] width 30 height 8
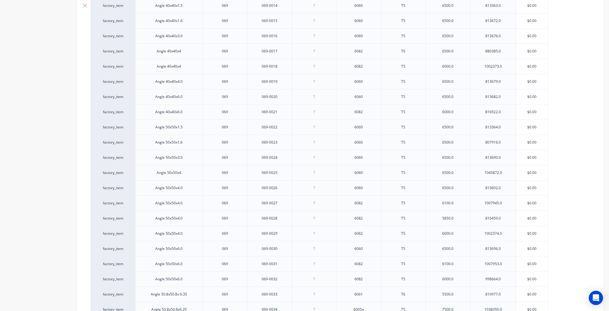
scroll to position [333, 0]
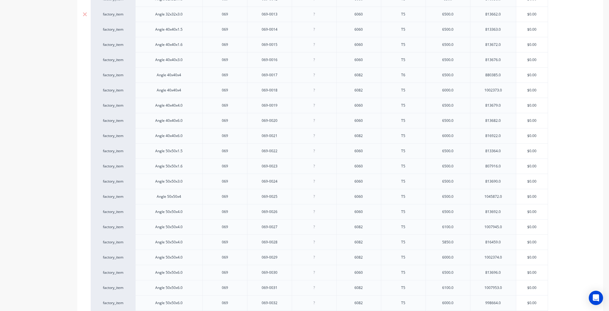
click at [461, 16] on div "6500.0" at bounding box center [448, 14] width 30 height 8
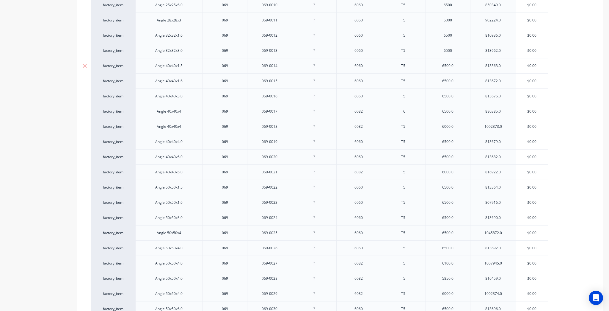
scroll to position [262, 0]
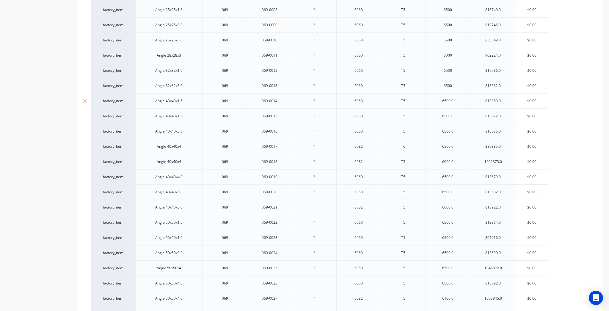
click at [461, 100] on div "6500.0" at bounding box center [448, 101] width 30 height 8
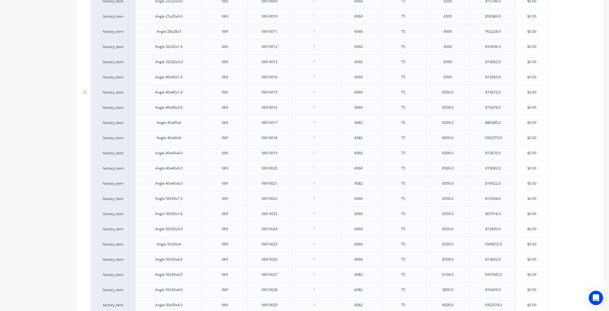
click at [462, 91] on div "6500.0" at bounding box center [448, 92] width 30 height 8
click at [459, 108] on div "6500.0" at bounding box center [448, 108] width 30 height 8
click at [459, 124] on div "6500.0" at bounding box center [448, 123] width 30 height 8
click at [469, 136] on div "6000.0" at bounding box center [448, 137] width 45 height 15
click at [455, 139] on div "6000.0" at bounding box center [448, 138] width 30 height 8
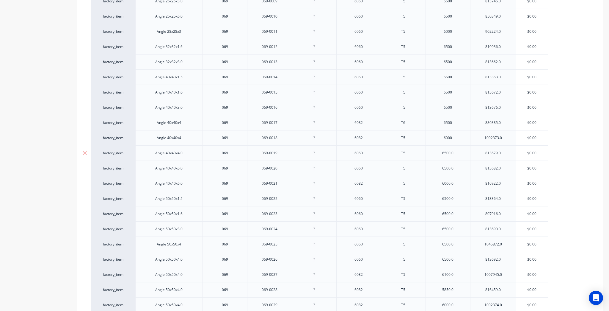
click at [456, 155] on div "6500.0" at bounding box center [448, 153] width 30 height 8
click at [456, 173] on div "6500.0" at bounding box center [448, 167] width 45 height 15
click at [455, 165] on div "6500.0" at bounding box center [448, 168] width 30 height 8
click at [458, 180] on div "6000.0" at bounding box center [448, 183] width 30 height 8
click at [459, 202] on div "6500.0" at bounding box center [448, 198] width 45 height 15
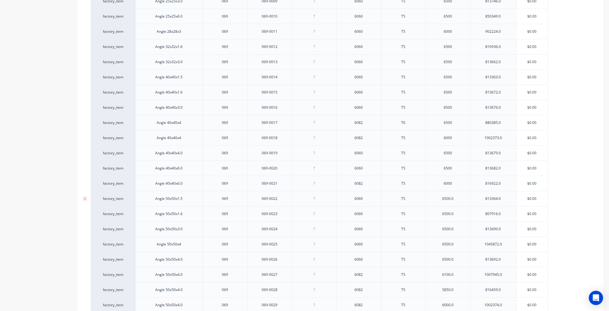
click at [456, 198] on div "6500.0" at bounding box center [448, 199] width 30 height 8
click at [458, 165] on div "6500.0" at bounding box center [448, 166] width 30 height 8
click at [456, 182] on div "6500.0" at bounding box center [448, 181] width 30 height 8
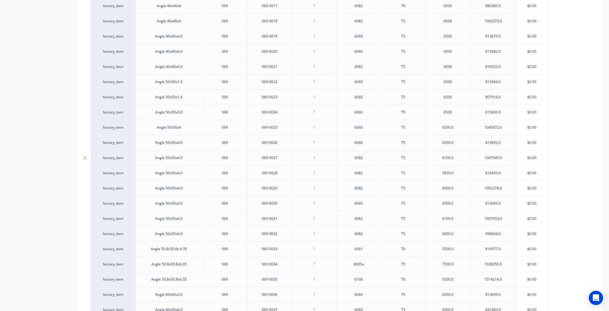
scroll to position [405, 0]
click at [454, 125] on div "6500.0" at bounding box center [448, 125] width 30 height 8
click at [457, 138] on div "6500.0" at bounding box center [448, 140] width 30 height 8
click at [461, 156] on div "6100.0" at bounding box center [448, 155] width 30 height 8
click at [459, 169] on div "5850.0" at bounding box center [448, 171] width 30 height 8
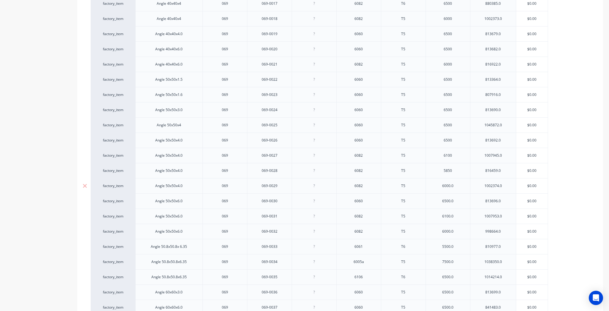
click at [456, 188] on div "6000.0" at bounding box center [448, 185] width 45 height 15
click at [462, 187] on div "6000.0" at bounding box center [448, 186] width 30 height 8
click at [460, 153] on div "6500.0" at bounding box center [448, 153] width 30 height 8
click at [458, 169] on div "6100.0" at bounding box center [448, 169] width 30 height 8
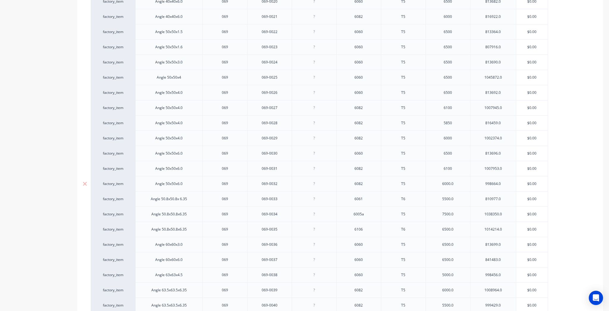
click at [457, 183] on div "6000.0" at bounding box center [448, 184] width 30 height 8
drag, startPoint x: 458, startPoint y: 155, endPoint x: 457, endPoint y: 161, distance: 5.4
click at [457, 155] on div "5500.0" at bounding box center [448, 150] width 45 height 15
click at [457, 166] on div "7500.0" at bounding box center [448, 166] width 30 height 8
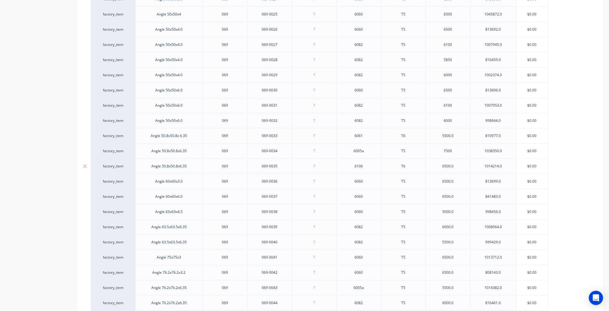
scroll to position [524, 0]
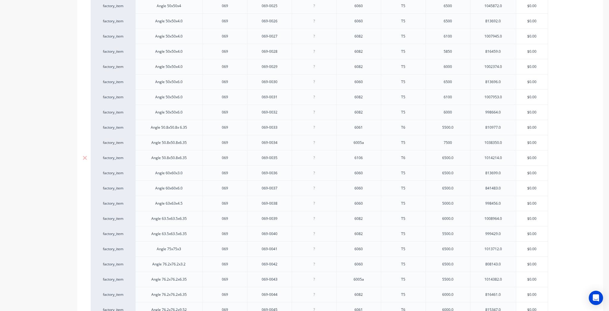
click at [456, 159] on div "6500.0" at bounding box center [448, 158] width 30 height 8
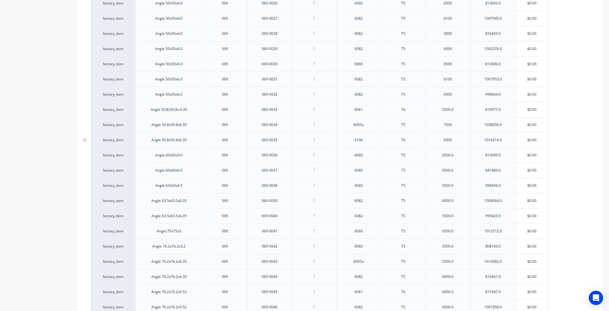
scroll to position [571, 0]
click at [455, 123] on div "6500.0" at bounding box center [448, 125] width 30 height 8
click at [456, 94] on div "6500.0" at bounding box center [448, 93] width 30 height 8
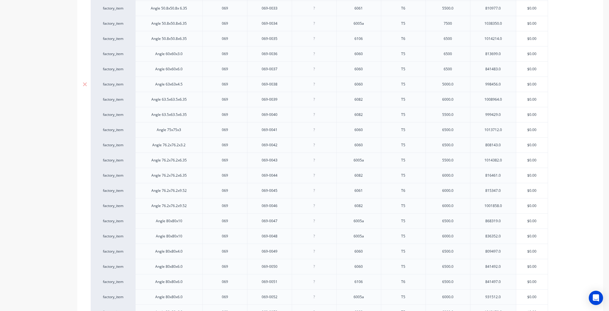
click at [451, 83] on div "5000.0" at bounding box center [448, 84] width 30 height 8
click at [458, 82] on div "5000.0" at bounding box center [448, 84] width 30 height 8
click at [459, 98] on div "6000.0" at bounding box center [448, 100] width 30 height 8
click at [456, 112] on div "5500.0" at bounding box center [448, 115] width 30 height 8
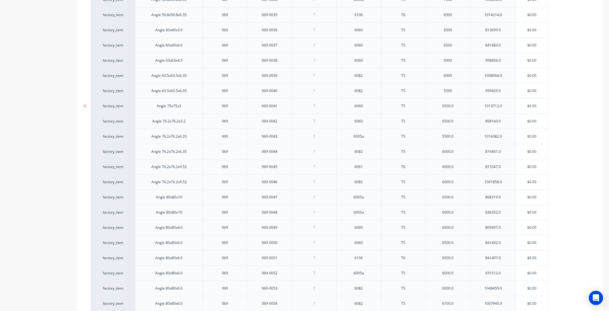
click at [456, 102] on div "6500.0" at bounding box center [448, 106] width 30 height 8
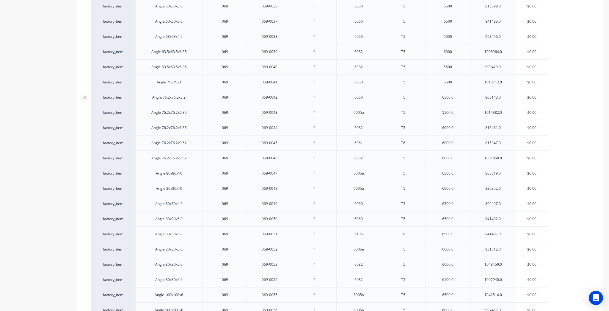
click at [454, 95] on div "6500.0" at bounding box center [448, 97] width 30 height 8
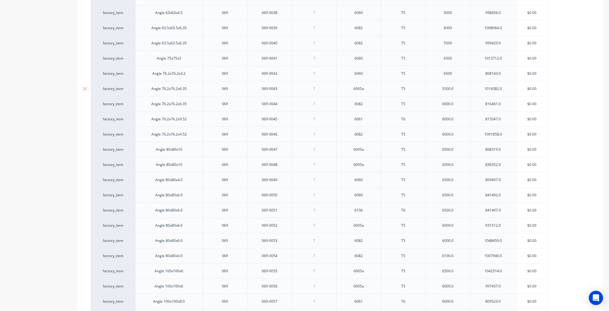
click at [453, 87] on div "5500.0" at bounding box center [448, 89] width 30 height 8
click at [457, 53] on div "6000.0" at bounding box center [448, 56] width 30 height 8
click at [457, 69] on div "6000.0" at bounding box center [448, 72] width 30 height 8
click at [459, 84] on div "6000.0" at bounding box center [448, 87] width 30 height 8
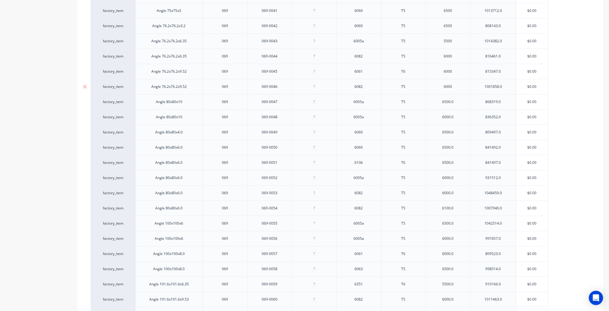
scroll to position [786, 0]
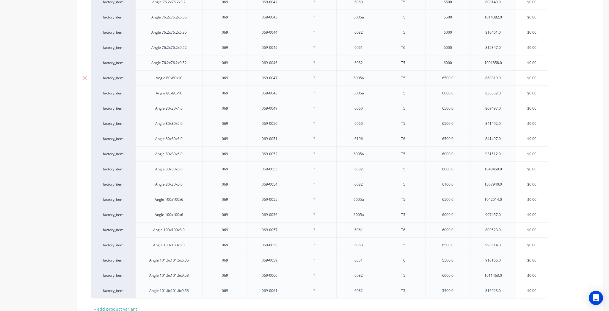
click at [459, 74] on div "6500.0" at bounding box center [448, 78] width 30 height 8
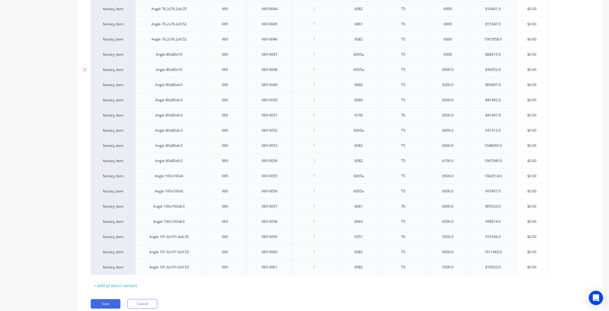
scroll to position [809, 0]
click at [457, 62] on div "6000.0" at bounding box center [448, 69] width 45 height 15
click at [456, 69] on div "6000.0" at bounding box center [448, 69] width 30 height 8
click at [458, 82] on div "6500.0" at bounding box center [448, 85] width 30 height 8
click at [457, 96] on div "6500.0" at bounding box center [448, 100] width 30 height 8
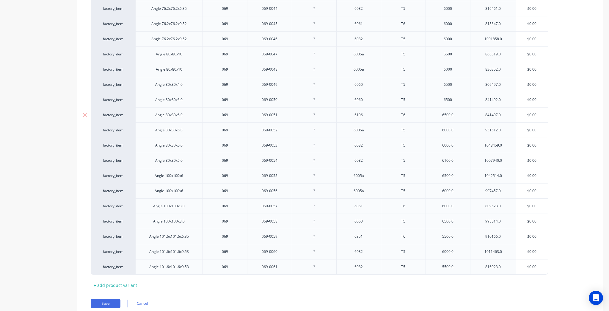
click at [457, 115] on div "6500.0" at bounding box center [448, 115] width 30 height 8
click at [459, 123] on div "6000.0" at bounding box center [448, 129] width 45 height 15
click at [459, 128] on div "6000.0" at bounding box center [448, 130] width 30 height 8
click at [459, 143] on div "6000.0" at bounding box center [448, 145] width 30 height 8
click at [459, 157] on div "6100.0" at bounding box center [448, 161] width 30 height 8
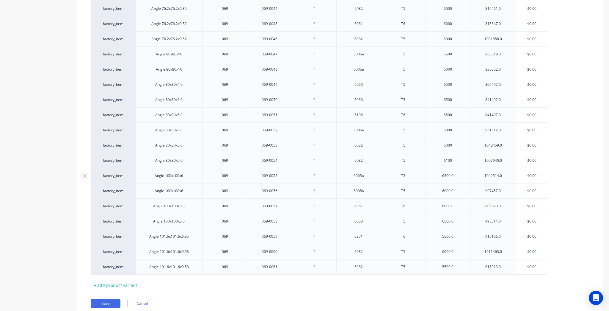
click at [463, 173] on div "6500.0" at bounding box center [448, 176] width 30 height 8
click at [458, 188] on div "6000.0" at bounding box center [448, 191] width 30 height 8
click at [455, 204] on div "6000.0" at bounding box center [448, 206] width 30 height 8
click at [456, 219] on div "6500.0" at bounding box center [448, 221] width 30 height 8
click at [463, 237] on div "5500.0" at bounding box center [448, 236] width 45 height 15
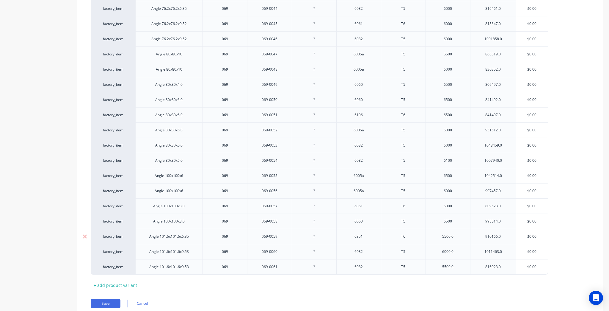
click at [462, 236] on div "5500.0" at bounding box center [448, 236] width 30 height 8
click at [458, 248] on div "6000.0" at bounding box center [448, 252] width 30 height 8
click at [453, 267] on div "5500.0" at bounding box center [448, 266] width 45 height 15
click at [454, 266] on div "5500.0" at bounding box center [448, 267] width 30 height 8
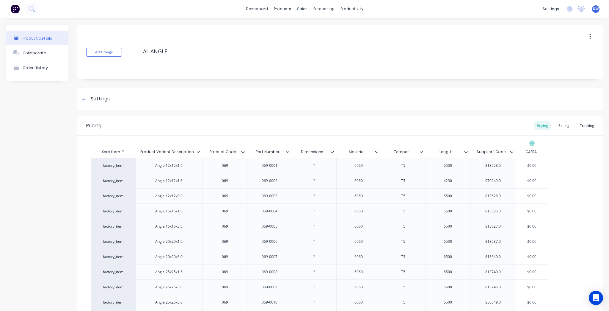
scroll to position [119, 0]
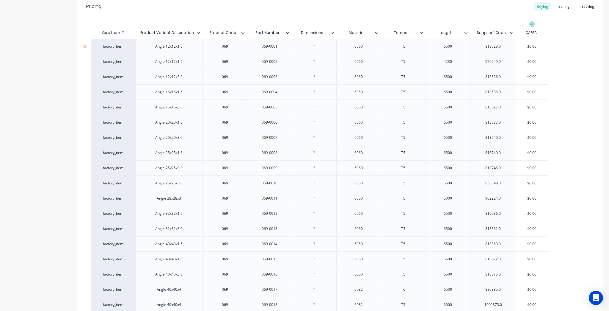
click at [509, 49] on div "813623.0" at bounding box center [493, 46] width 46 height 15
click at [505, 47] on div "813623.0" at bounding box center [493, 47] width 30 height 8
click at [501, 46] on div "813623.0" at bounding box center [493, 47] width 30 height 8
click at [502, 63] on div "970249.0" at bounding box center [493, 62] width 30 height 8
click at [504, 82] on div "813626.0" at bounding box center [493, 76] width 46 height 15
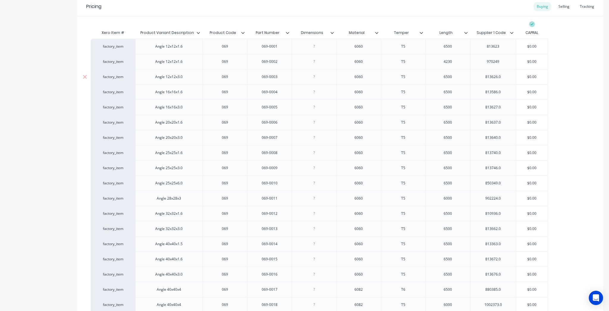
click at [504, 73] on div "813626.0" at bounding box center [493, 77] width 30 height 8
click at [505, 91] on div "813586.0" at bounding box center [493, 92] width 30 height 8
click at [501, 110] on div "813627.0" at bounding box center [493, 107] width 30 height 8
click at [500, 126] on div "813637.0" at bounding box center [493, 122] width 46 height 15
click at [506, 122] on div "813637.0" at bounding box center [493, 122] width 30 height 8
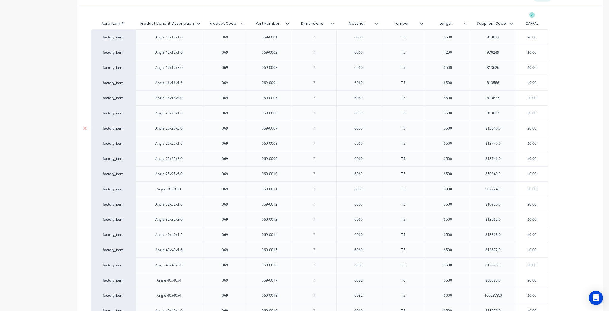
scroll to position [143, 0]
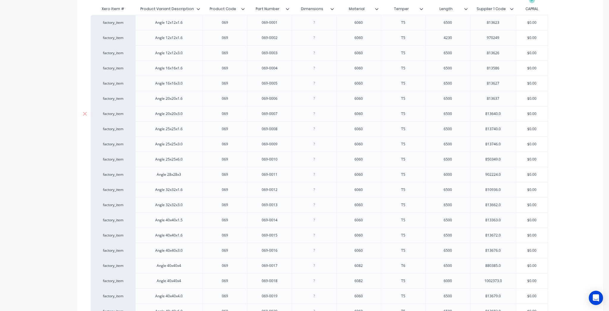
click at [507, 110] on div "813640.0" at bounding box center [493, 114] width 30 height 8
click at [503, 132] on div "813740.0" at bounding box center [493, 129] width 30 height 8
click at [504, 146] on div "813746.0" at bounding box center [493, 144] width 30 height 8
click at [504, 157] on div "850349.0" at bounding box center [493, 159] width 30 height 8
click at [502, 171] on div "902224.0" at bounding box center [493, 174] width 30 height 8
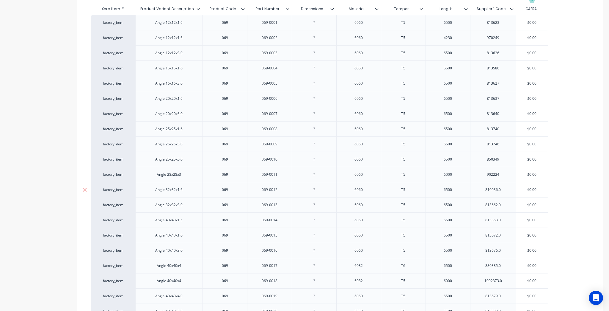
click at [505, 188] on div "810936.0" at bounding box center [493, 190] width 30 height 8
click at [504, 202] on div "813662.0" at bounding box center [493, 205] width 30 height 8
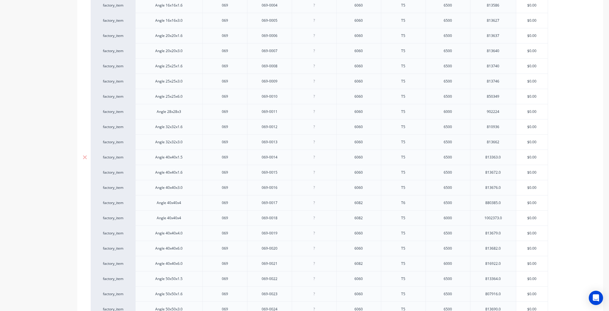
scroll to position [214, 0]
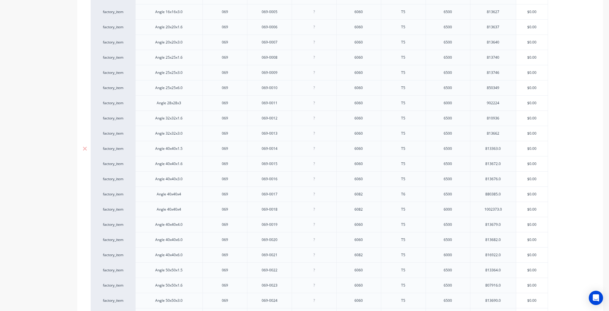
click at [506, 143] on div "813363.0" at bounding box center [493, 148] width 46 height 15
click at [507, 149] on div "813363.0" at bounding box center [493, 149] width 30 height 8
click at [507, 117] on div "813672.0" at bounding box center [493, 116] width 30 height 8
click at [506, 133] on div "813676.0" at bounding box center [493, 131] width 30 height 8
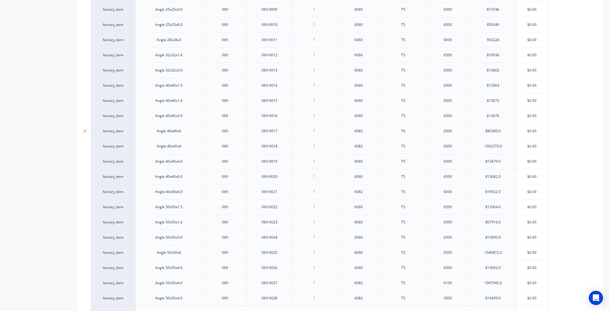
scroll to position [286, 0]
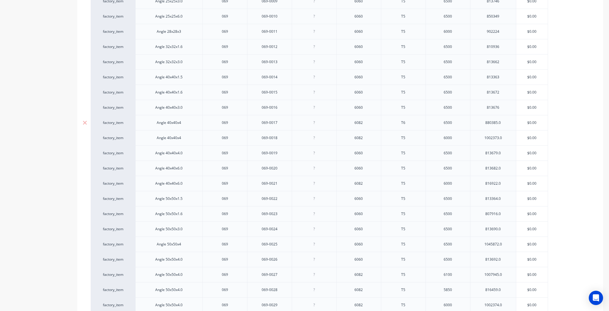
click at [508, 123] on div "880385.0" at bounding box center [493, 123] width 30 height 8
click at [504, 88] on div "1002373.0" at bounding box center [493, 90] width 30 height 8
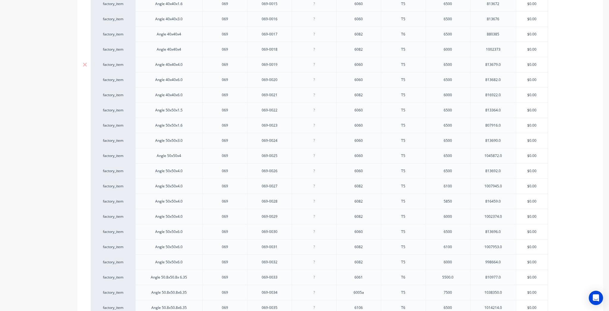
scroll to position [381, 0]
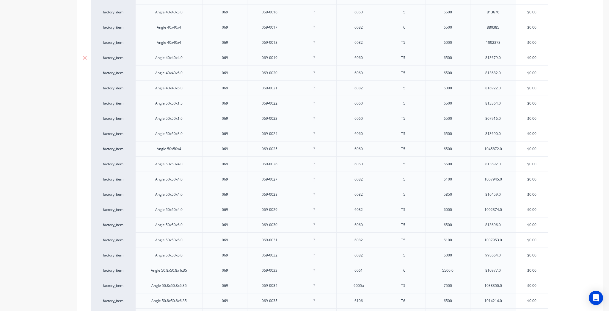
click at [504, 59] on div "813679.0" at bounding box center [493, 58] width 30 height 8
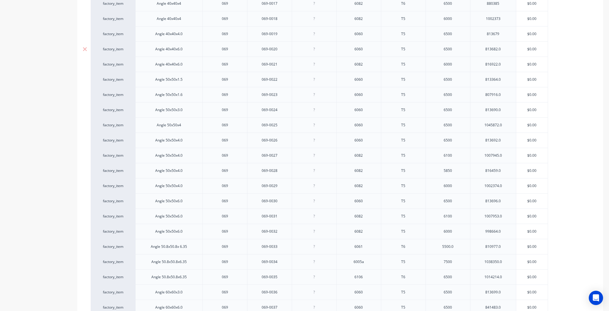
click at [503, 49] on div "813682.0" at bounding box center [493, 49] width 30 height 8
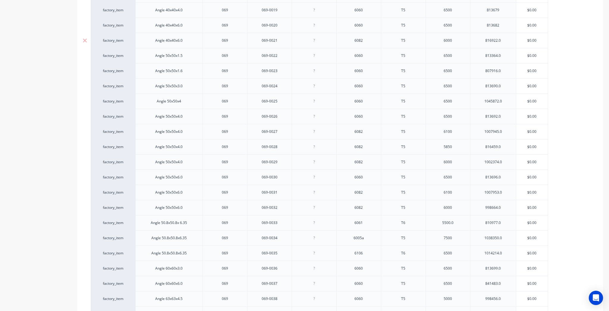
click at [505, 37] on div "816922.0" at bounding box center [493, 41] width 30 height 8
click at [506, 57] on div "813364.0" at bounding box center [493, 56] width 30 height 8
click at [506, 73] on div "807916.0" at bounding box center [493, 71] width 30 height 8
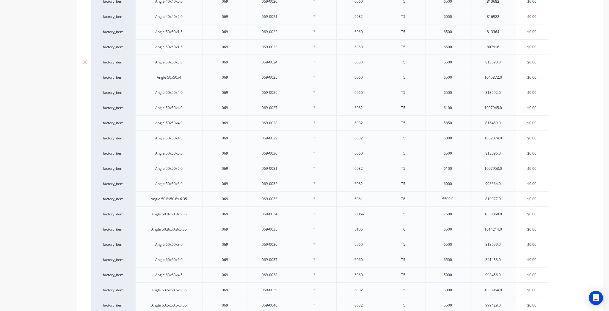
click at [505, 63] on div "813690.0" at bounding box center [493, 62] width 30 height 8
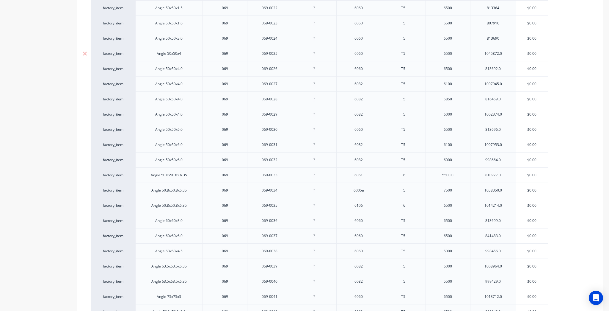
click at [505, 55] on div "1045872.0" at bounding box center [493, 54] width 30 height 8
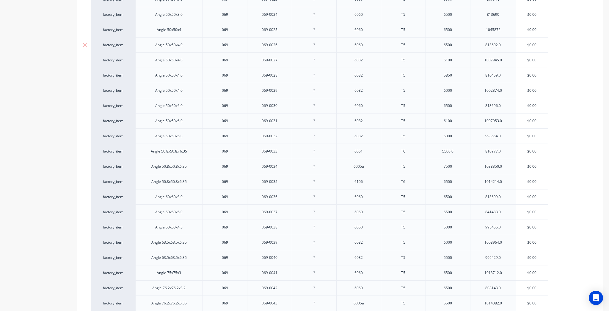
click at [501, 42] on div "813692.0" at bounding box center [493, 45] width 30 height 8
click at [508, 59] on div "1007945.0" at bounding box center [493, 59] width 46 height 15
click at [506, 57] on div "1007945.0" at bounding box center [493, 60] width 30 height 8
click at [503, 74] on div "816459.0" at bounding box center [493, 75] width 30 height 8
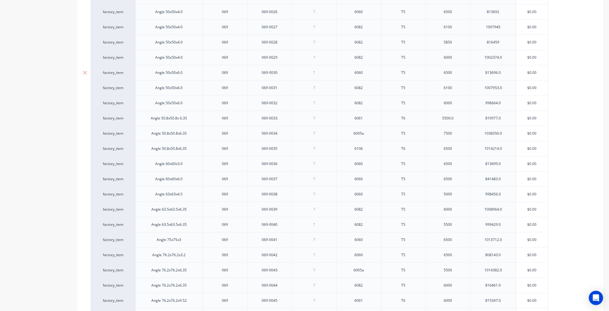
scroll to position [548, 0]
click at [506, 46] on div "1002374.0" at bounding box center [493, 42] width 46 height 15
click at [504, 40] on div "1002374.0" at bounding box center [493, 43] width 30 height 8
click at [508, 54] on div "813696.0" at bounding box center [493, 57] width 46 height 15
click at [505, 57] on div "813696.0" at bounding box center [493, 58] width 30 height 8
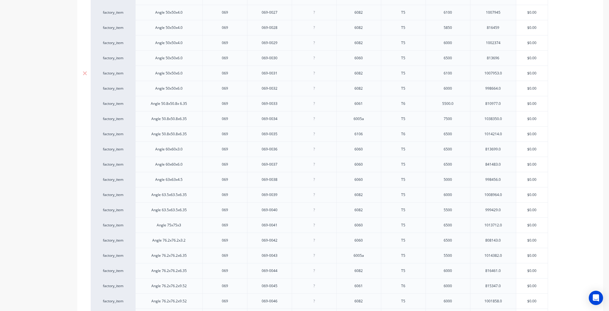
click at [505, 73] on div "1007953.0" at bounding box center [493, 73] width 30 height 8
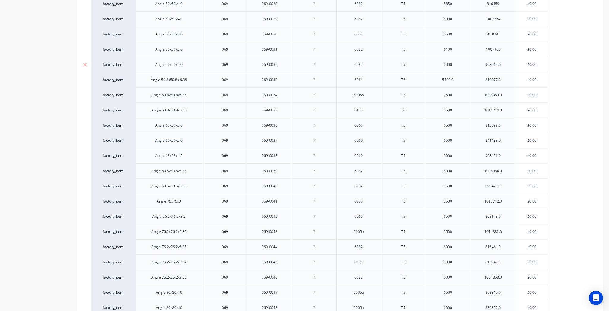
click at [505, 61] on div "998664.0" at bounding box center [493, 65] width 30 height 8
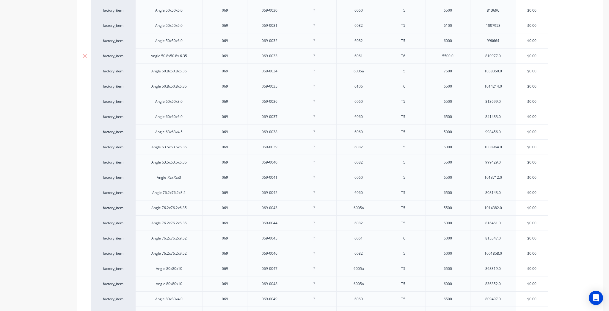
click at [505, 57] on div "810977.0" at bounding box center [493, 56] width 30 height 8
click at [505, 70] on div "1038350.0" at bounding box center [493, 71] width 30 height 8
click at [503, 37] on div "1014214.0" at bounding box center [493, 39] width 30 height 8
click at [502, 54] on div "813699.0" at bounding box center [493, 54] width 30 height 8
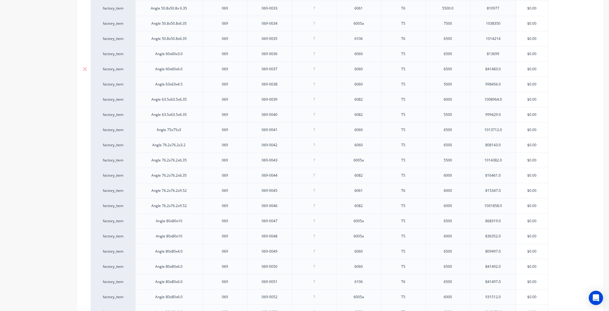
click at [504, 69] on div "841483.0" at bounding box center [493, 69] width 30 height 8
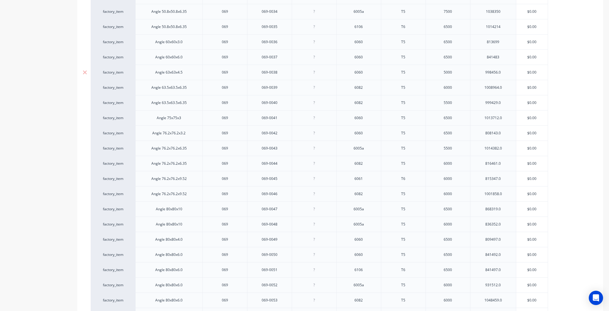
scroll to position [667, 0]
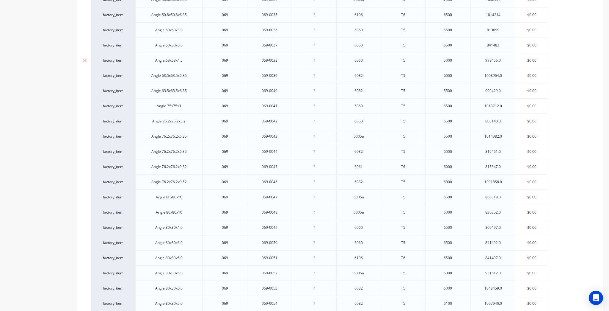
click at [503, 57] on div "998456.0" at bounding box center [493, 61] width 30 height 8
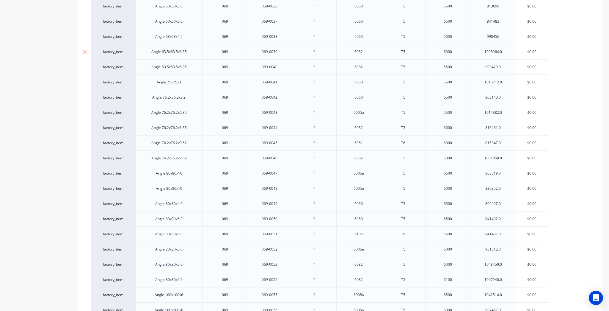
click at [500, 48] on div "1008964.0" at bounding box center [493, 52] width 30 height 8
click at [503, 51] on div "1008964.0" at bounding box center [493, 52] width 30 height 8
click at [505, 65] on div "999429.0" at bounding box center [493, 67] width 30 height 8
click at [503, 80] on div "1013712.0" at bounding box center [493, 82] width 30 height 8
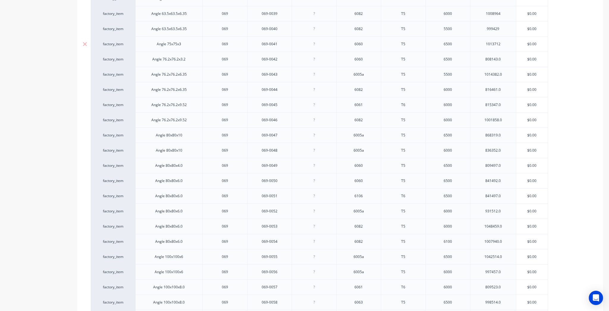
scroll to position [738, 0]
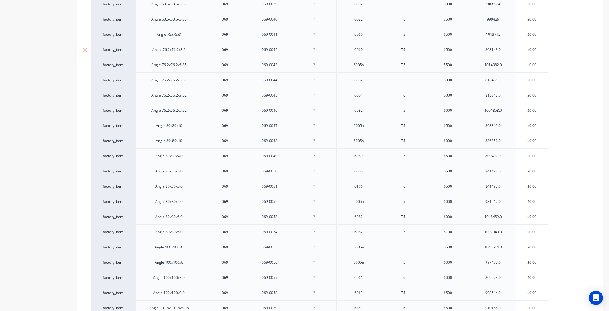
click at [503, 48] on div "808143.0" at bounding box center [493, 50] width 30 height 8
click at [504, 63] on div "1014382.0" at bounding box center [493, 65] width 30 height 8
click at [503, 77] on div "816461.0" at bounding box center [493, 80] width 30 height 8
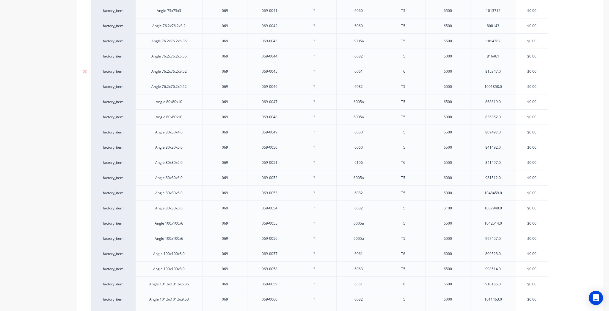
click at [503, 69] on div "815347.0" at bounding box center [493, 72] width 30 height 8
click at [509, 83] on div "1001858.0" at bounding box center [493, 86] width 46 height 15
click at [506, 83] on div "1001858.0" at bounding box center [493, 87] width 30 height 8
click at [504, 101] on div "868319.0" at bounding box center [493, 102] width 30 height 8
click at [501, 114] on div "836352.0" at bounding box center [493, 117] width 30 height 8
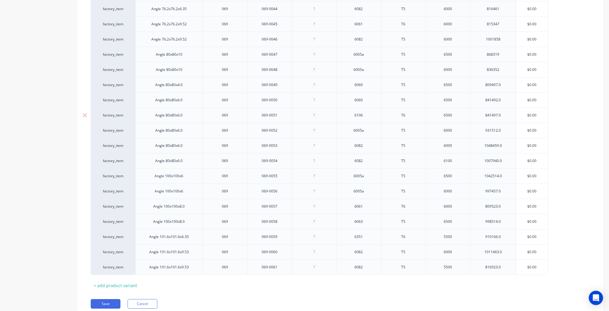
scroll to position [809, 0]
click at [500, 82] on div "809497.0" at bounding box center [493, 85] width 30 height 8
click at [505, 97] on div "841492.0" at bounding box center [493, 100] width 30 height 8
click at [501, 119] on div "841497.0" at bounding box center [493, 114] width 46 height 15
click at [505, 112] on div "841497.0" at bounding box center [493, 115] width 30 height 8
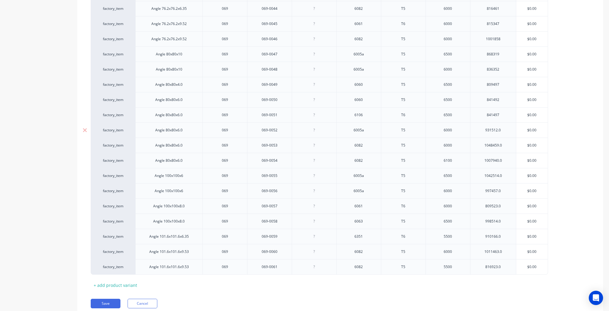
click at [503, 129] on div "931512.0" at bounding box center [493, 130] width 30 height 8
click at [503, 142] on div "1048459.0" at bounding box center [493, 145] width 30 height 8
click at [505, 161] on div "1007940.0" at bounding box center [493, 160] width 46 height 15
click at [504, 159] on div "1007940.0" at bounding box center [493, 161] width 30 height 8
click at [506, 172] on div "1042514.0" at bounding box center [493, 176] width 30 height 8
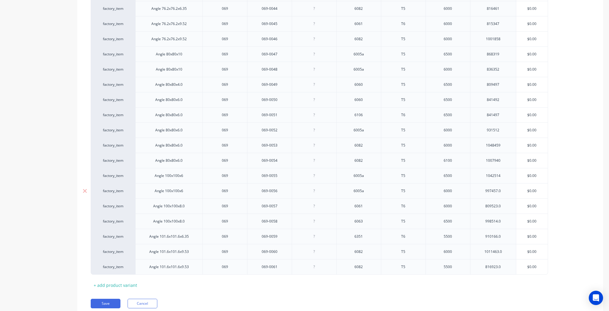
click at [503, 189] on div "997457.0" at bounding box center [493, 191] width 30 height 8
click at [505, 202] on div "809523.0" at bounding box center [493, 206] width 30 height 8
click at [503, 218] on div "998514.0" at bounding box center [493, 221] width 30 height 8
click at [503, 233] on div "910166.0" at bounding box center [493, 236] width 30 height 8
click at [503, 248] on div "1011463.0" at bounding box center [493, 252] width 30 height 8
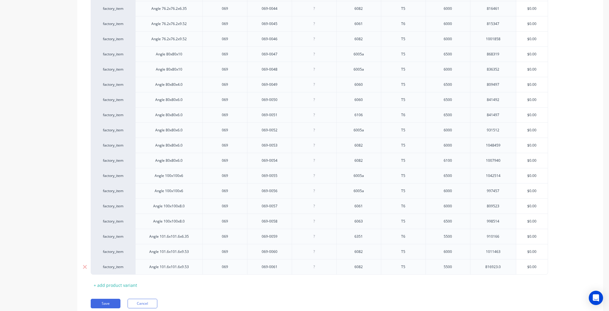
click at [500, 266] on div "816923.0" at bounding box center [493, 267] width 30 height 8
click at [502, 265] on div "816923.0" at bounding box center [493, 267] width 30 height 8
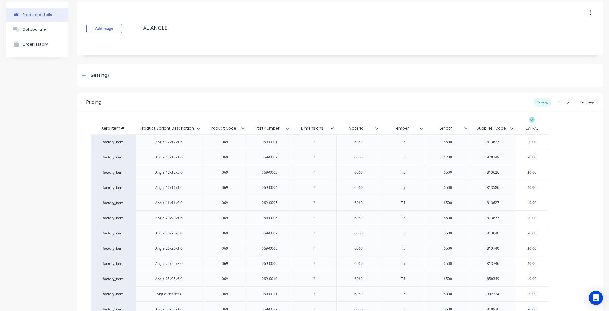
scroll to position [0, 0]
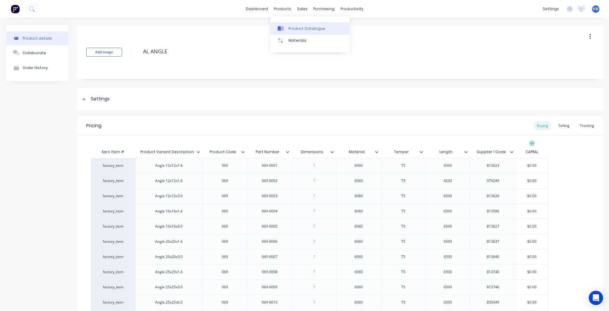
click at [289, 25] on link "Product Catalogue" at bounding box center [310, 28] width 79 height 12
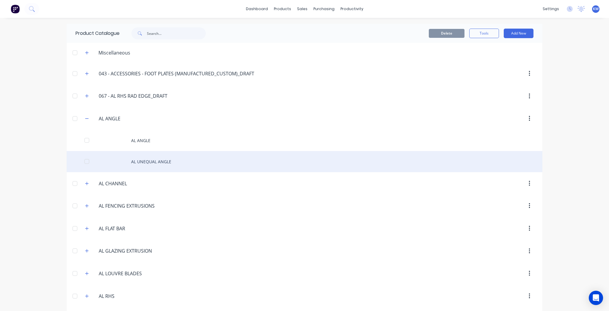
click at [166, 158] on div "AL UNEQUAL ANGLE" at bounding box center [305, 161] width 476 height 21
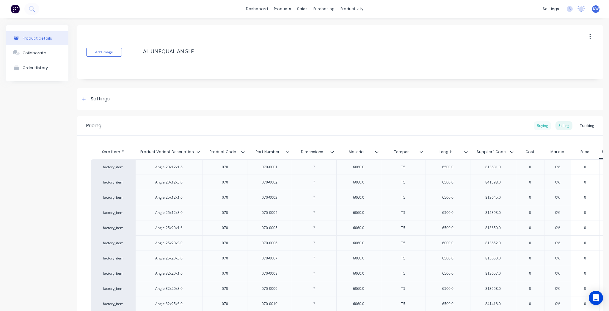
click at [534, 127] on div "Buying" at bounding box center [542, 125] width 17 height 9
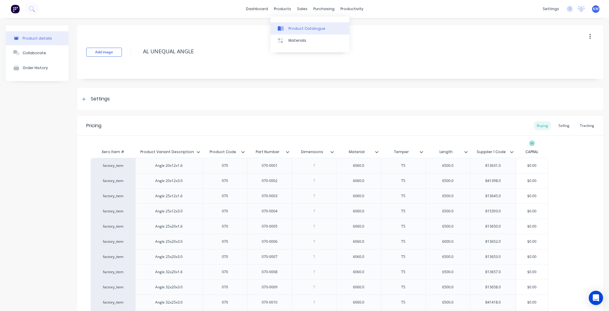
click at [286, 23] on link "Product Catalogue" at bounding box center [310, 28] width 79 height 12
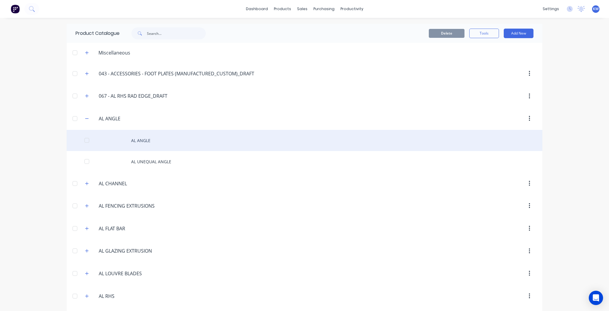
click at [168, 143] on div "AL ANGLE" at bounding box center [305, 140] width 476 height 21
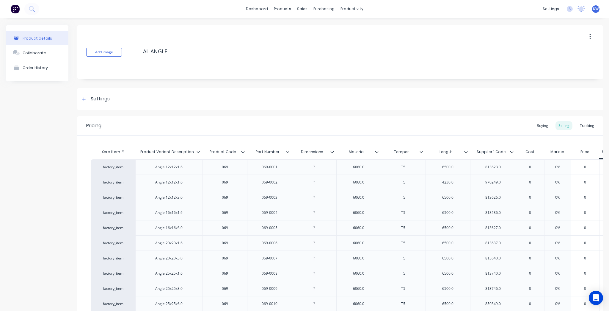
click at [545, 121] on div "Pricing Buying Selling Tracking" at bounding box center [340, 125] width 526 height 19
click at [544, 123] on div "Buying" at bounding box center [542, 125] width 17 height 9
click at [590, 36] on icon "button" at bounding box center [590, 36] width 1 height 7
click at [368, 160] on div "6060.0" at bounding box center [359, 165] width 45 height 15
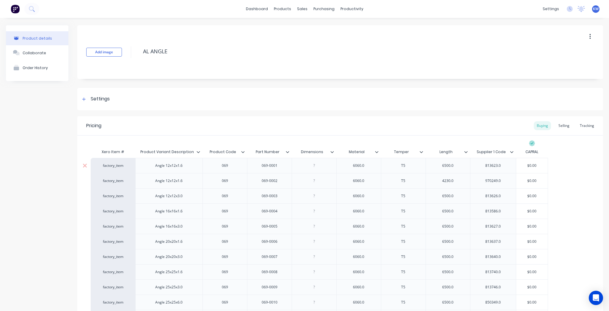
click at [367, 165] on div "6060.0" at bounding box center [359, 166] width 30 height 8
click at [543, 127] on div "Buying" at bounding box center [542, 125] width 17 height 9
click at [96, 96] on div "Settings" at bounding box center [100, 98] width 19 height 7
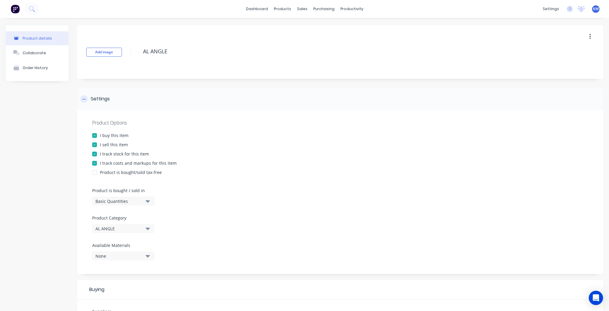
click at [96, 96] on div "Settings" at bounding box center [100, 98] width 19 height 7
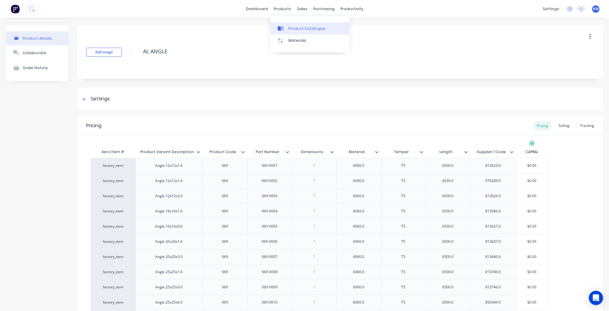
click at [311, 29] on div "Product Catalogue" at bounding box center [307, 28] width 37 height 5
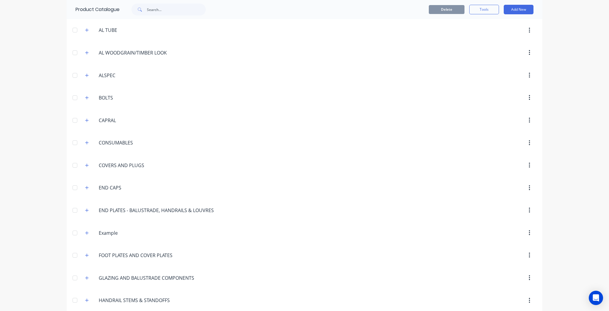
scroll to position [333, 0]
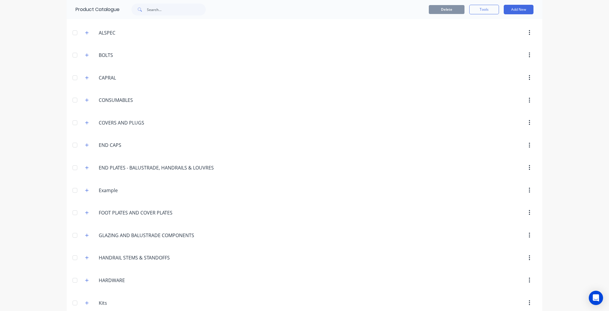
click at [83, 96] on span at bounding box center [86, 99] width 7 height 7
click at [83, 99] on button "button" at bounding box center [86, 99] width 7 height 7
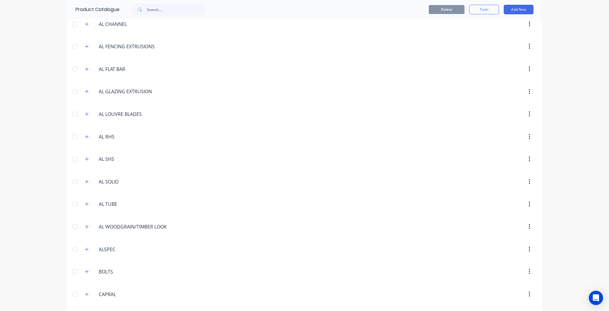
scroll to position [0, 0]
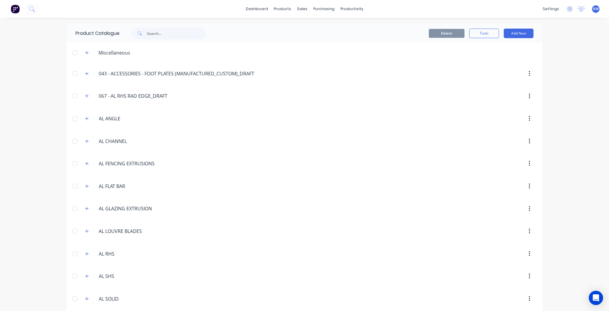
click at [558, 64] on div "dashboard products sales purchasing productivity dashboard products Product Cat…" at bounding box center [304, 155] width 609 height 311
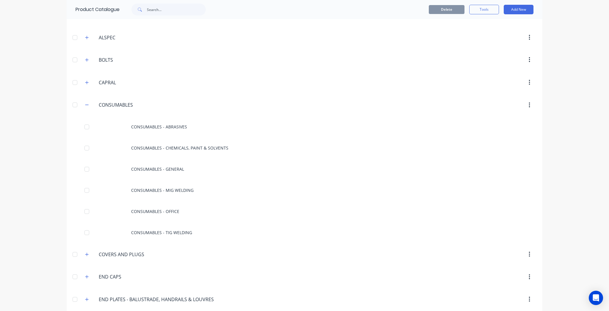
scroll to position [333, 0]
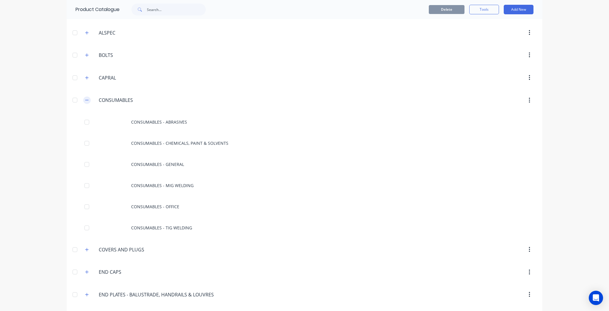
click at [86, 100] on button "button" at bounding box center [86, 99] width 7 height 7
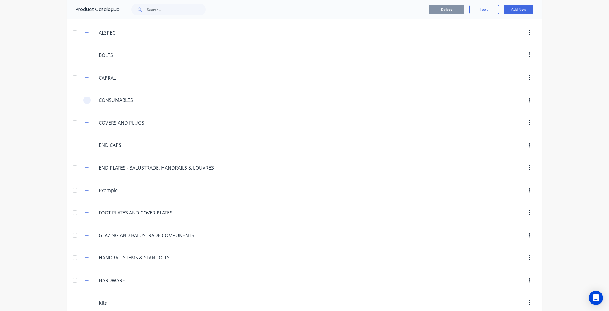
click at [86, 100] on button "button" at bounding box center [86, 99] width 7 height 7
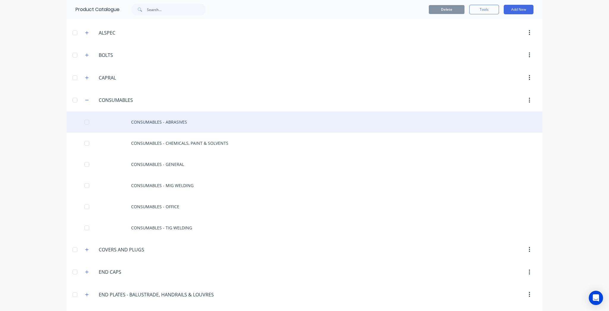
click at [200, 119] on div "CONSUMABLES - ABRASIVES" at bounding box center [305, 121] width 476 height 21
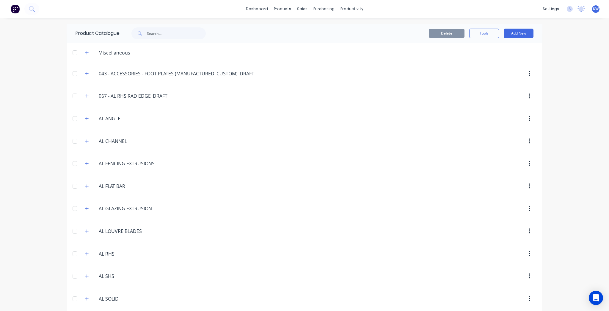
click at [83, 116] on span at bounding box center [86, 118] width 7 height 7
click at [86, 118] on icon "button" at bounding box center [87, 118] width 4 height 4
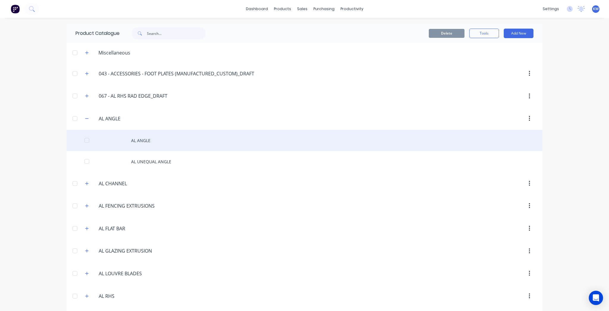
click at [215, 147] on div "AL ANGLE" at bounding box center [305, 140] width 476 height 21
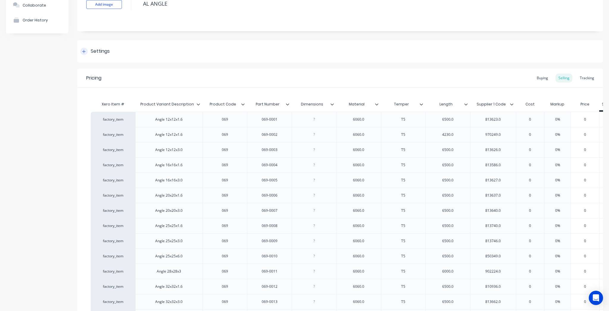
scroll to position [48, 0]
type textarea "x"
click at [367, 120] on div "6060.0" at bounding box center [359, 119] width 30 height 8
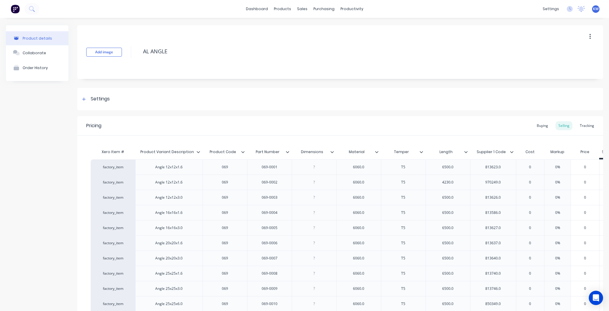
type textarea "x"
click at [374, 156] on div "Material" at bounding box center [357, 151] width 41 height 15
type input "Material"
click at [375, 151] on icon at bounding box center [377, 152] width 4 height 4
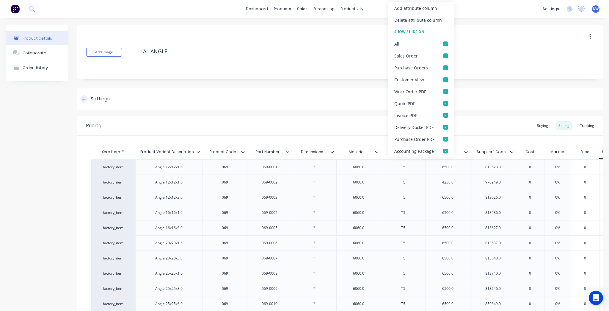
click at [489, 107] on div "Settings" at bounding box center [340, 99] width 526 height 22
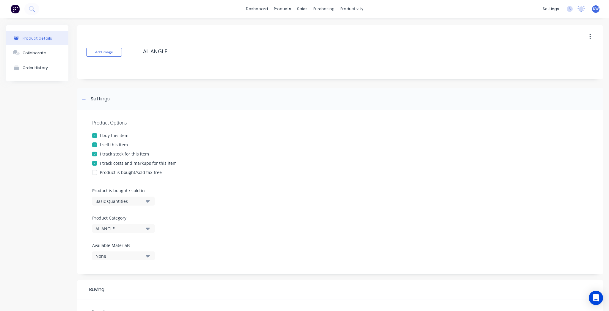
click at [26, 37] on div "Product details" at bounding box center [37, 38] width 29 height 4
type textarea "x"
click at [292, 26] on div "Product Catalogue" at bounding box center [307, 28] width 37 height 5
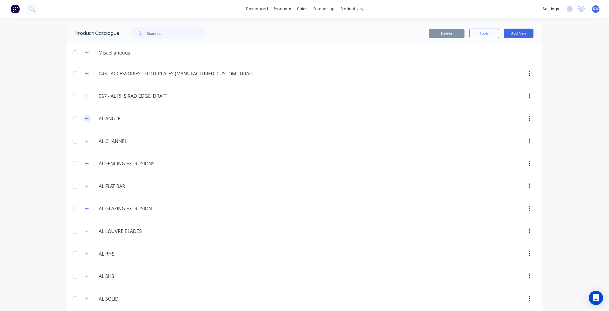
click at [86, 115] on button "button" at bounding box center [86, 118] width 7 height 7
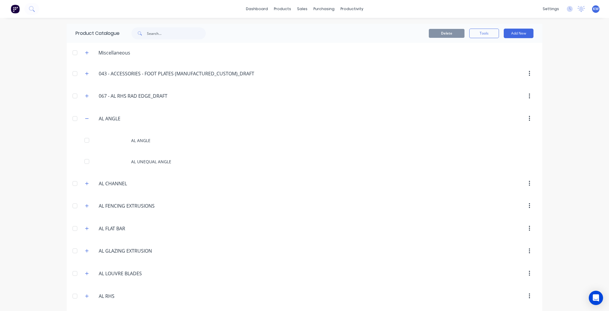
click at [526, 115] on button "button" at bounding box center [530, 118] width 14 height 11
click at [588, 129] on div "dashboard products sales purchasing productivity dashboard products Product Cat…" at bounding box center [304, 155] width 609 height 311
click at [83, 117] on span at bounding box center [86, 118] width 7 height 7
click at [87, 118] on icon "button" at bounding box center [87, 118] width 4 height 4
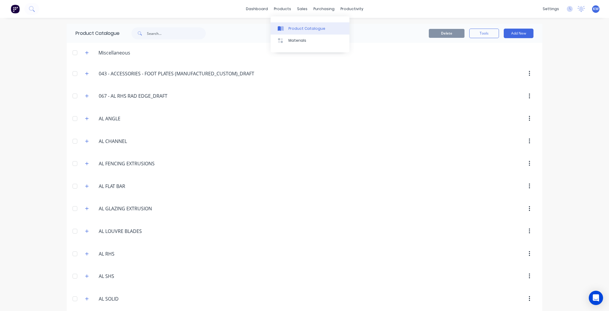
click at [287, 24] on link "Product Catalogue" at bounding box center [310, 28] width 79 height 12
